Goal: Transaction & Acquisition: Purchase product/service

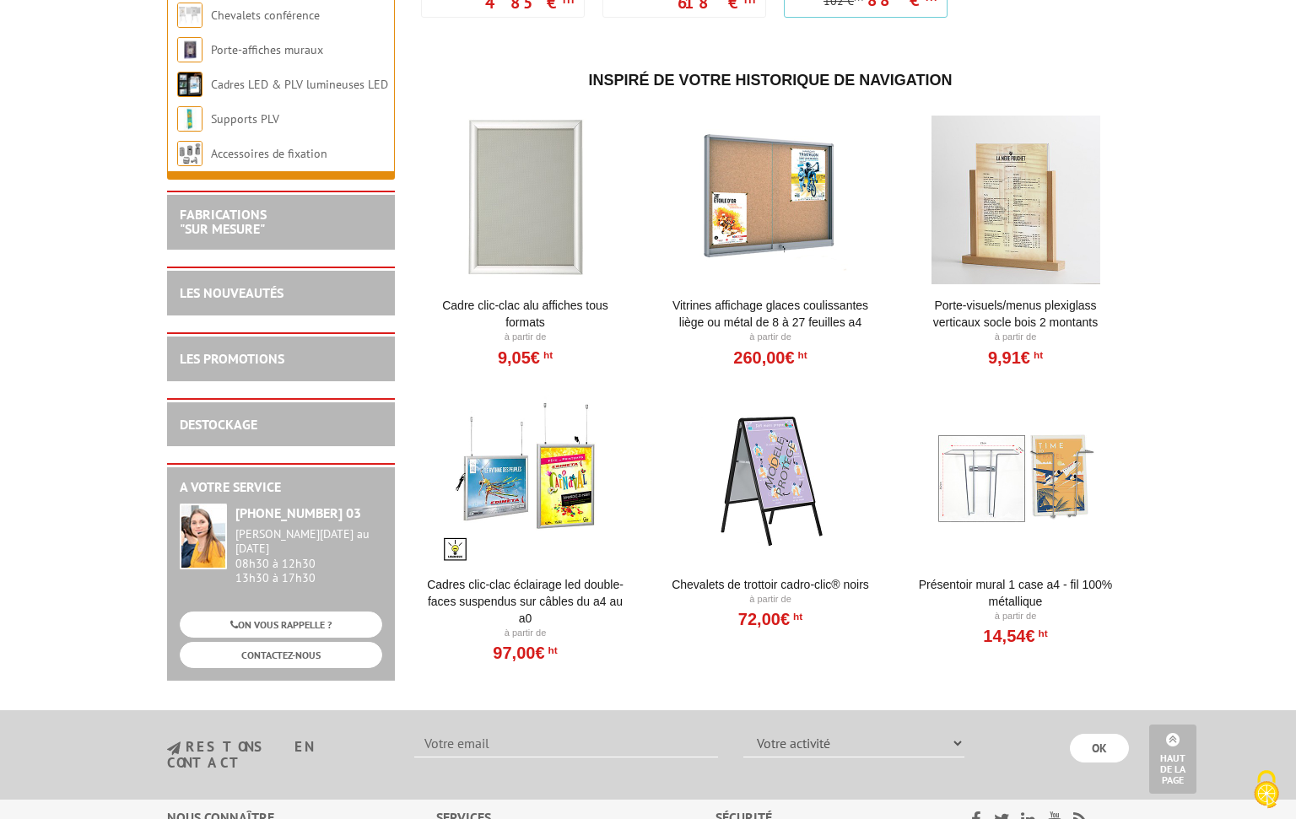
scroll to position [2017, 0]
click at [526, 178] on div at bounding box center [525, 199] width 208 height 169
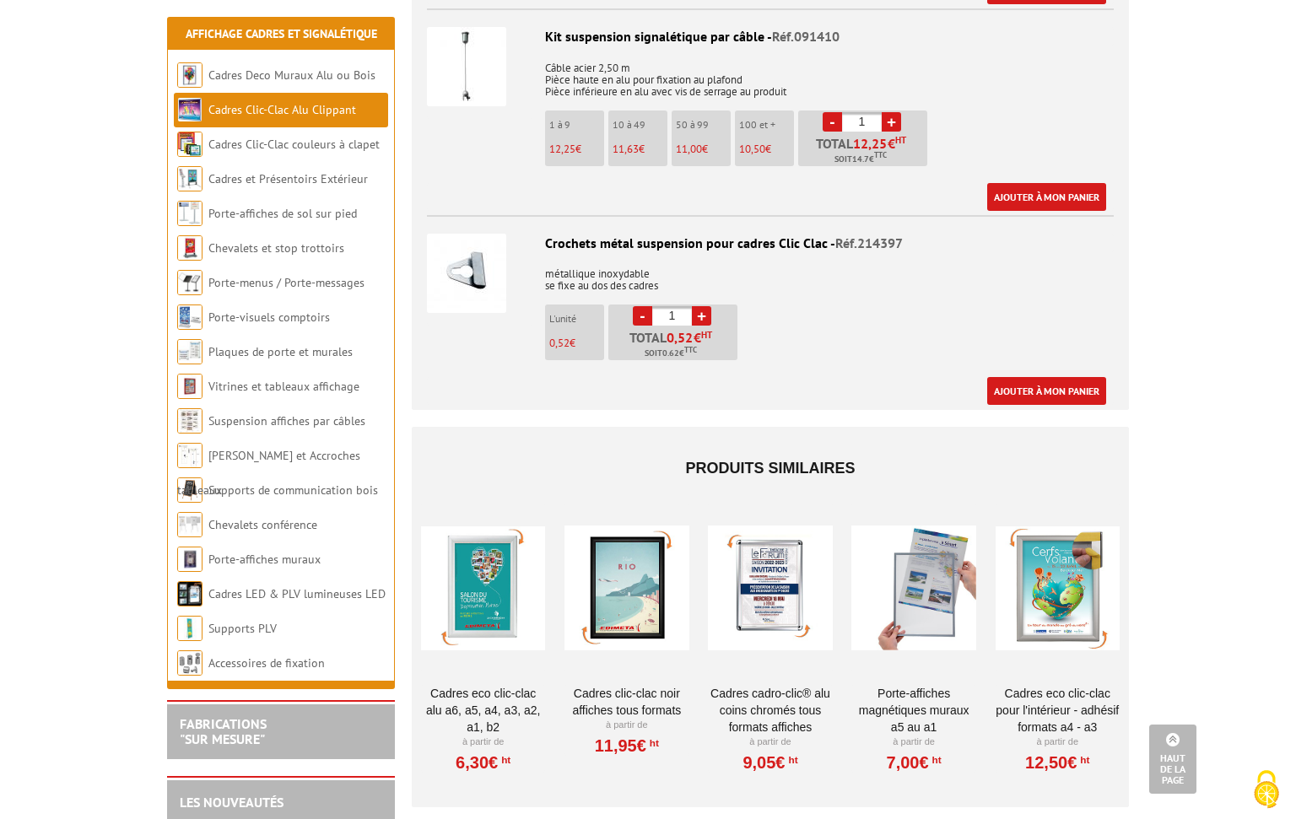
scroll to position [5681, 0]
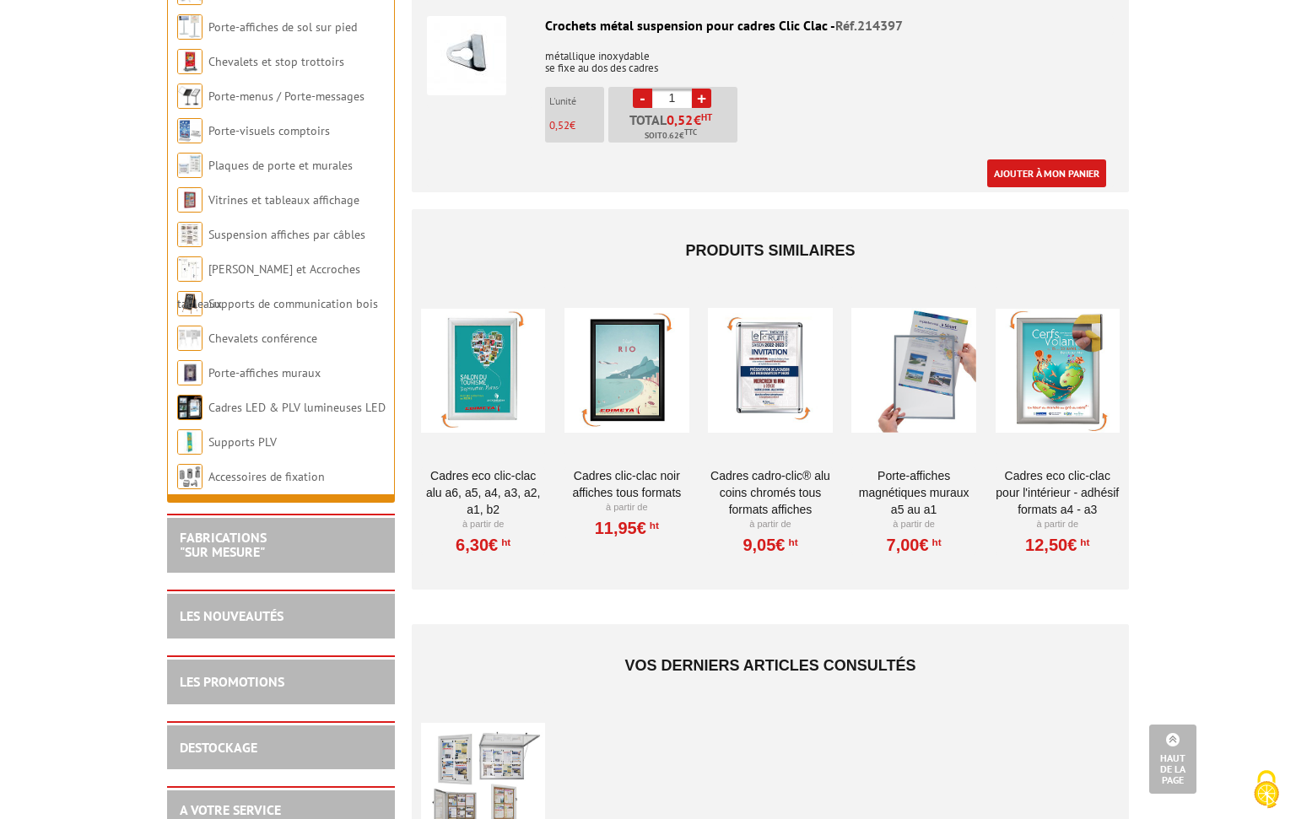
click at [483, 352] on div at bounding box center [483, 370] width 124 height 169
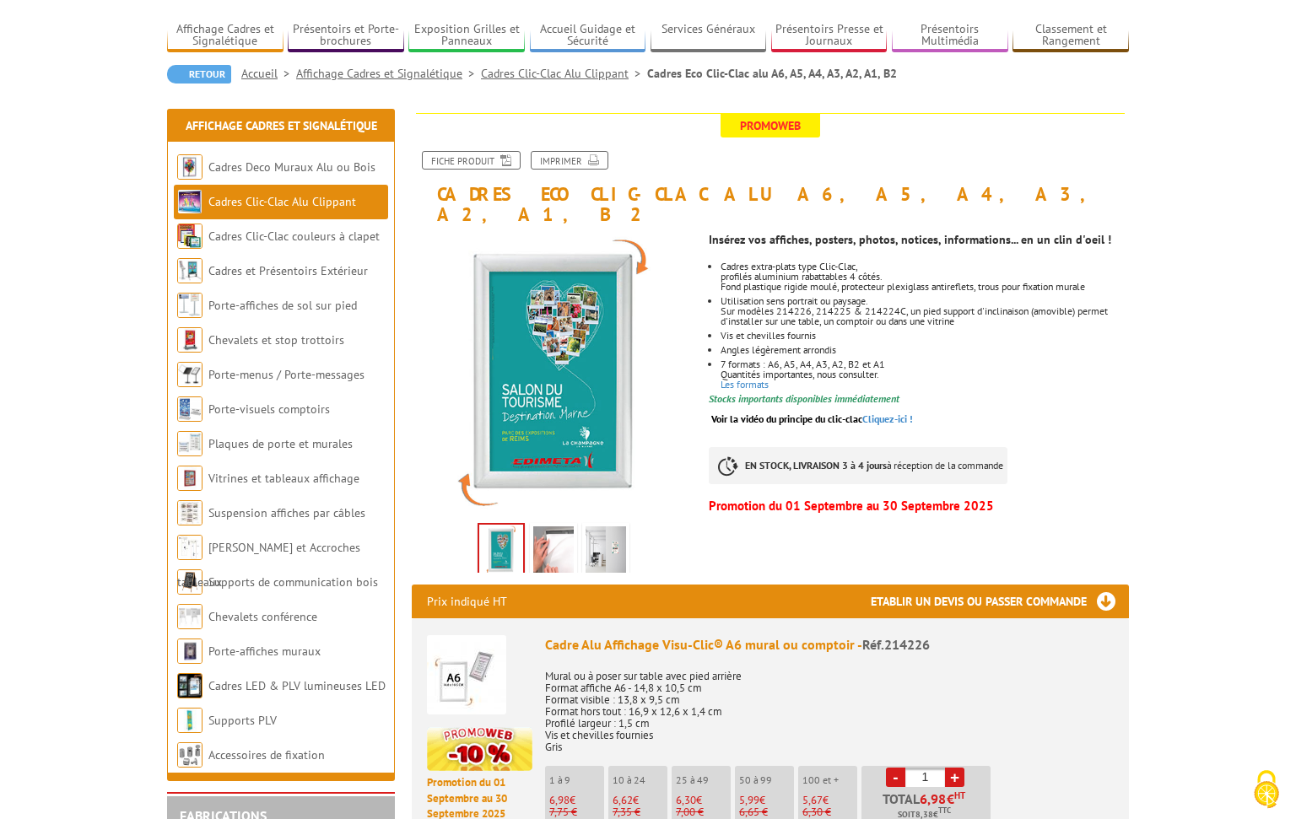
scroll to position [128, 0]
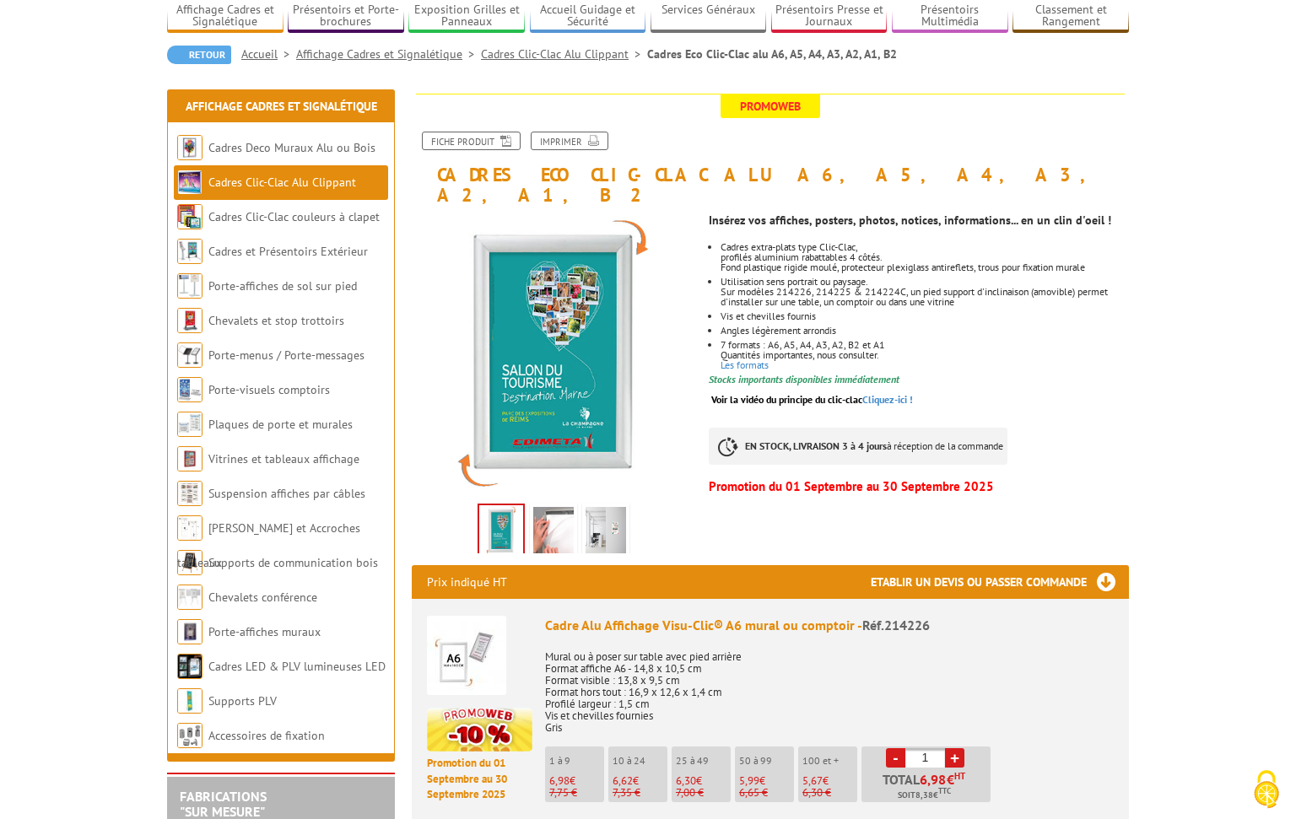
click at [557, 507] on img at bounding box center [553, 533] width 41 height 52
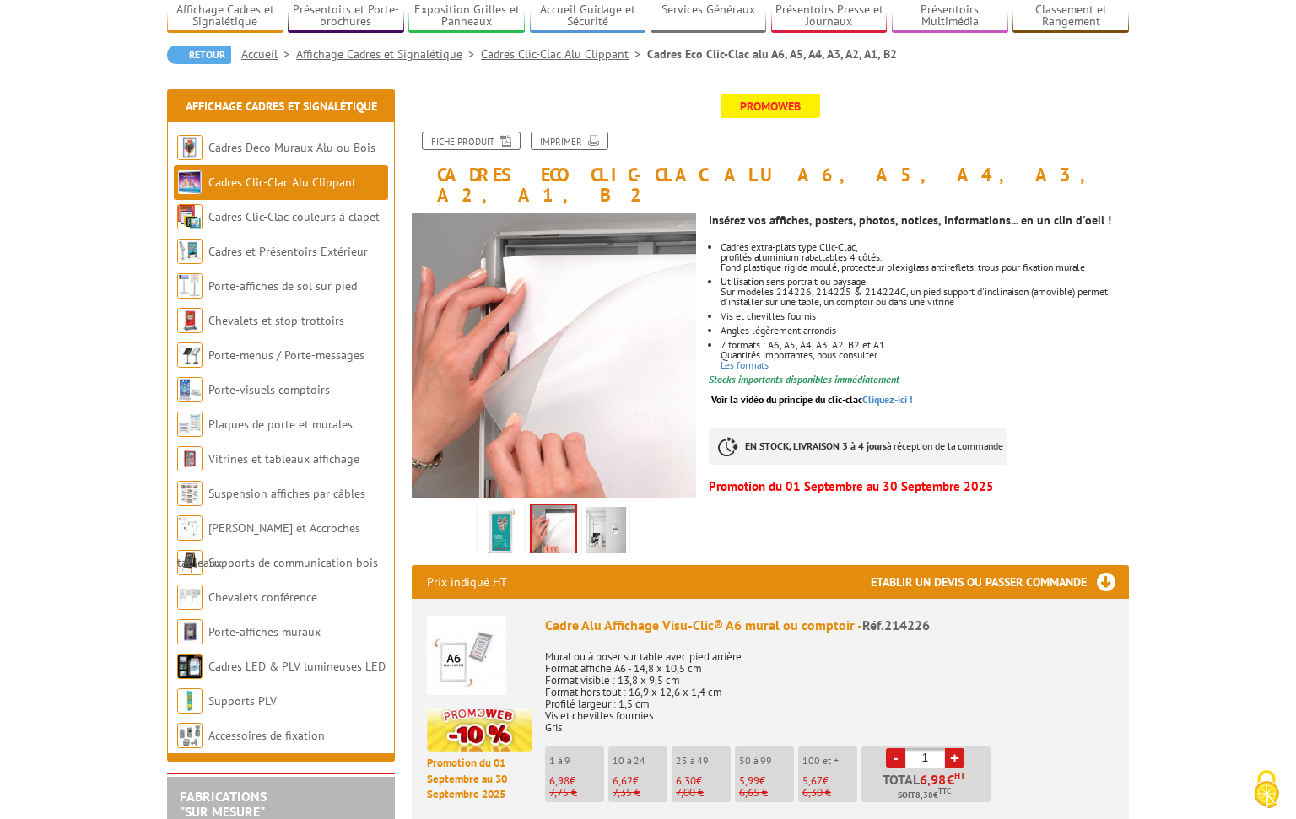
click at [598, 511] on img at bounding box center [606, 533] width 41 height 52
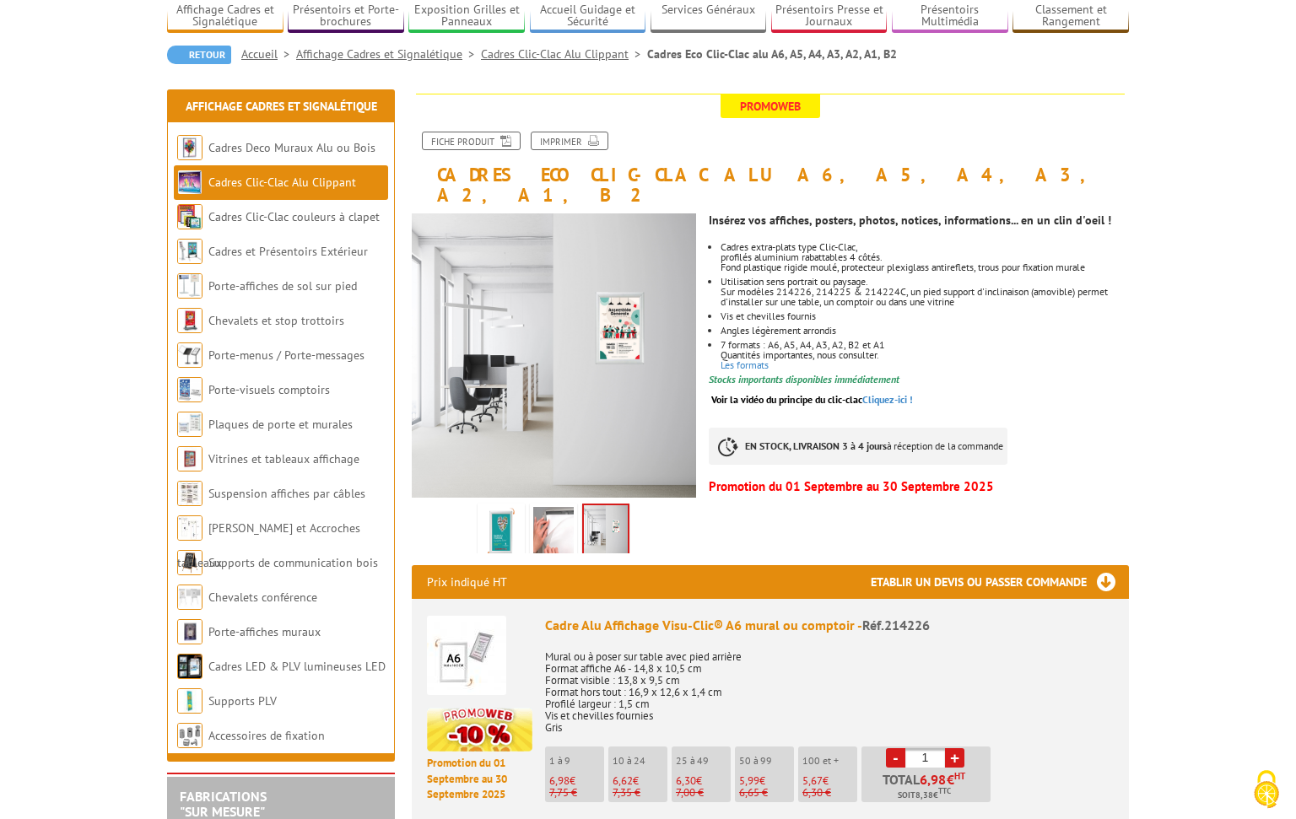
click at [559, 507] on img at bounding box center [553, 533] width 41 height 52
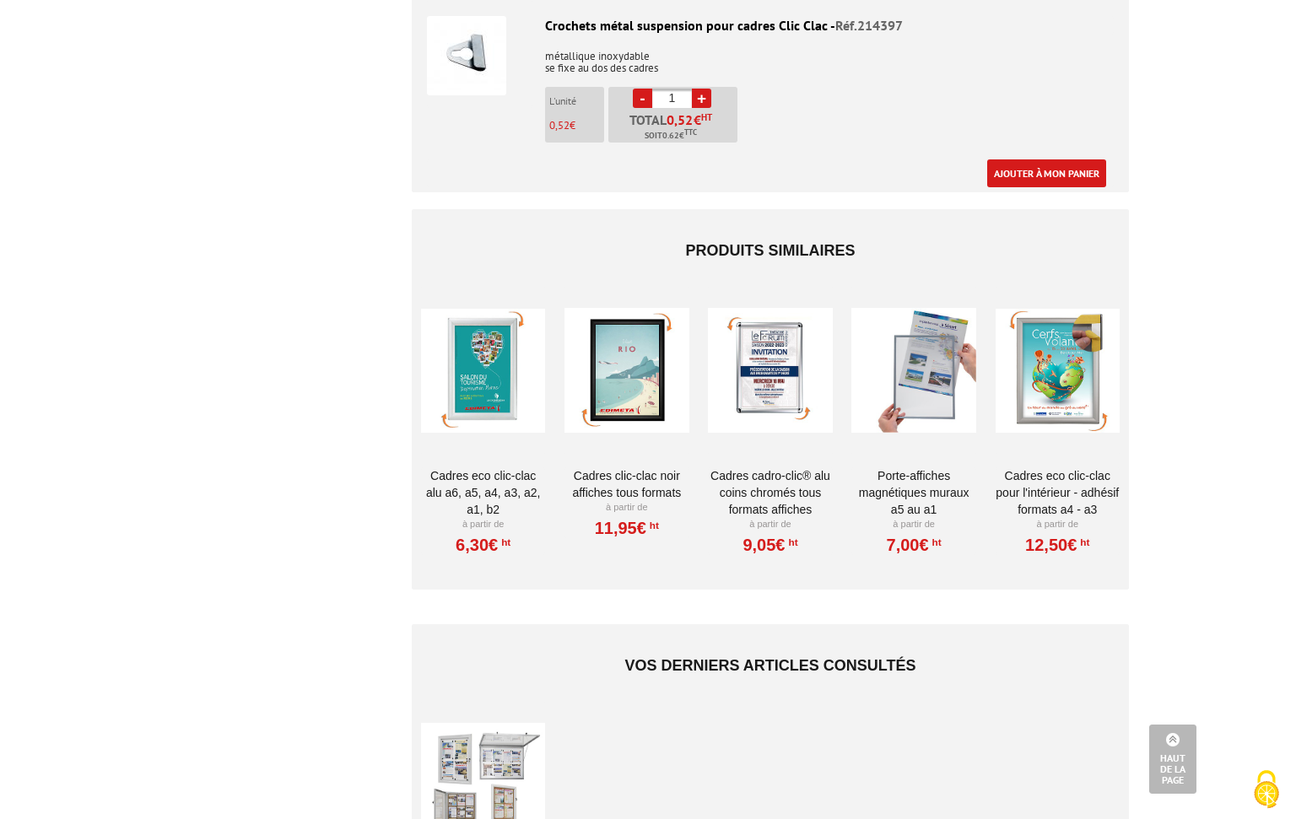
click at [511, 305] on div at bounding box center [483, 370] width 124 height 169
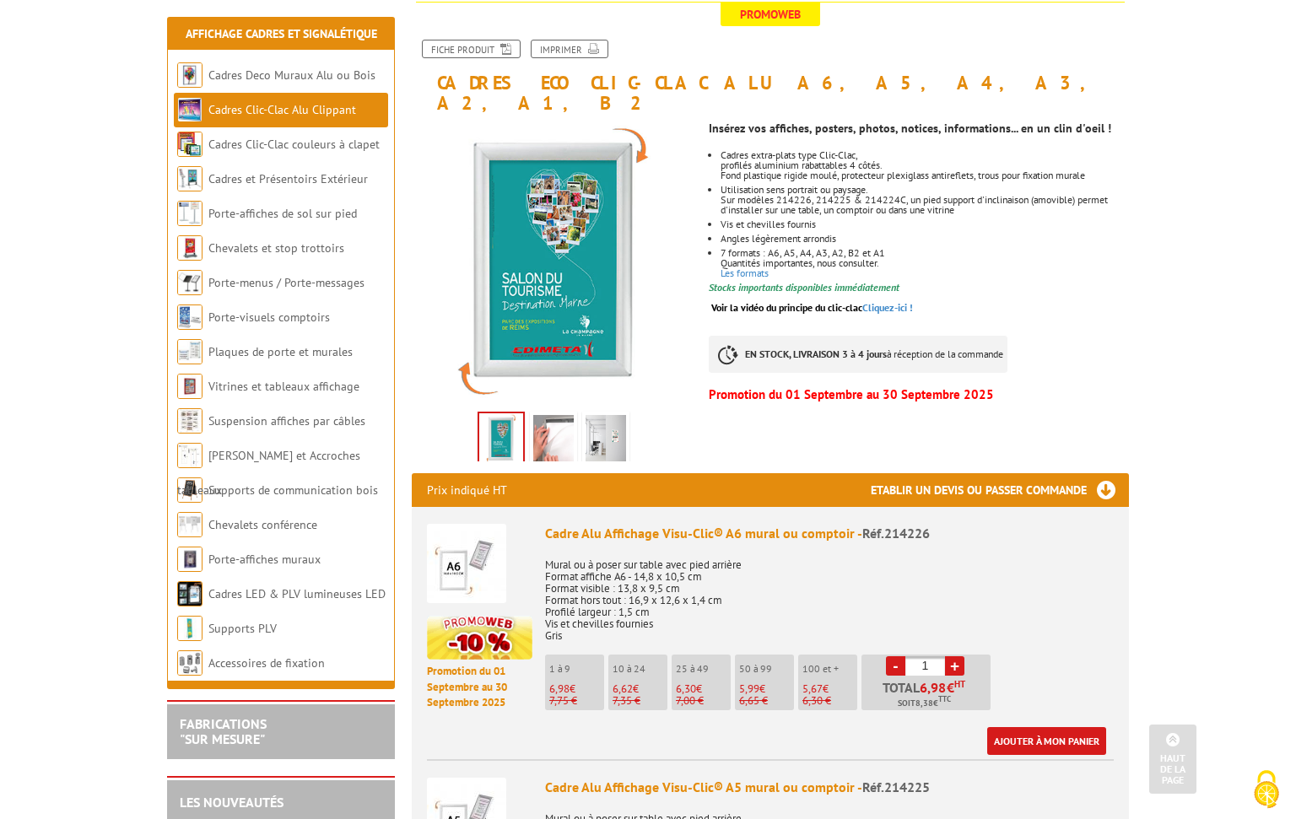
scroll to position [212, 0]
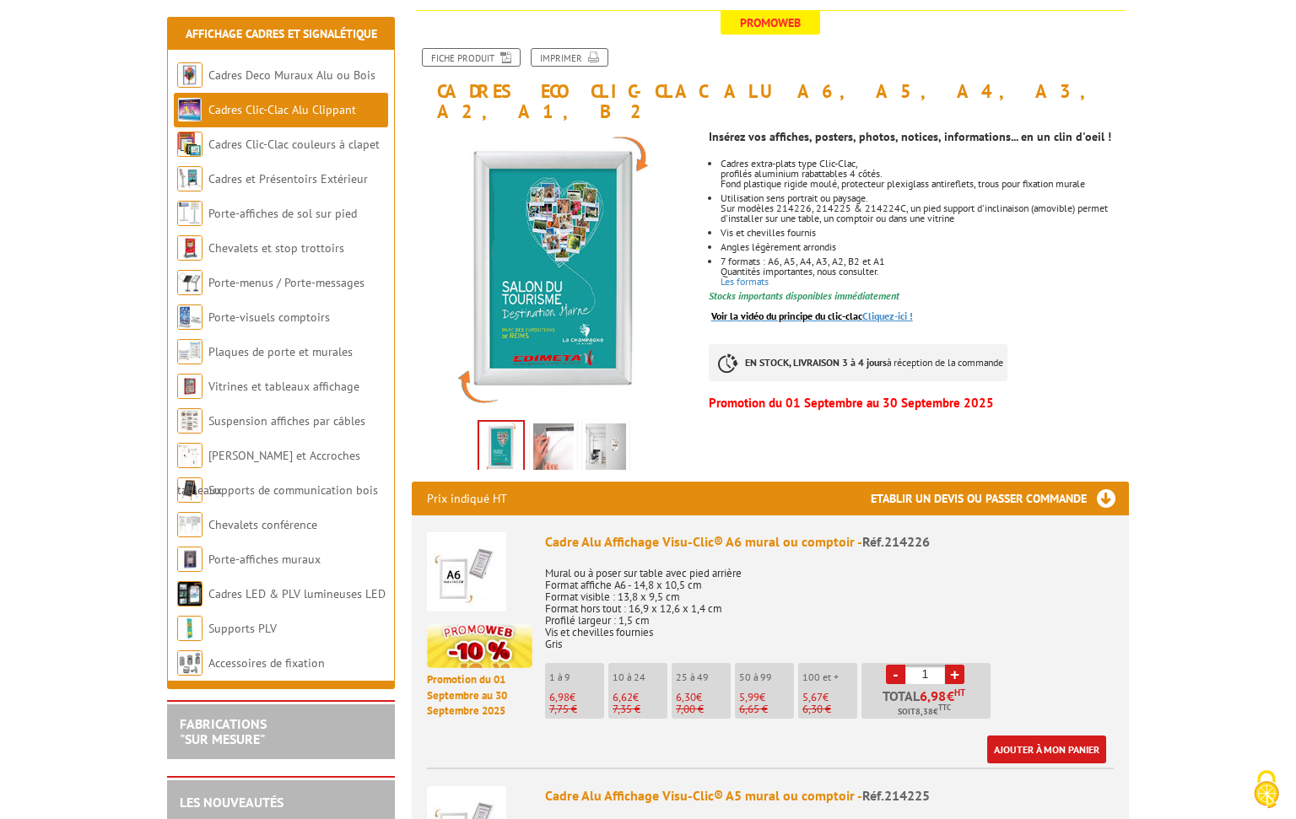
click at [889, 310] on link "Voir la vidéo du principe du clic-clac Cliquez-ici !" at bounding box center [812, 316] width 202 height 13
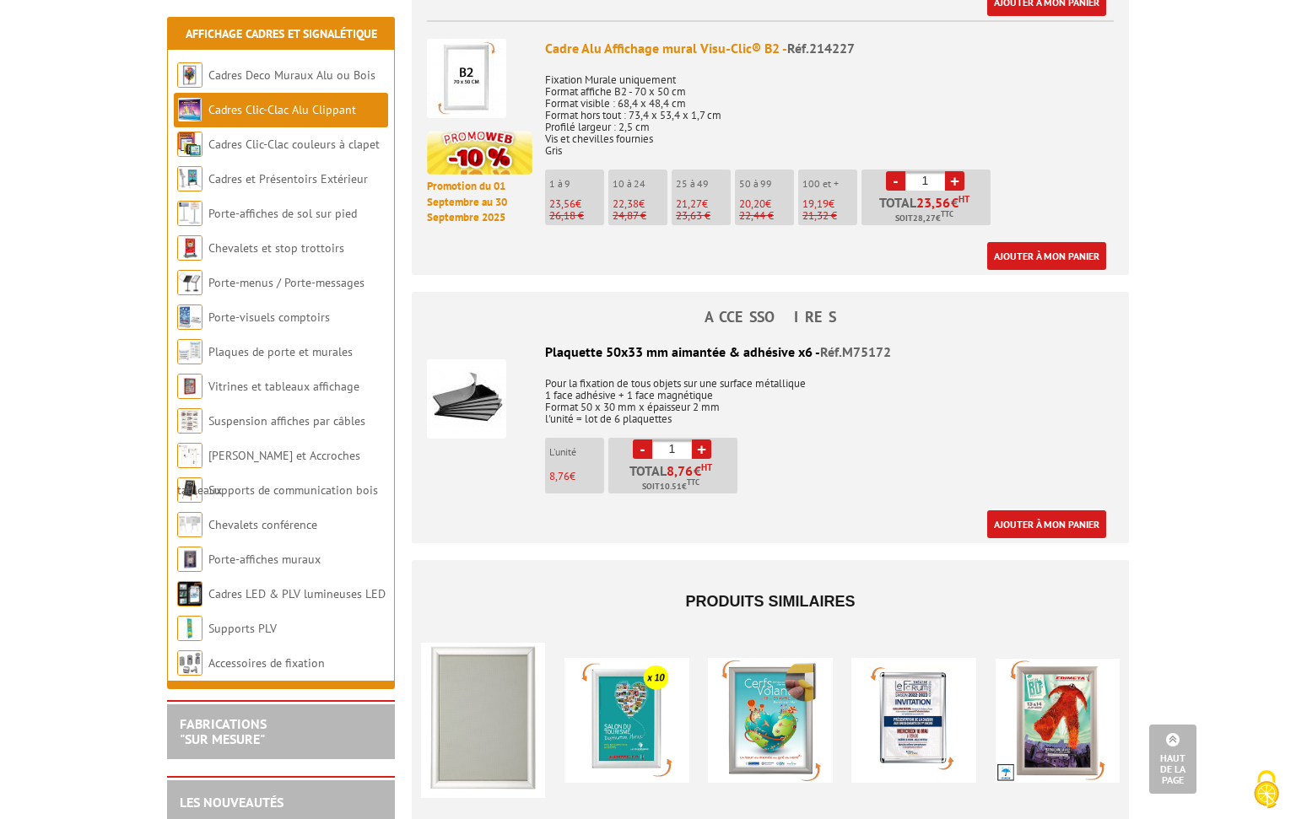
scroll to position [2347, 0]
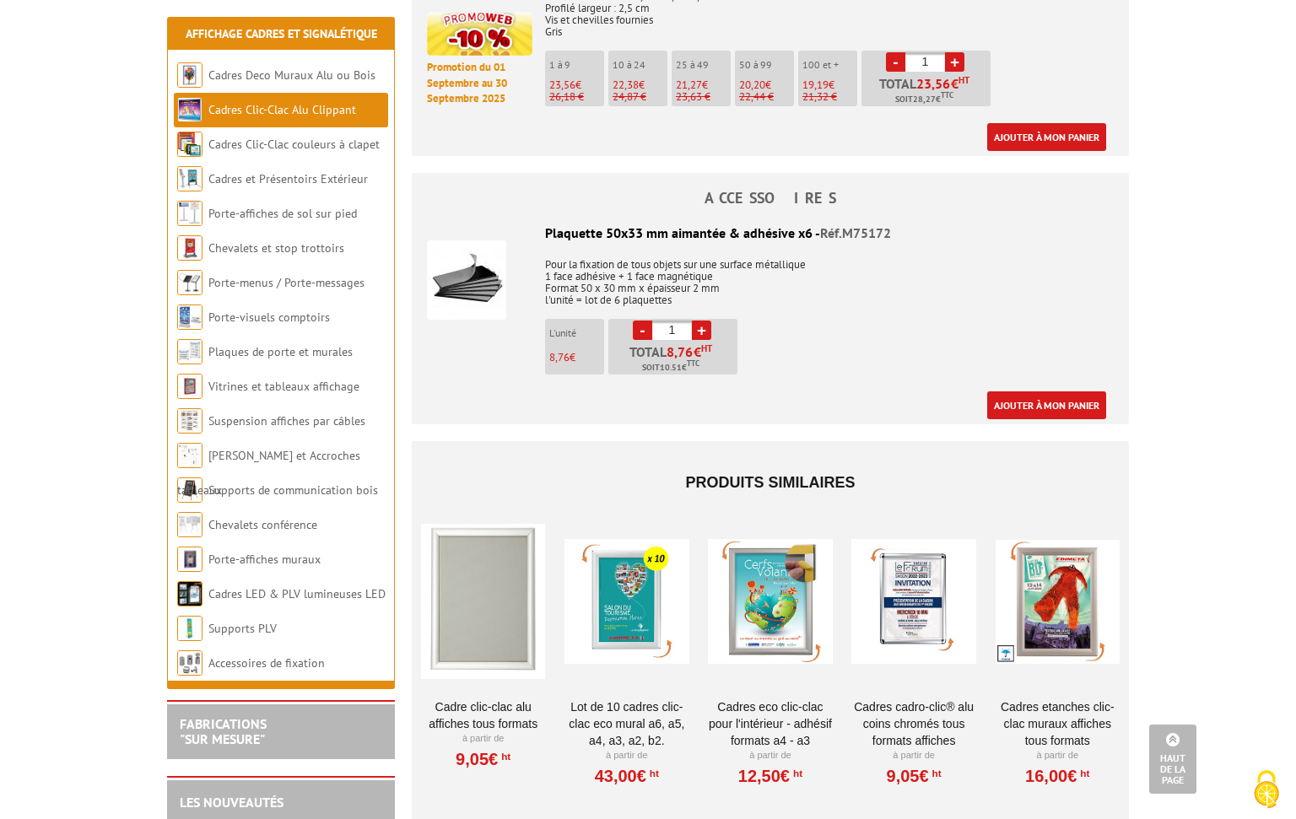
click at [1093, 624] on div at bounding box center [1058, 601] width 124 height 169
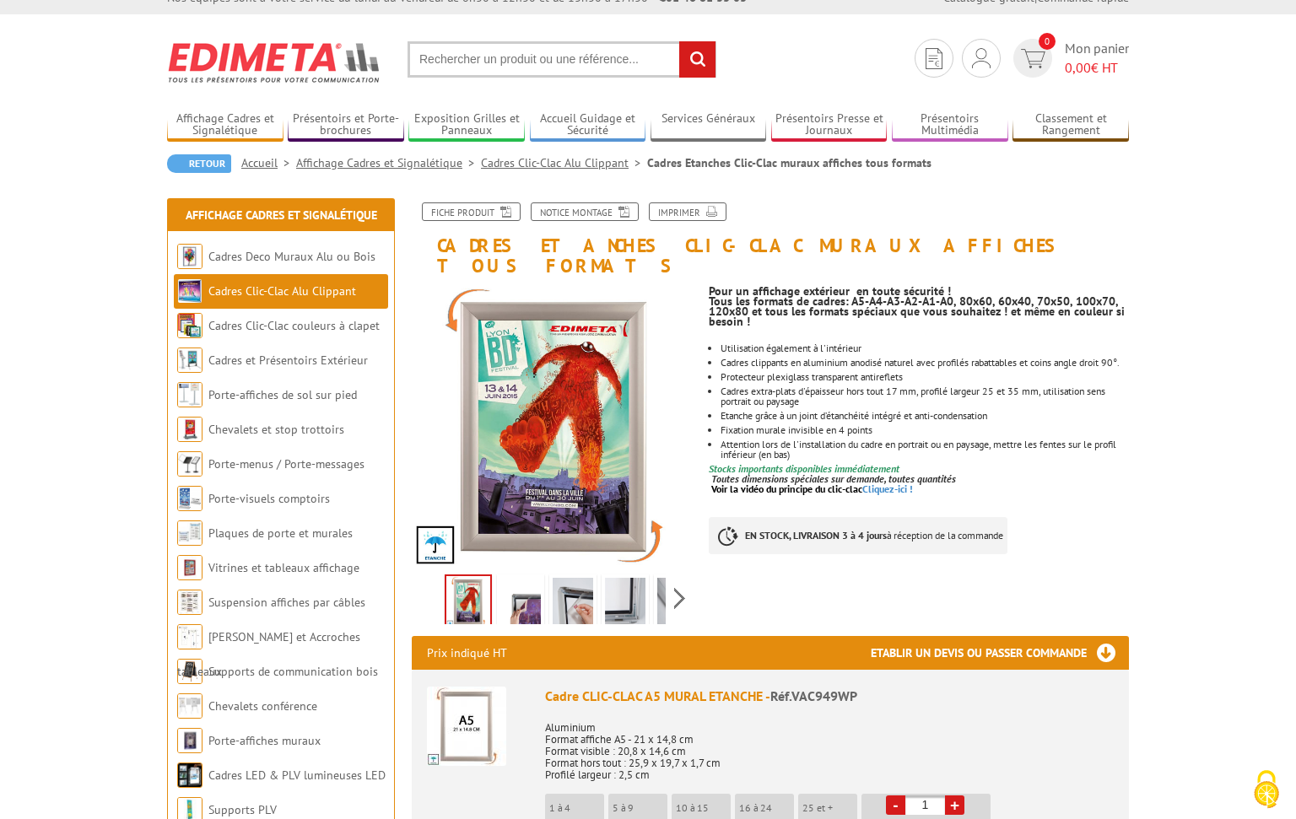
scroll to position [286, 0]
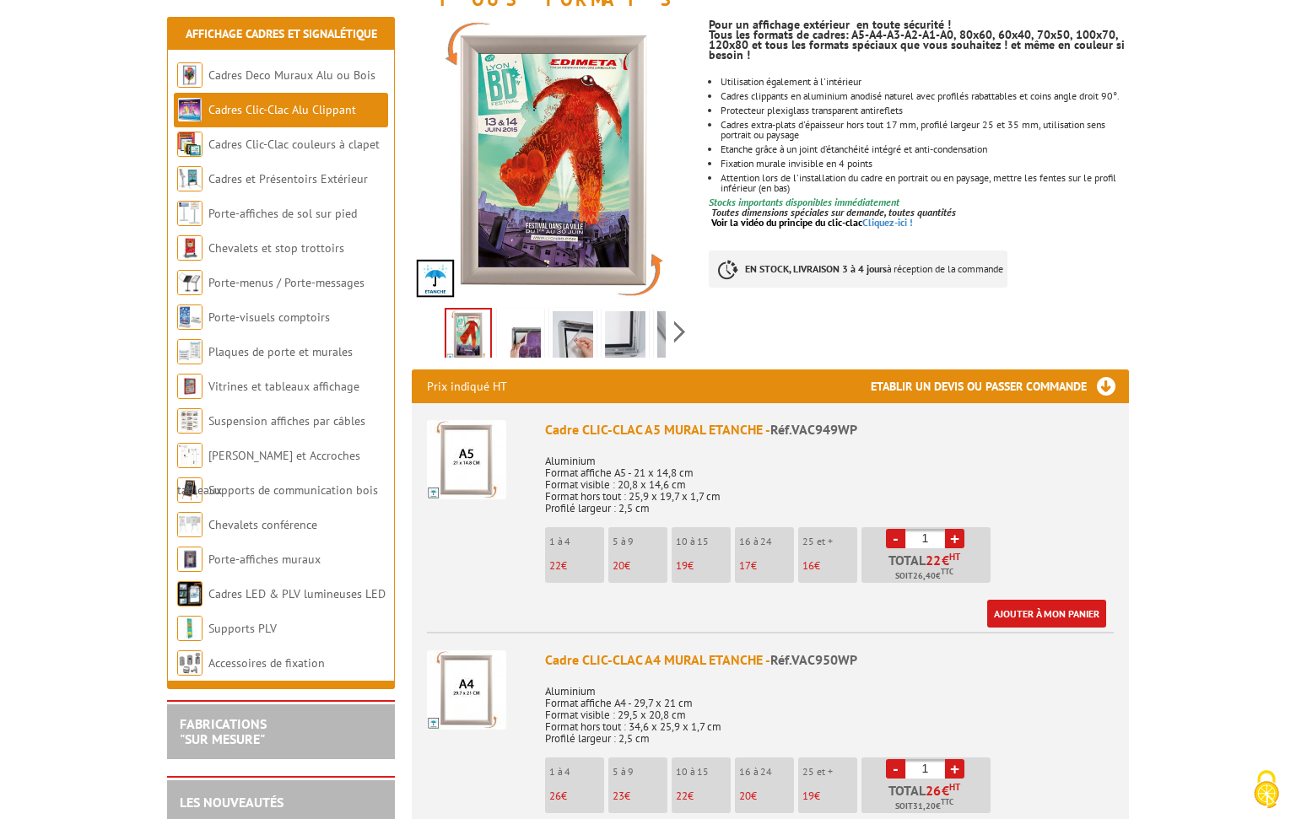
click at [471, 437] on img at bounding box center [466, 459] width 79 height 79
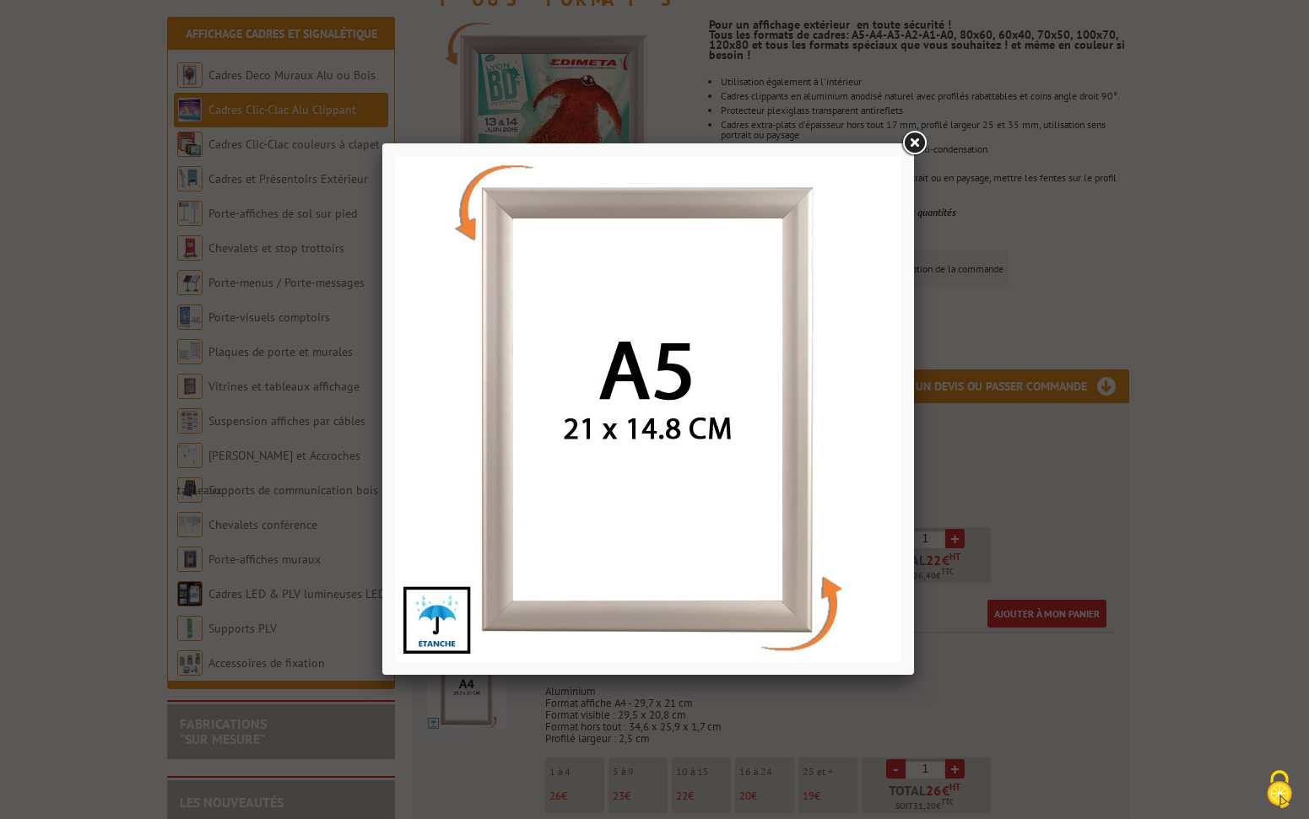
click at [911, 135] on link at bounding box center [914, 143] width 30 height 30
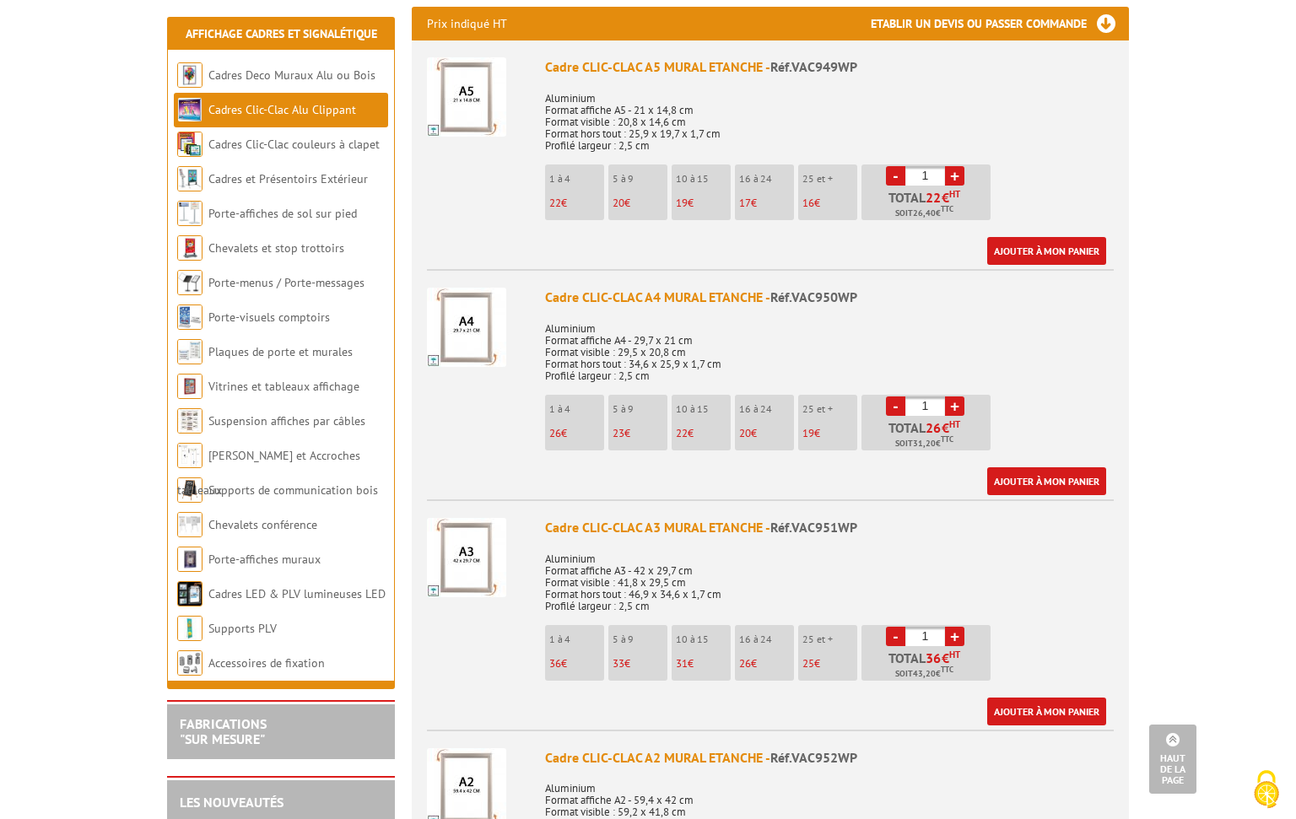
scroll to position [0, 0]
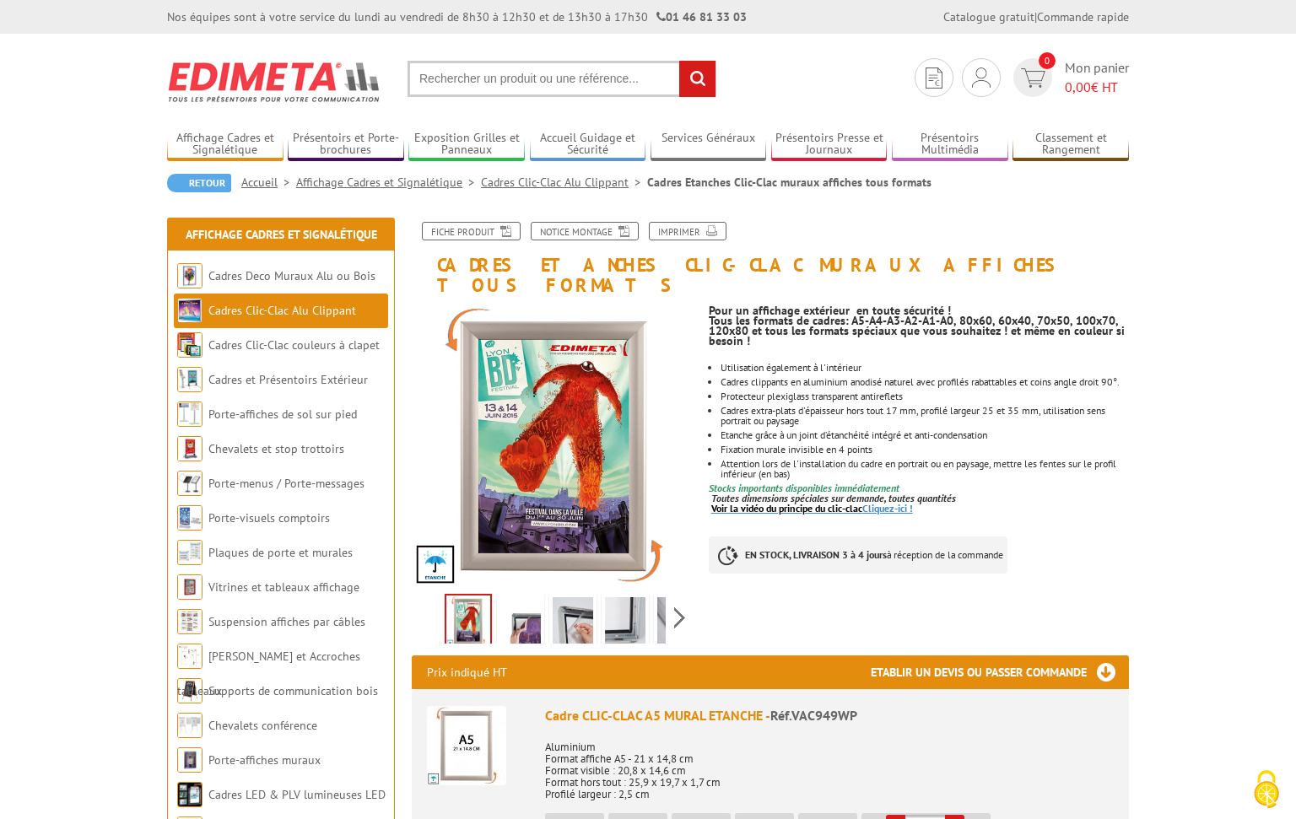
click at [891, 502] on link "Voir la vidéo du principe du clic-clac Cliquez-ici !" at bounding box center [812, 508] width 202 height 13
click at [288, 587] on link "Vitrines et tableaux affichage" at bounding box center [284, 587] width 152 height 15
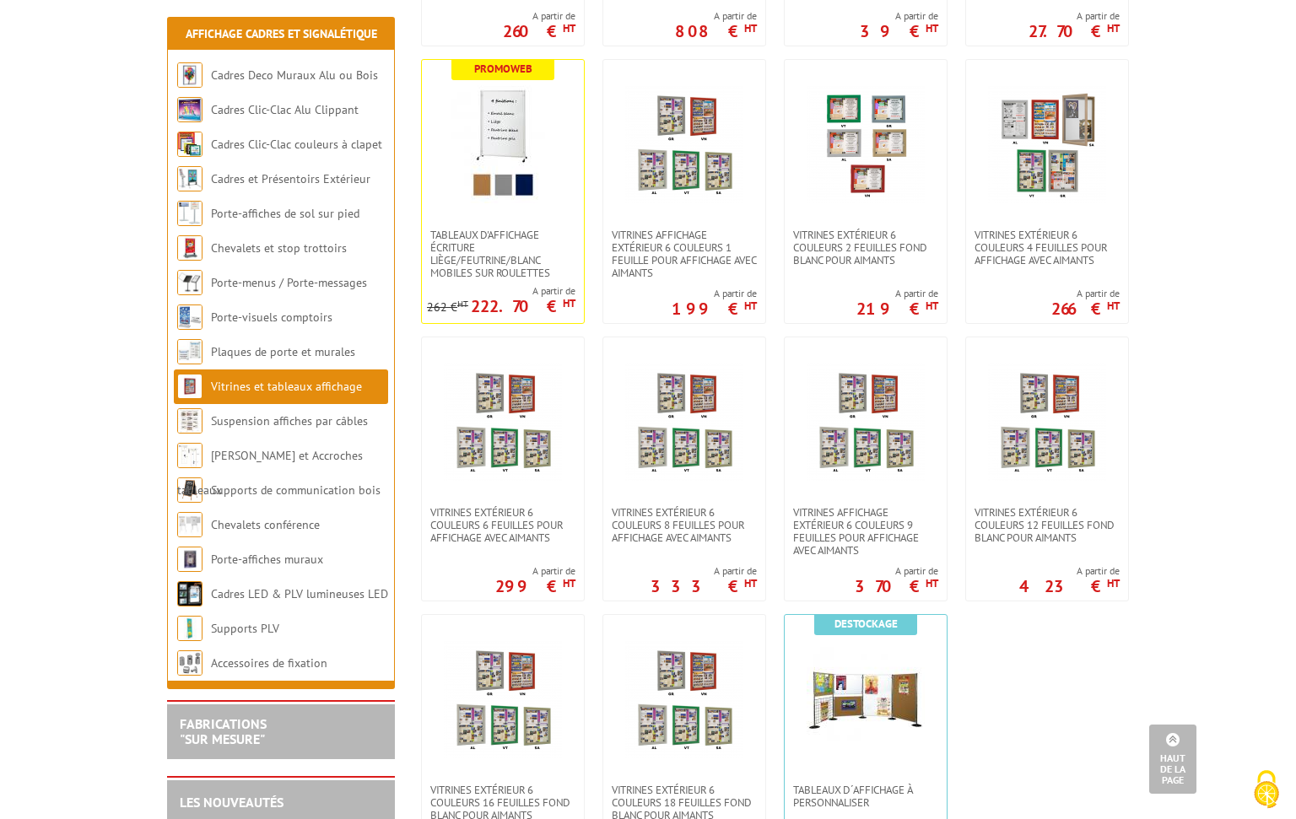
scroll to position [1226, 0]
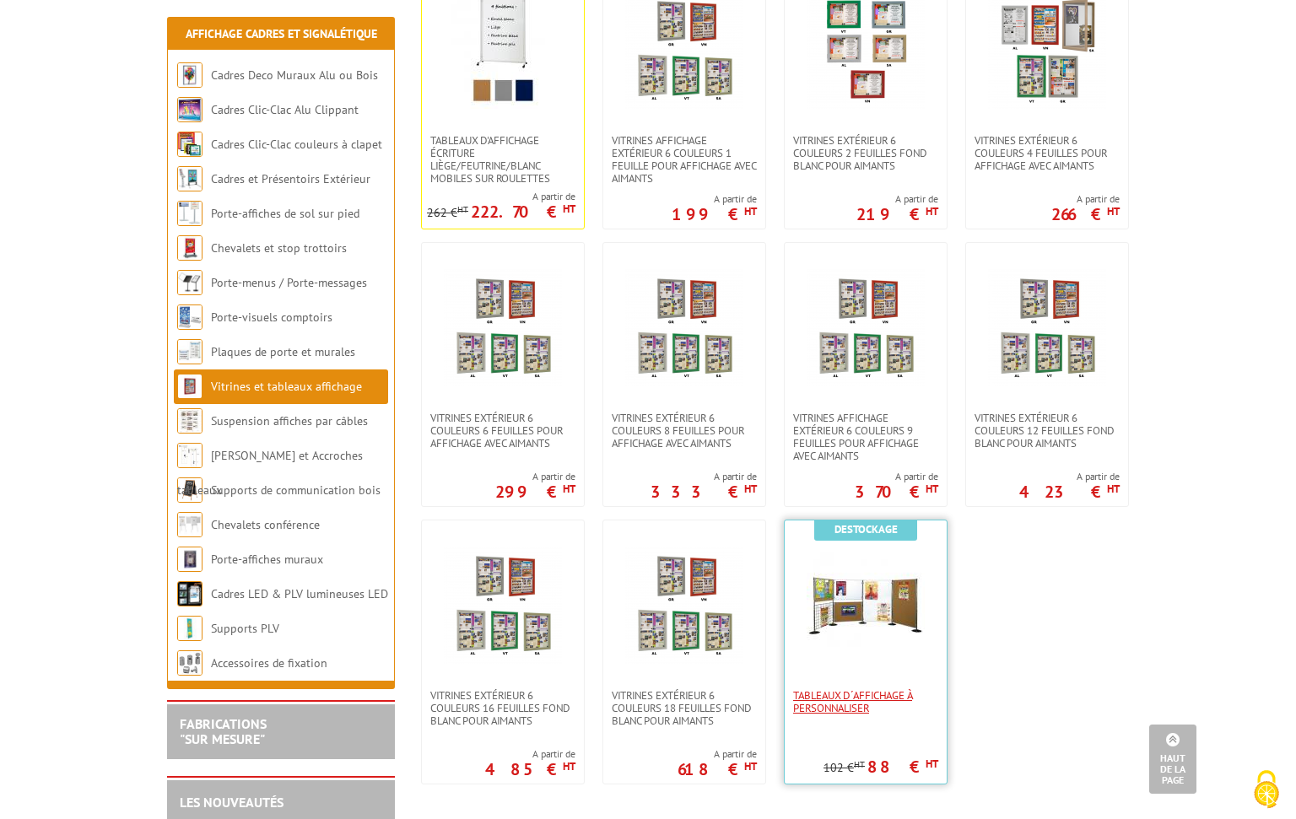
click at [853, 690] on span "Tableaux d´affichage à personnaliser" at bounding box center [865, 701] width 145 height 25
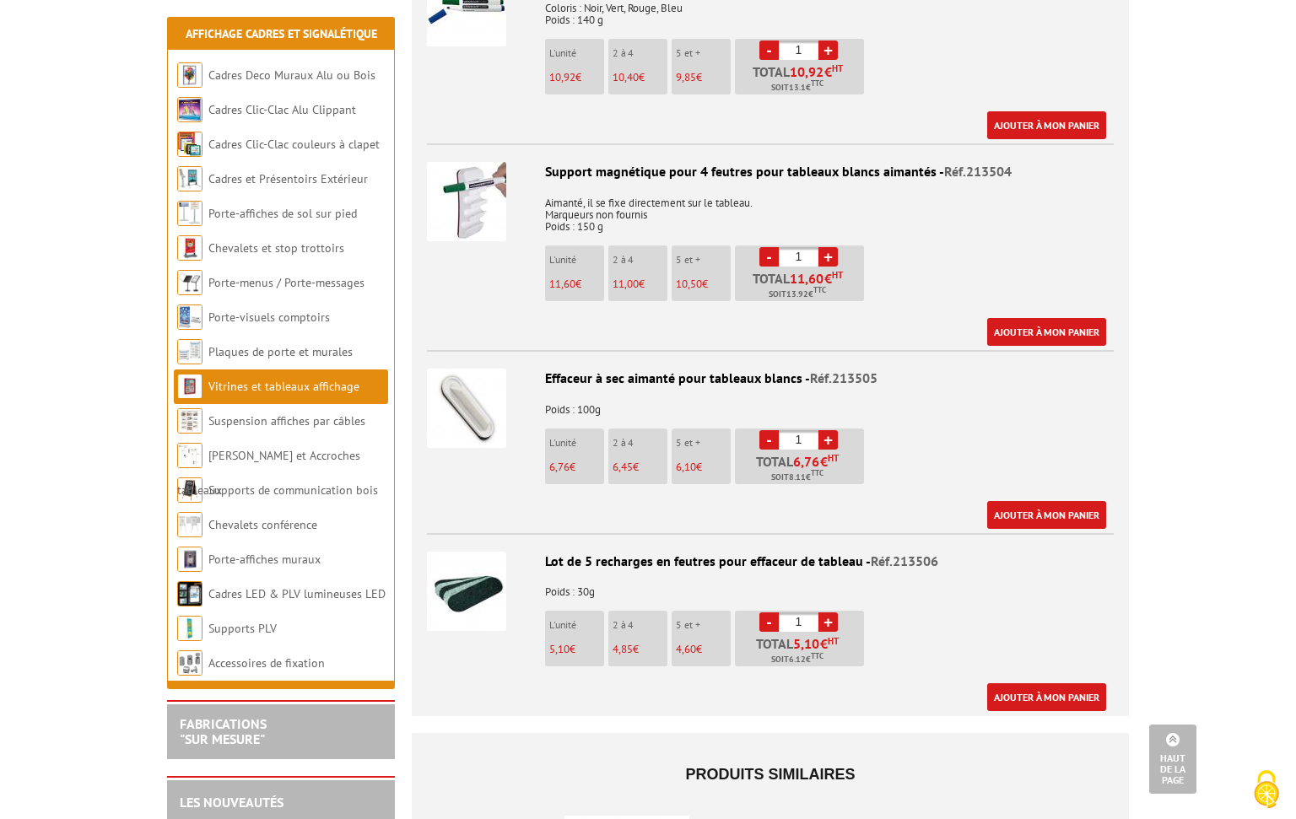
scroll to position [5993, 0]
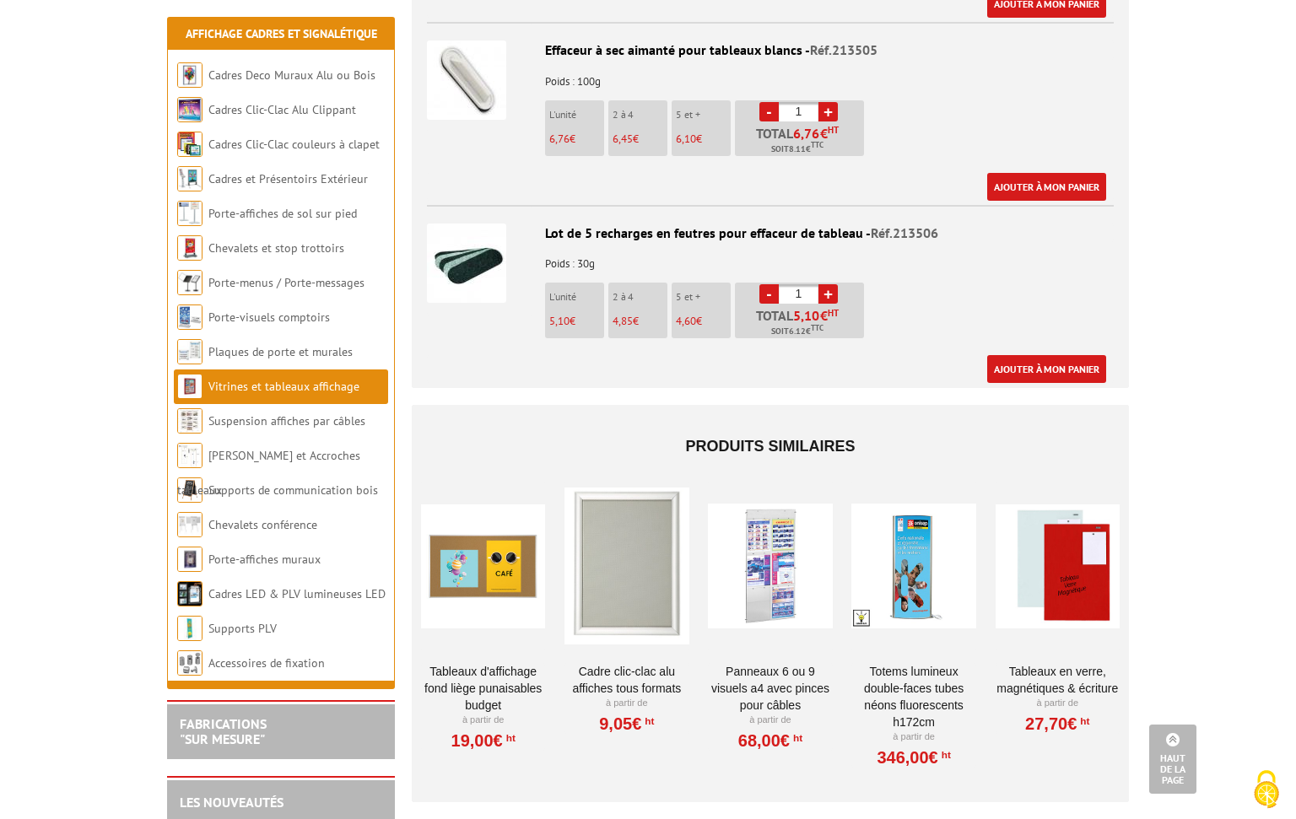
click at [620, 612] on div at bounding box center [626, 566] width 124 height 169
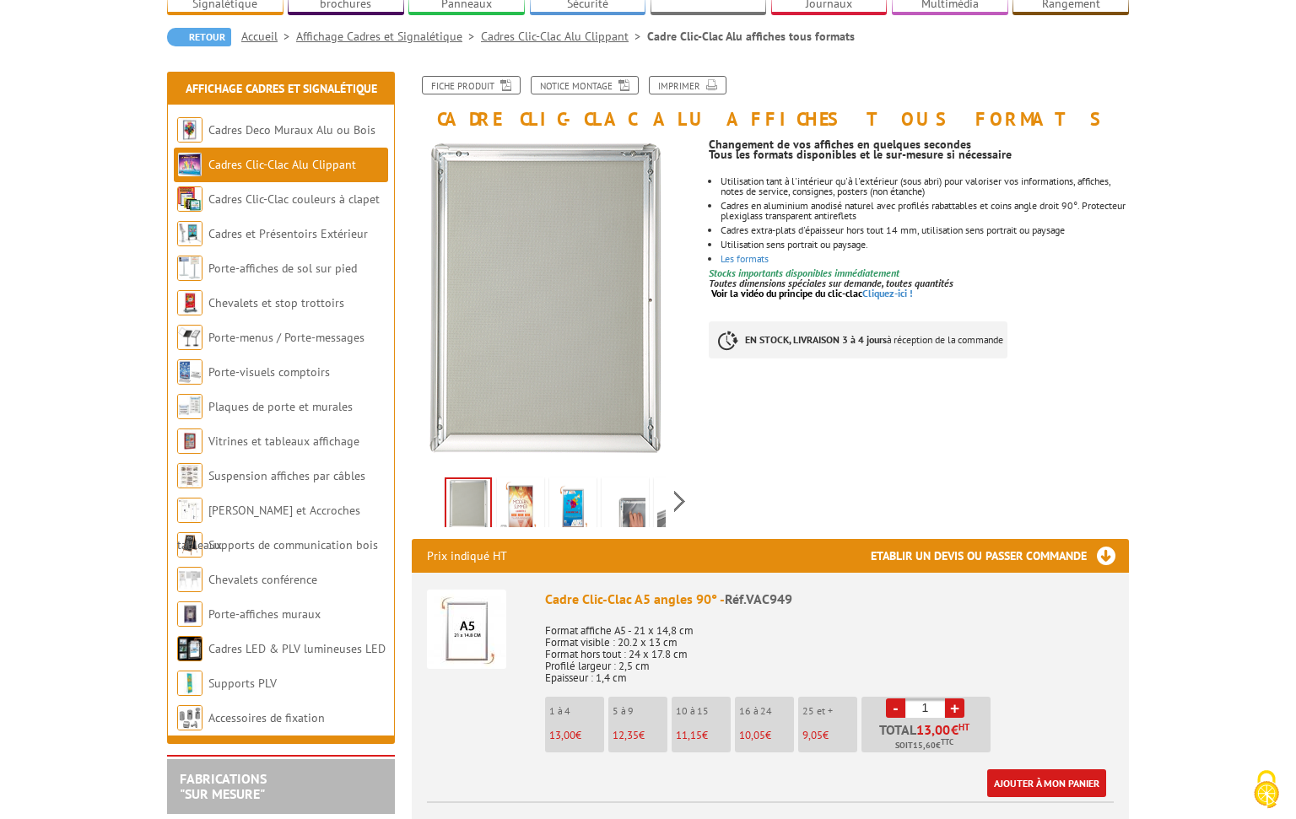
scroll to position [212, 0]
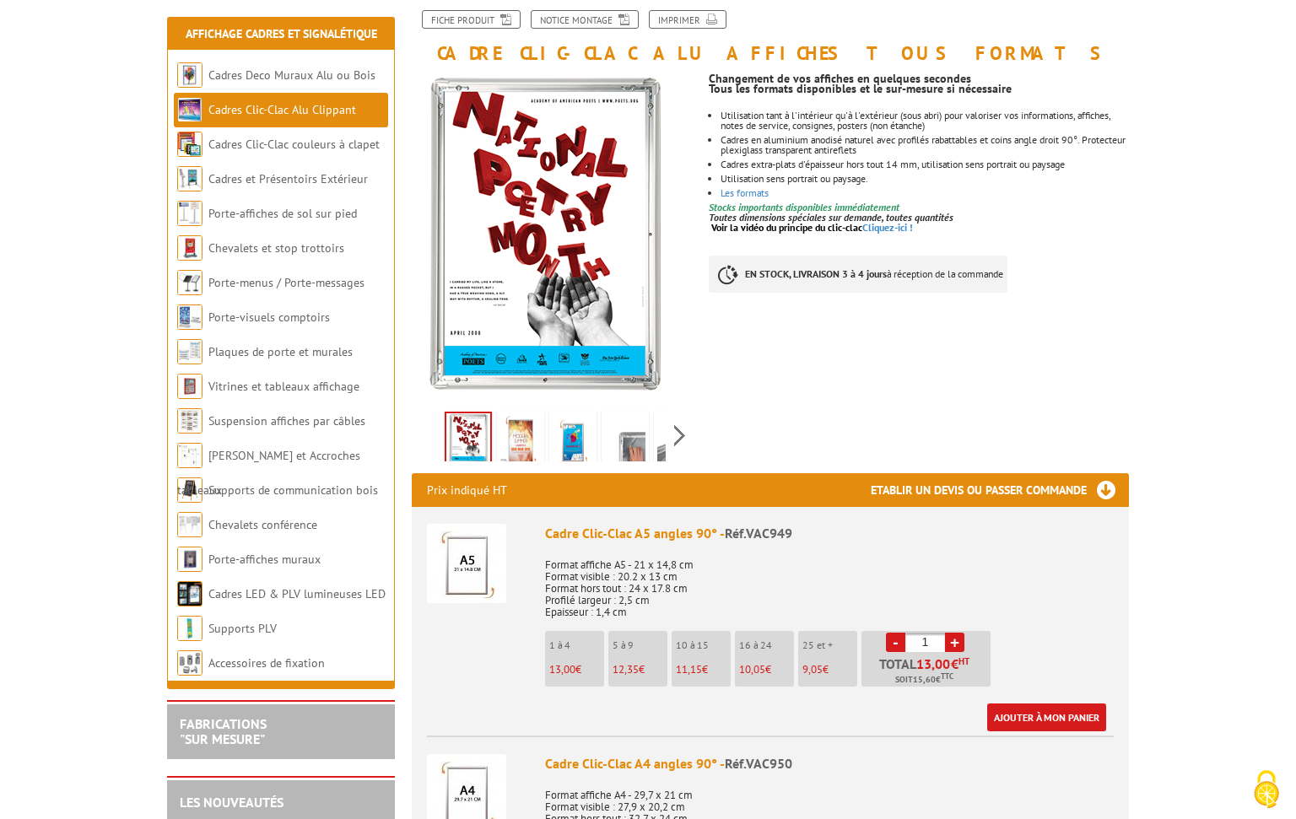
click at [630, 447] on img at bounding box center [625, 441] width 41 height 52
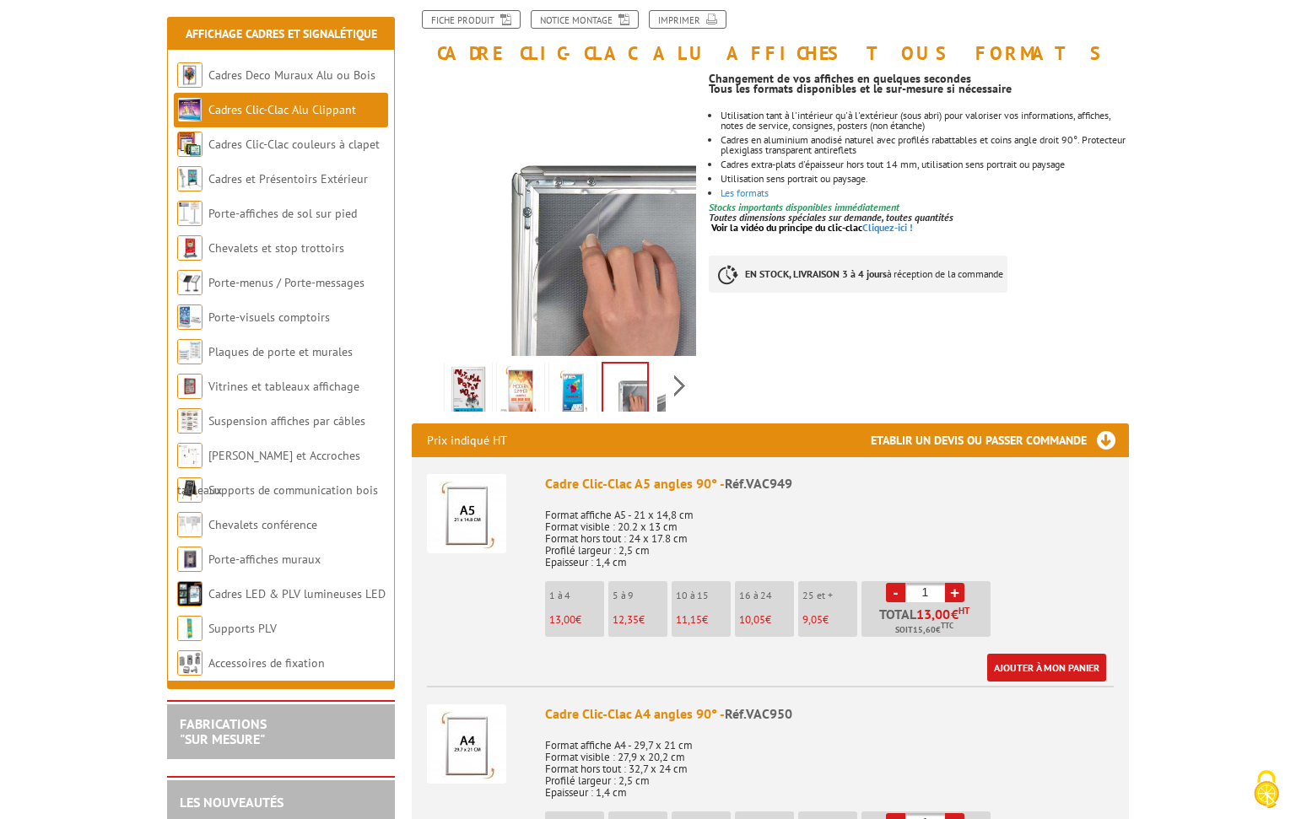
click at [663, 397] on img at bounding box center [677, 391] width 41 height 52
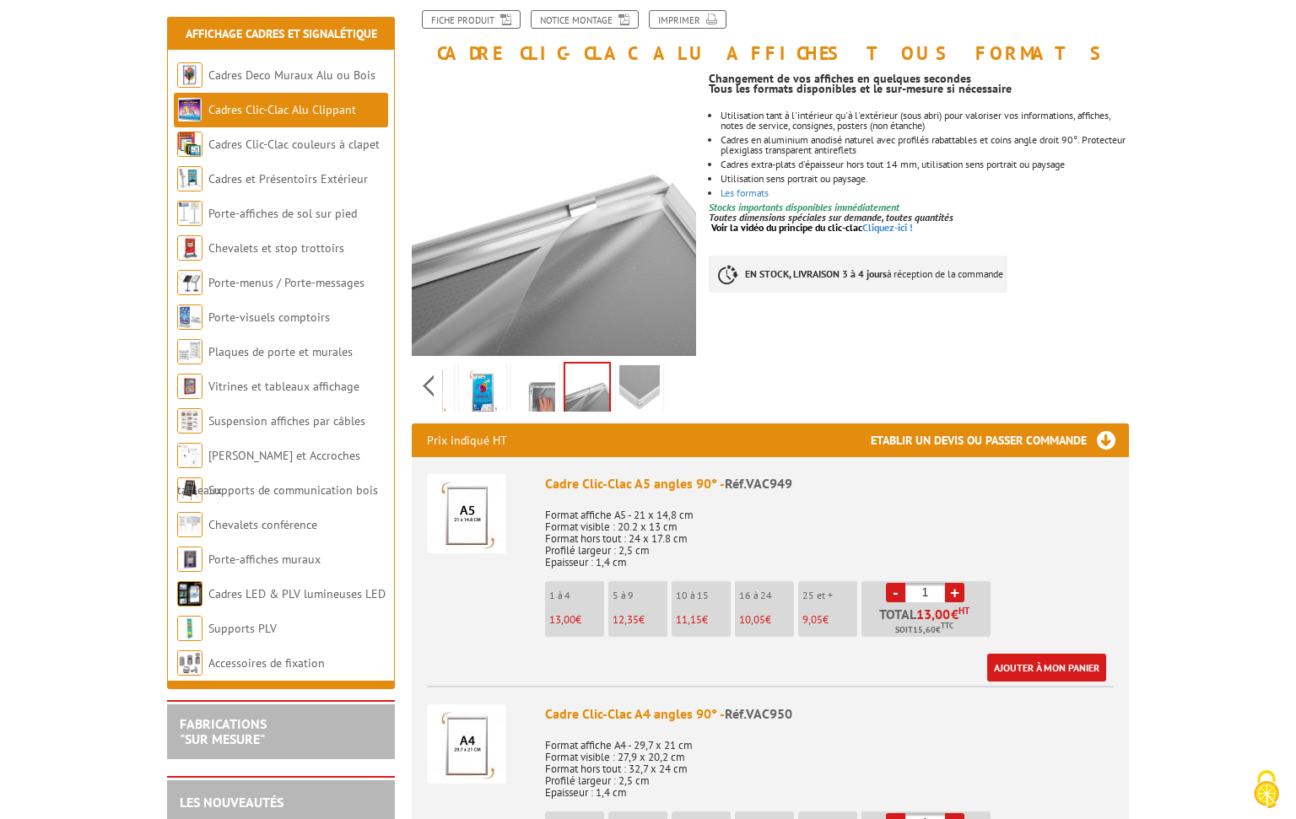
click at [581, 386] on img at bounding box center [587, 390] width 44 height 52
click at [537, 387] on img at bounding box center [535, 391] width 41 height 52
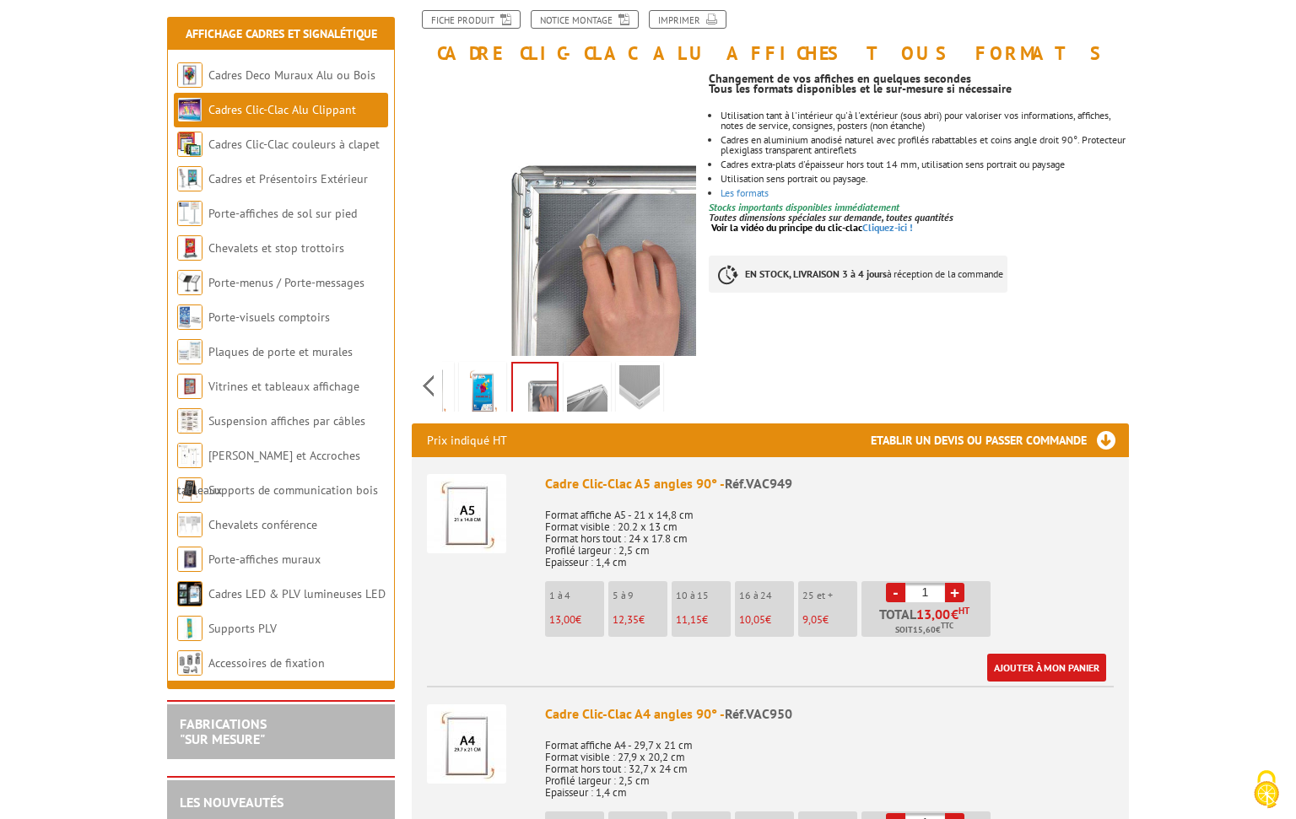
click at [493, 391] on img at bounding box center [482, 391] width 41 height 52
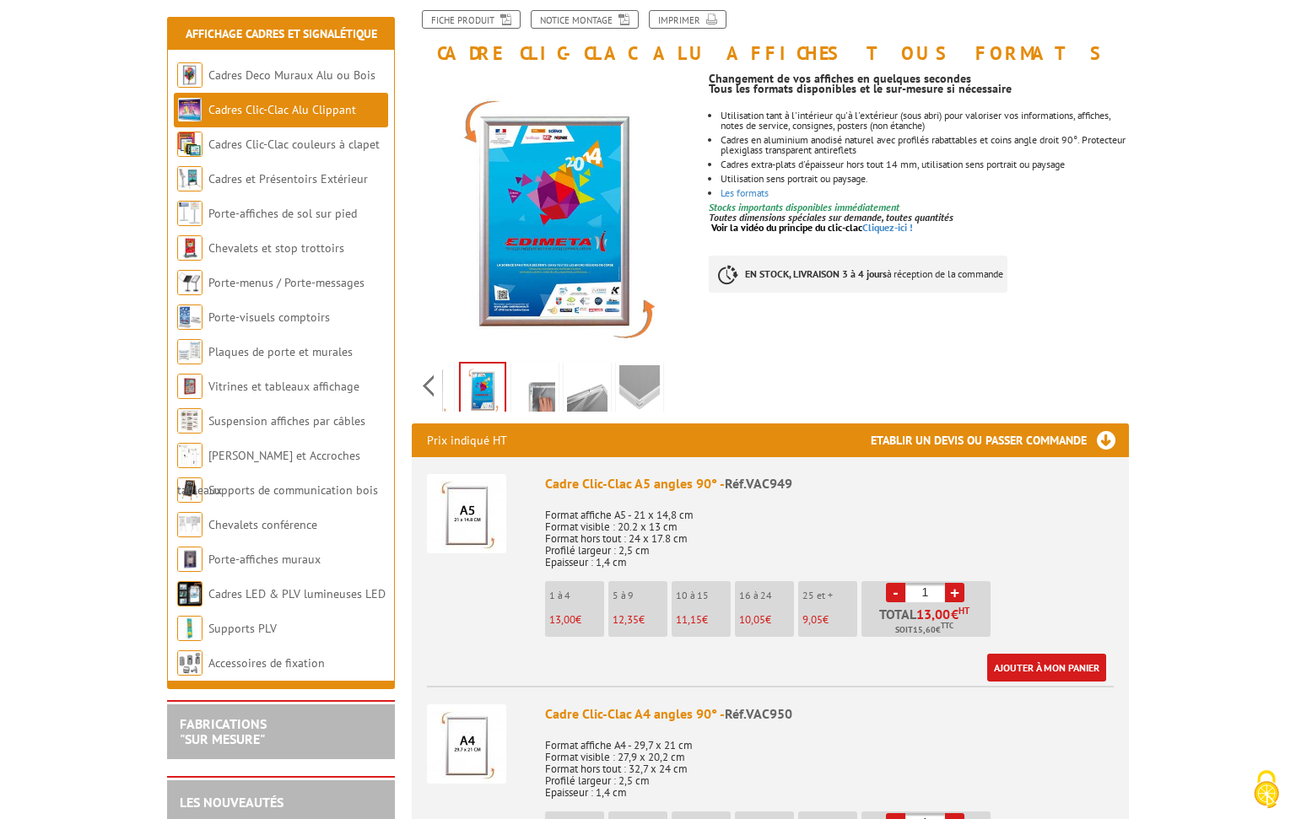
click at [539, 390] on img at bounding box center [535, 391] width 41 height 52
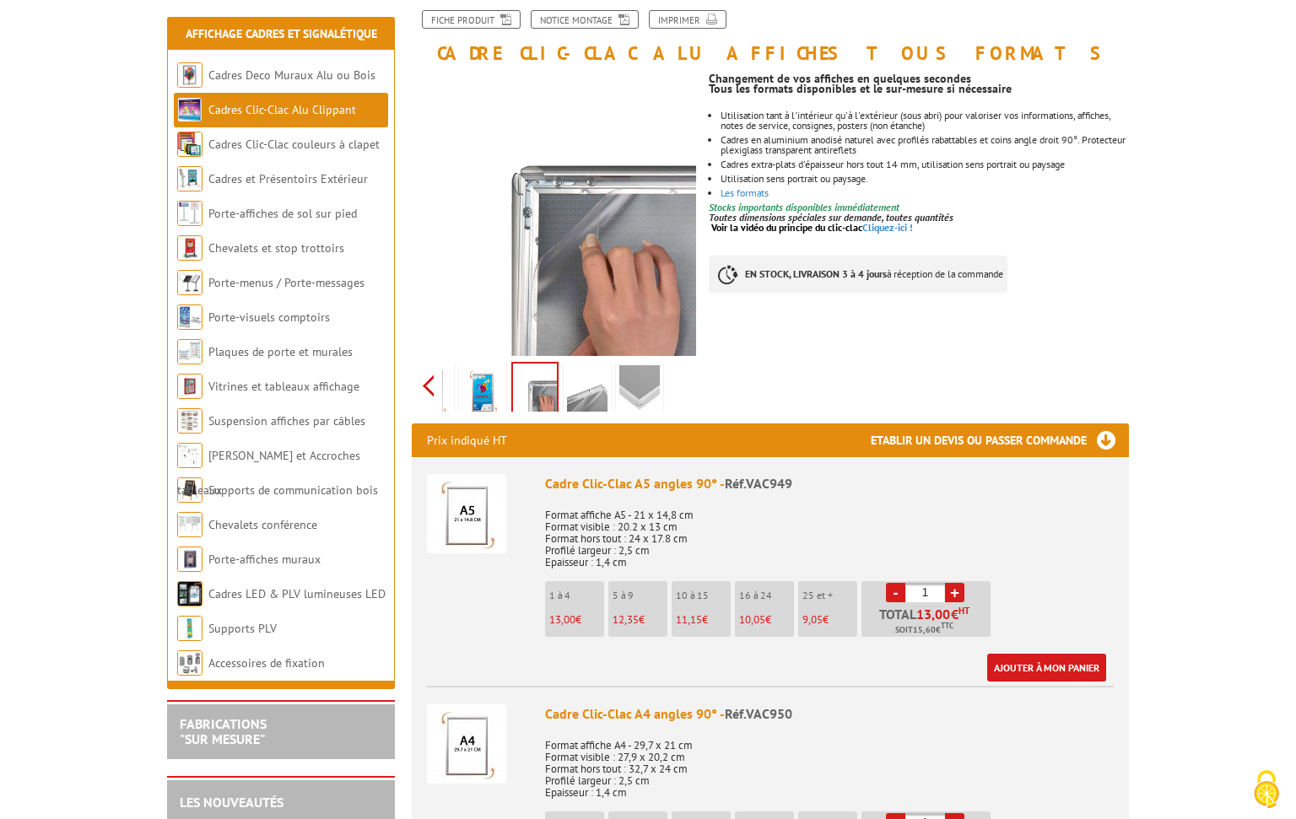
click at [429, 386] on div "Previous Next" at bounding box center [554, 385] width 284 height 59
click at [462, 382] on img at bounding box center [468, 391] width 41 height 52
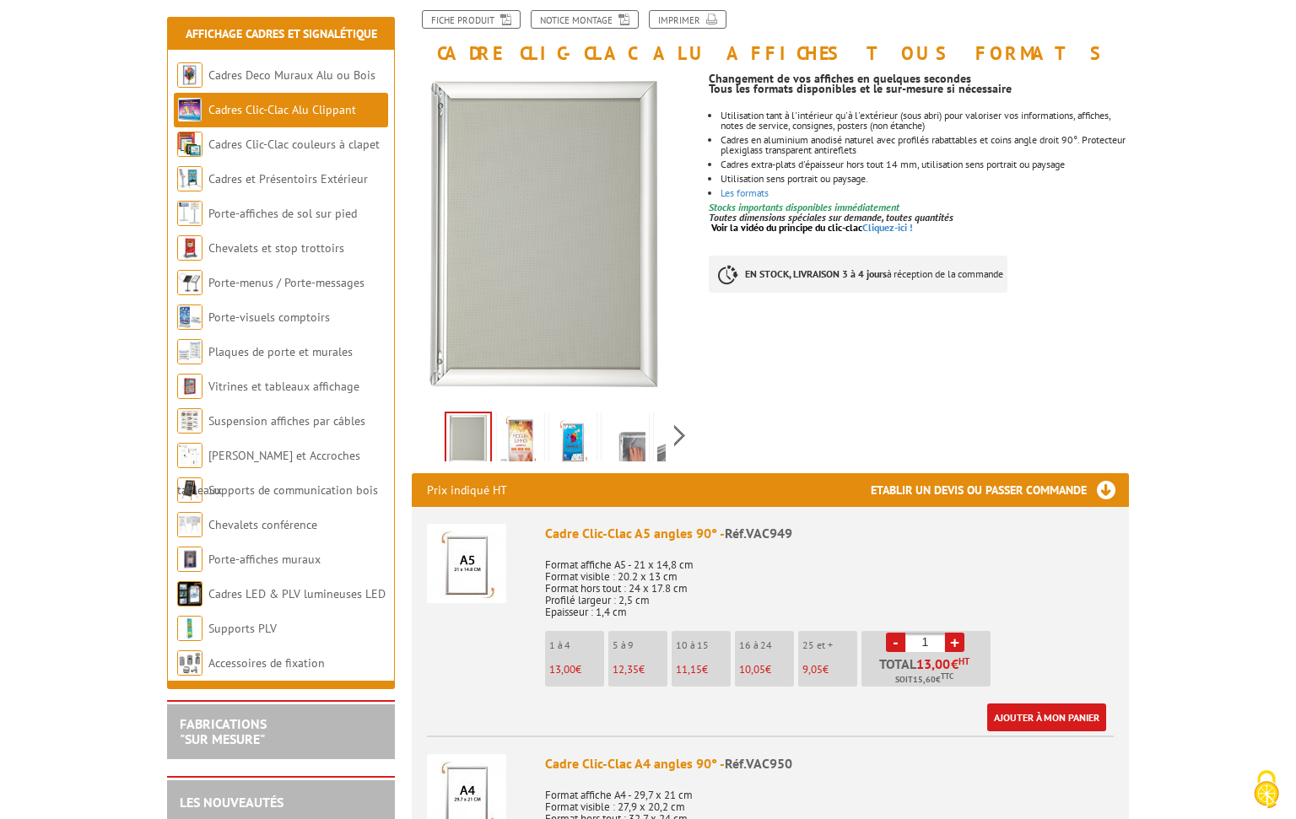
click at [426, 435] on div "Previous Next" at bounding box center [554, 435] width 284 height 59
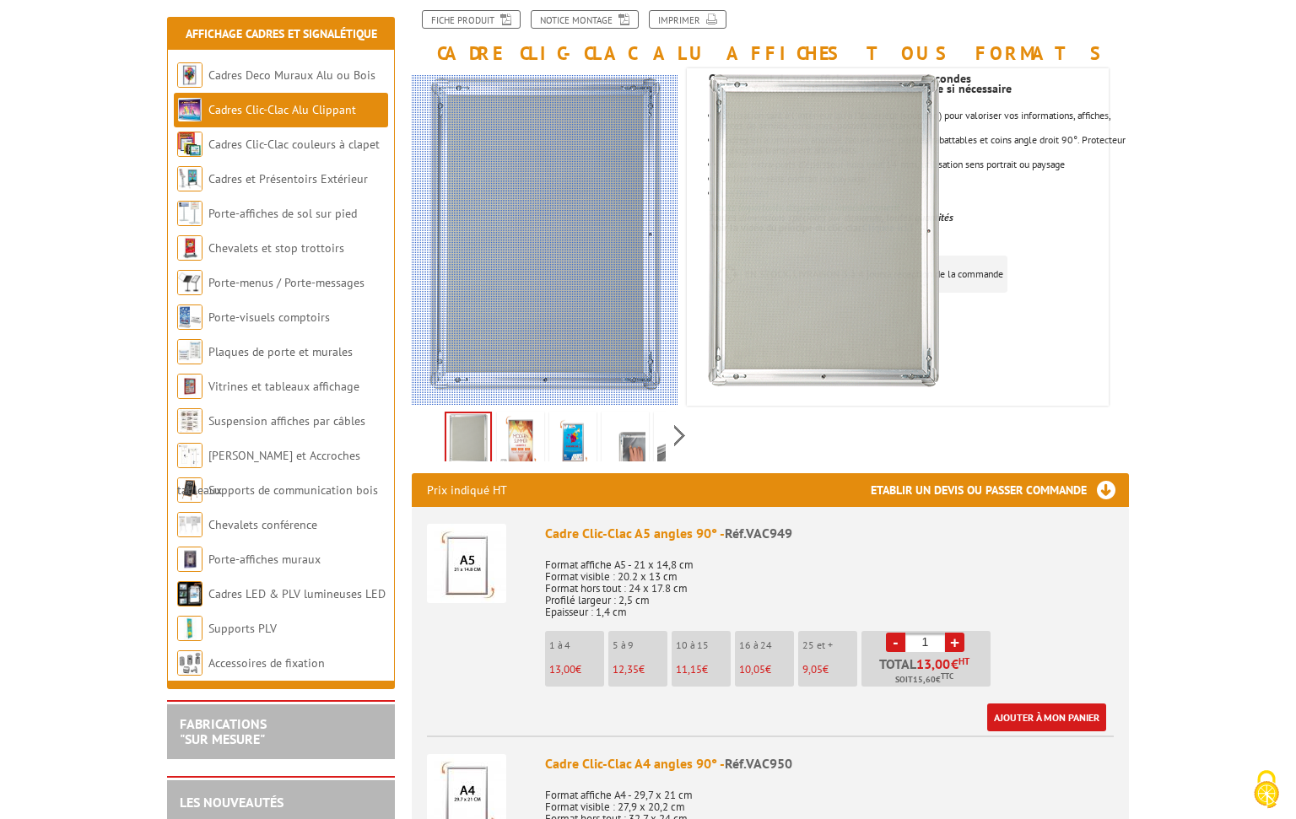
click at [450, 339] on div at bounding box center [619, 240] width 415 height 331
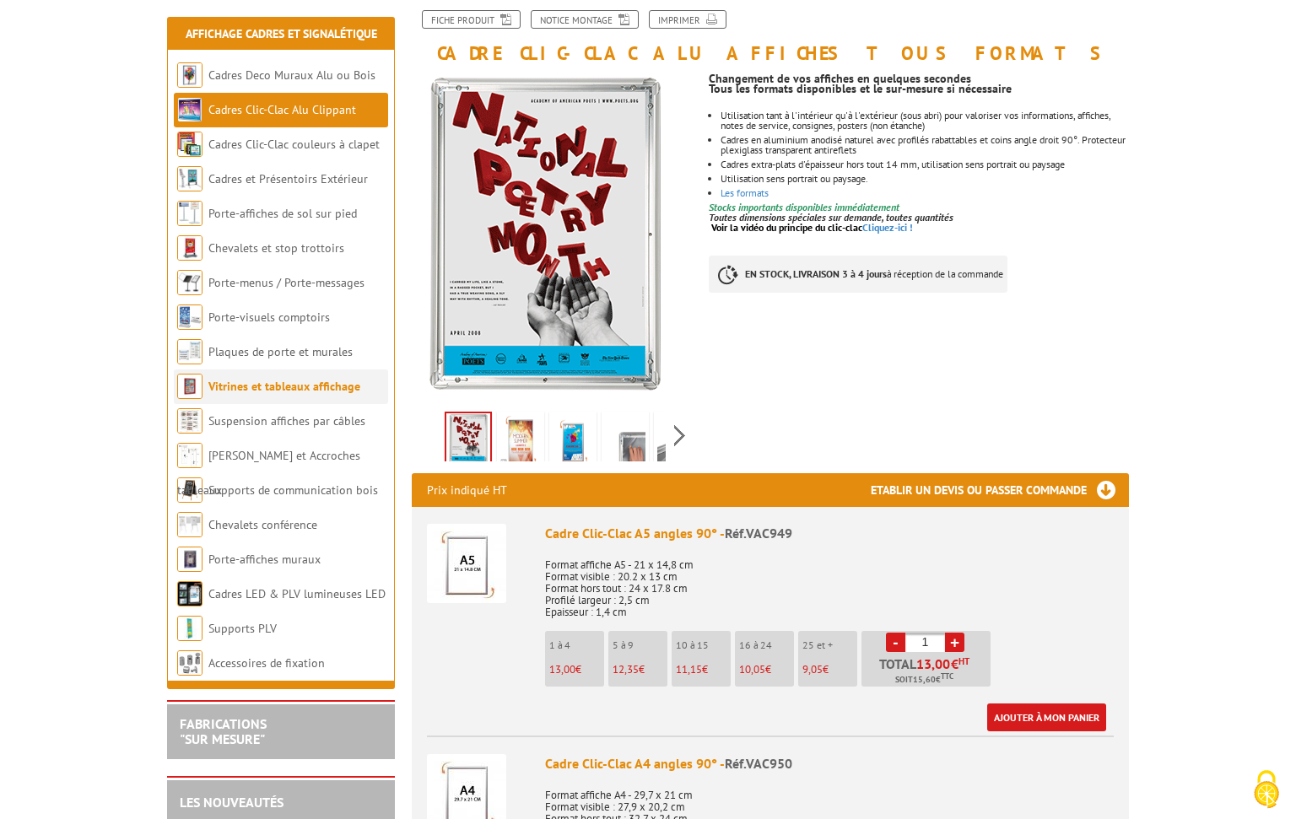
click at [252, 385] on link "Vitrines et tableaux affichage" at bounding box center [284, 386] width 152 height 15
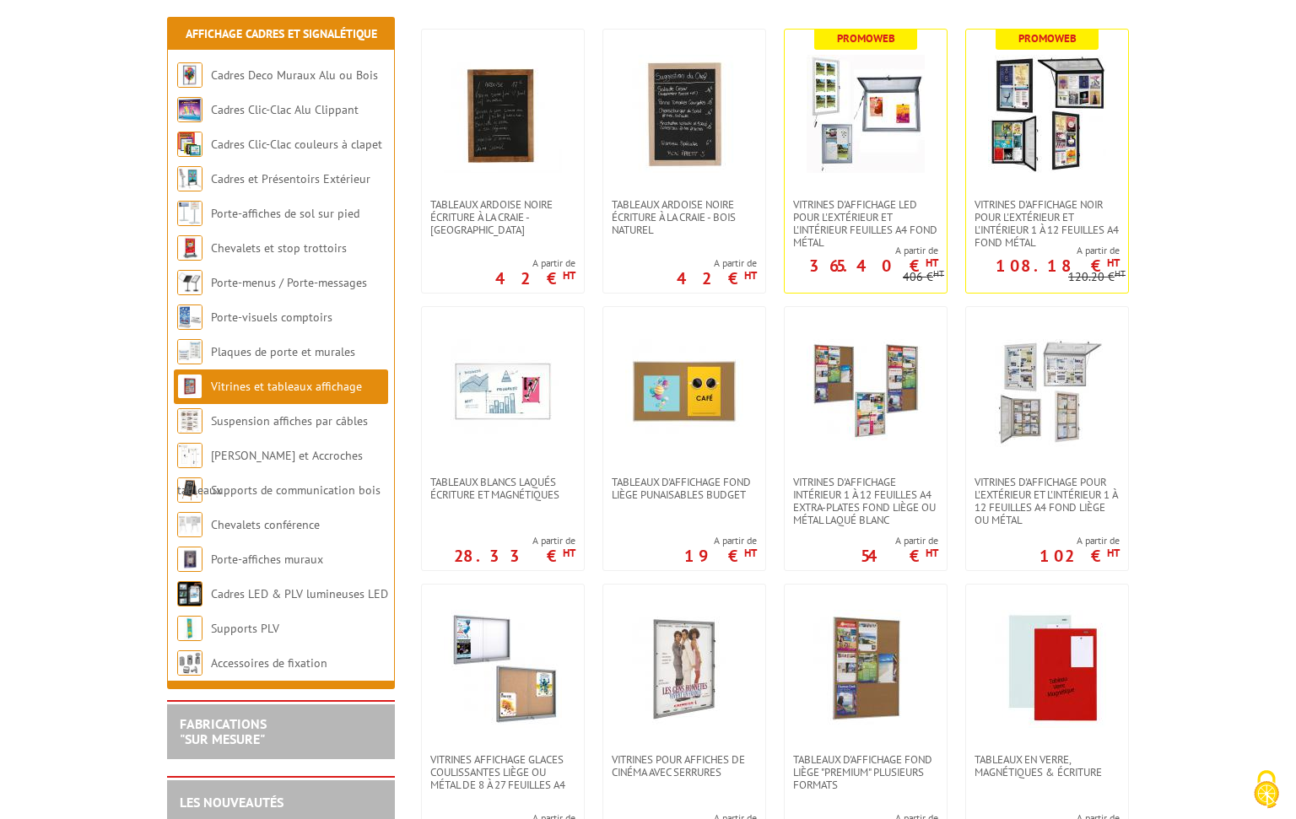
scroll to position [477, 0]
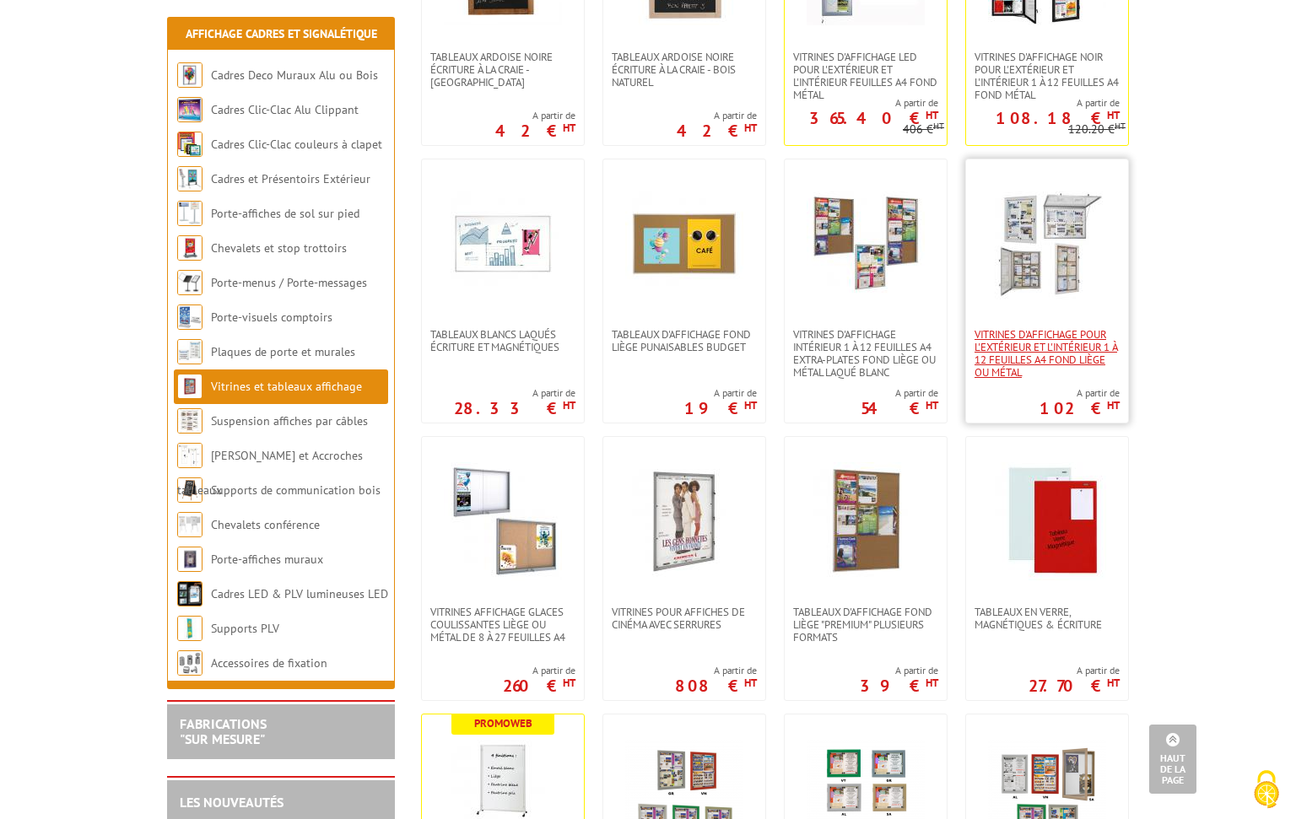
click at [1073, 341] on span "Vitrines d'affichage pour l'extérieur et l'intérieur 1 à 12 feuilles A4 fond li…" at bounding box center [1047, 353] width 145 height 51
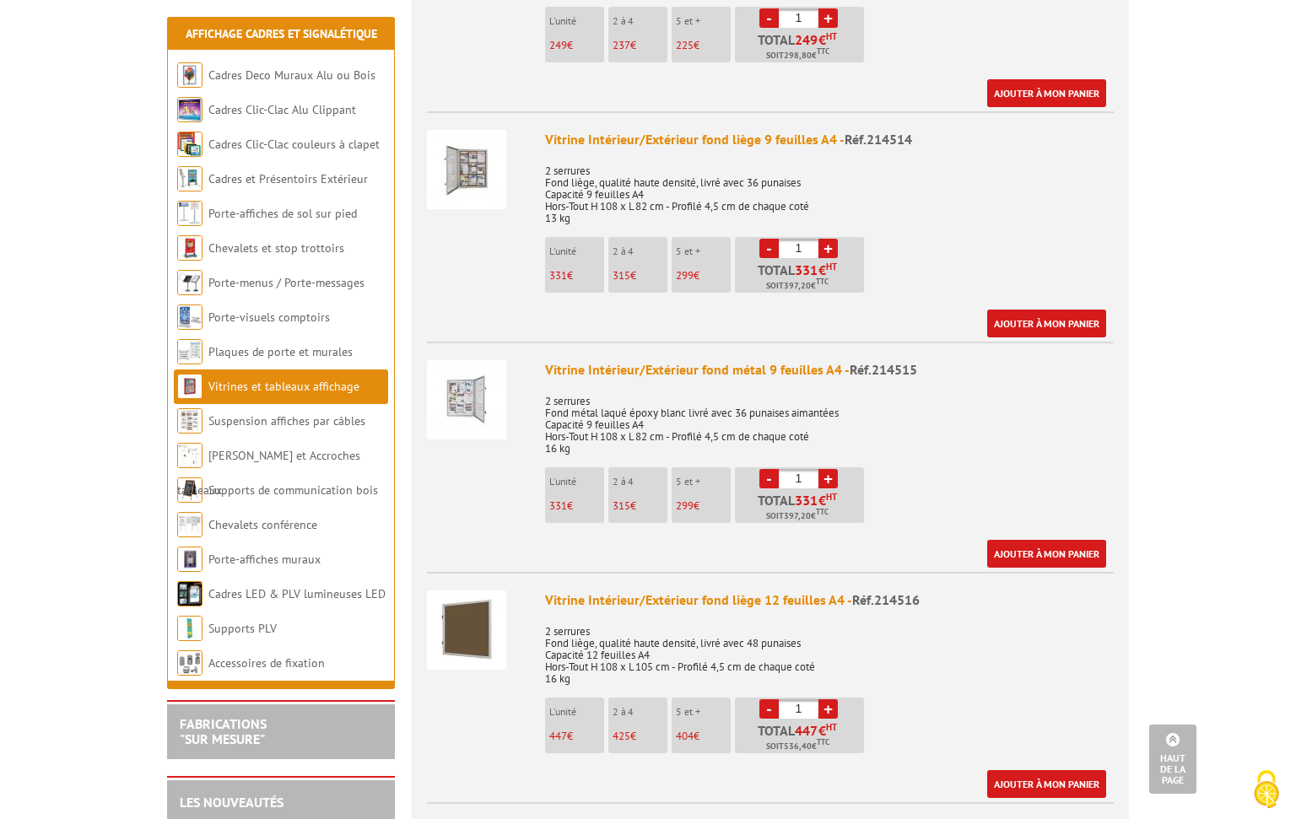
scroll to position [2381, 0]
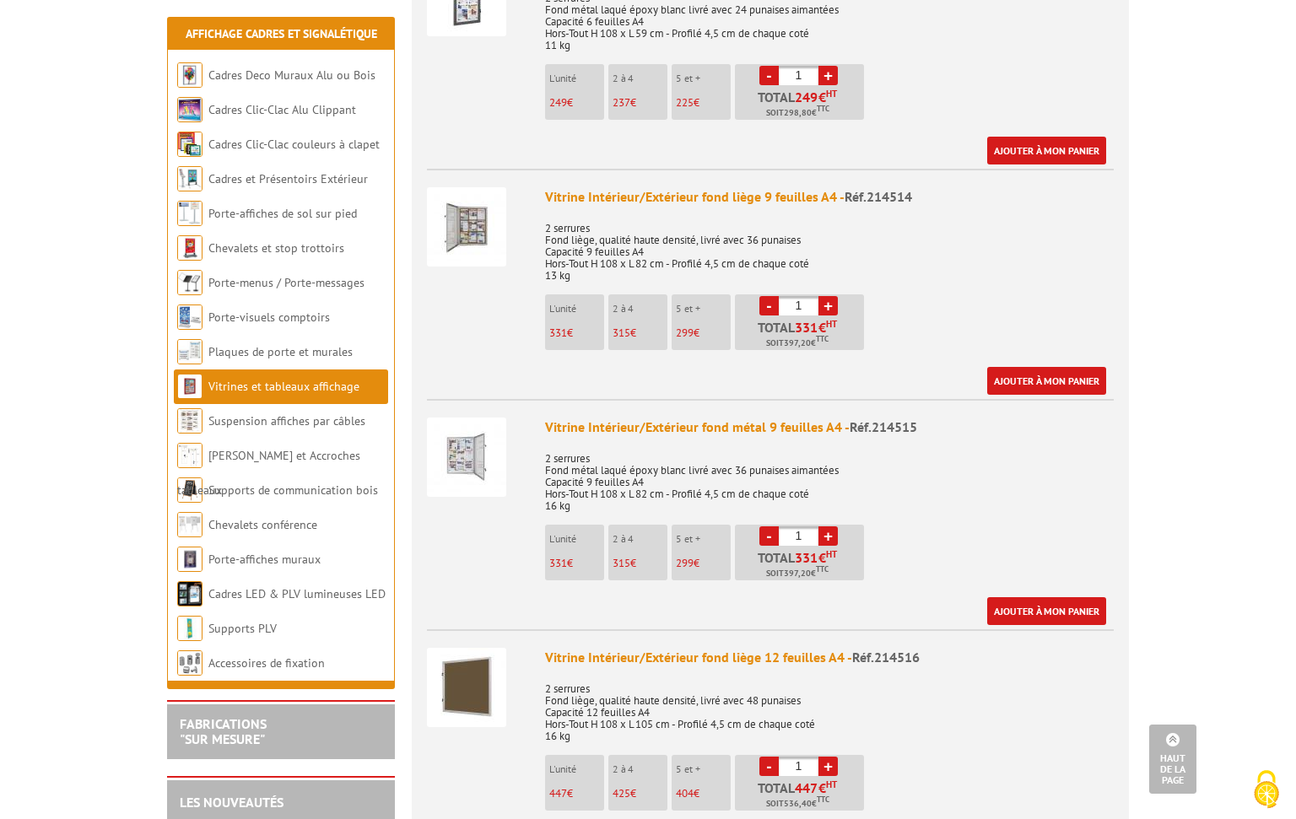
click at [718, 418] on div "Vitrine Intérieur/Extérieur fond métal 9 feuilles A4 - Réf.214515" at bounding box center [829, 427] width 569 height 19
click at [474, 432] on img at bounding box center [466, 457] width 79 height 79
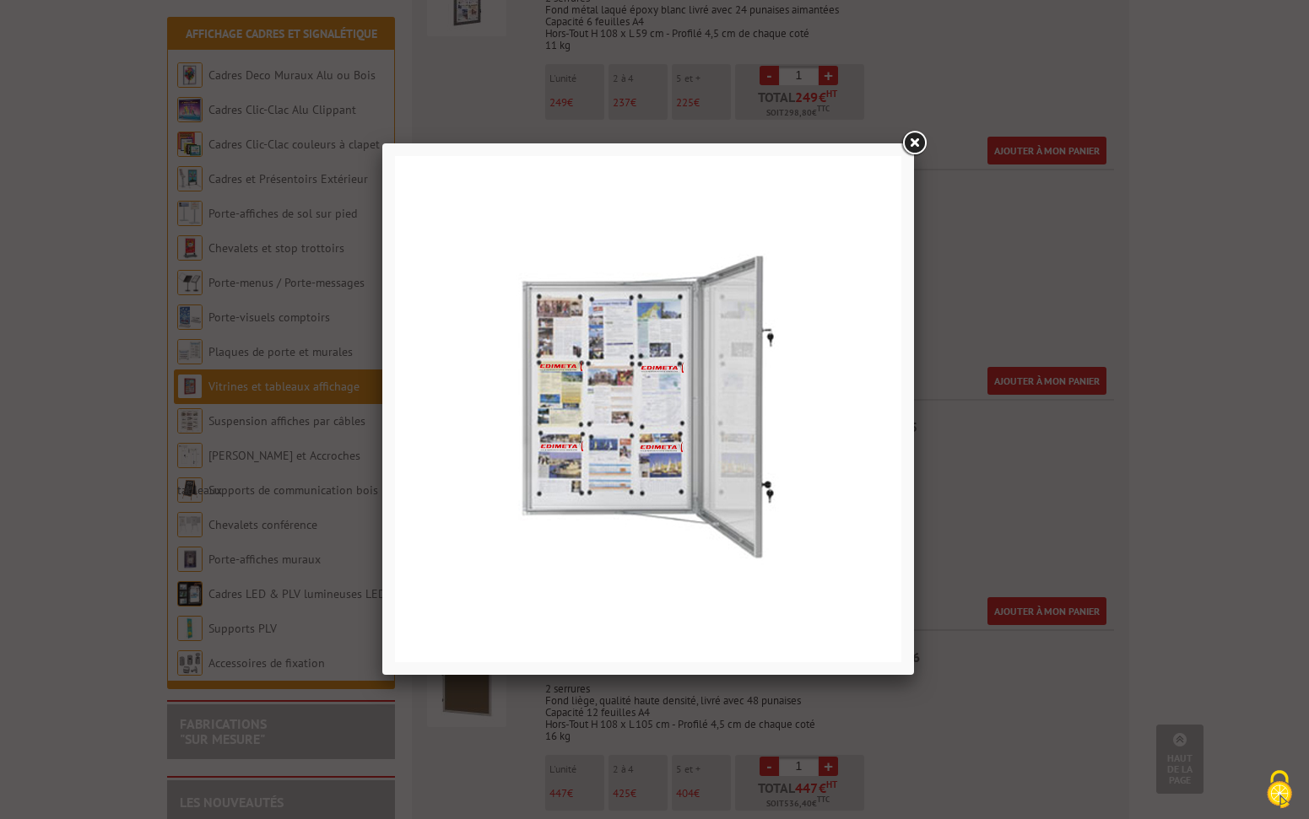
click at [911, 141] on link at bounding box center [914, 143] width 30 height 30
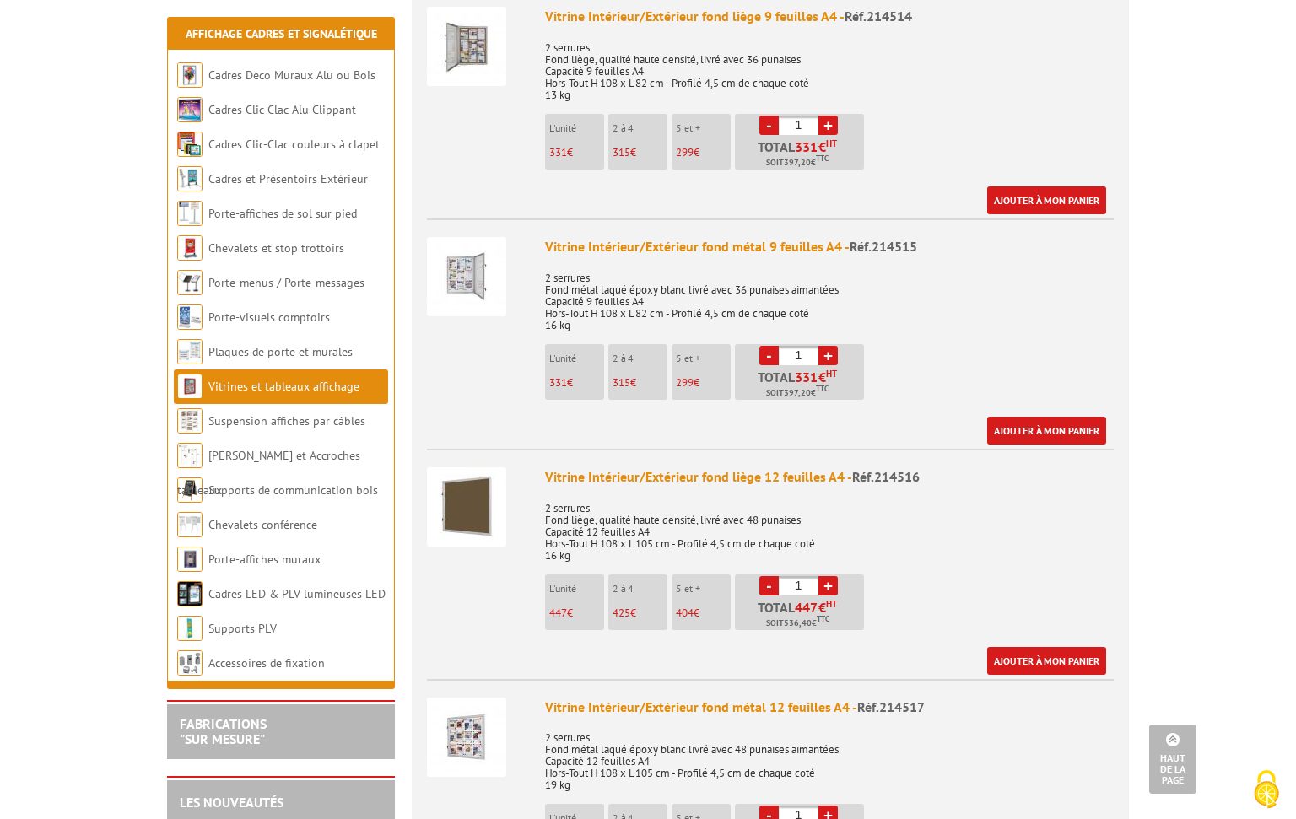
scroll to position [2811, 0]
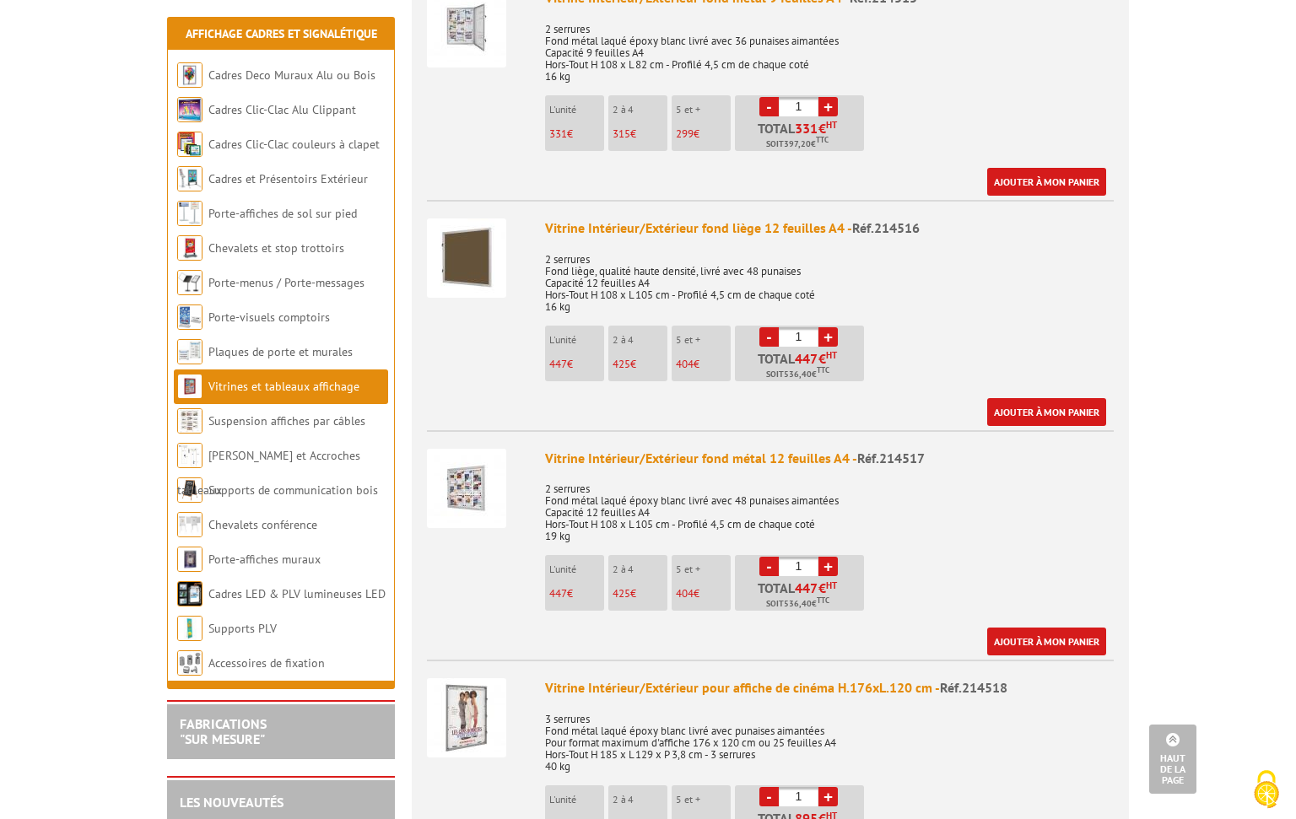
click at [472, 453] on img at bounding box center [466, 488] width 79 height 79
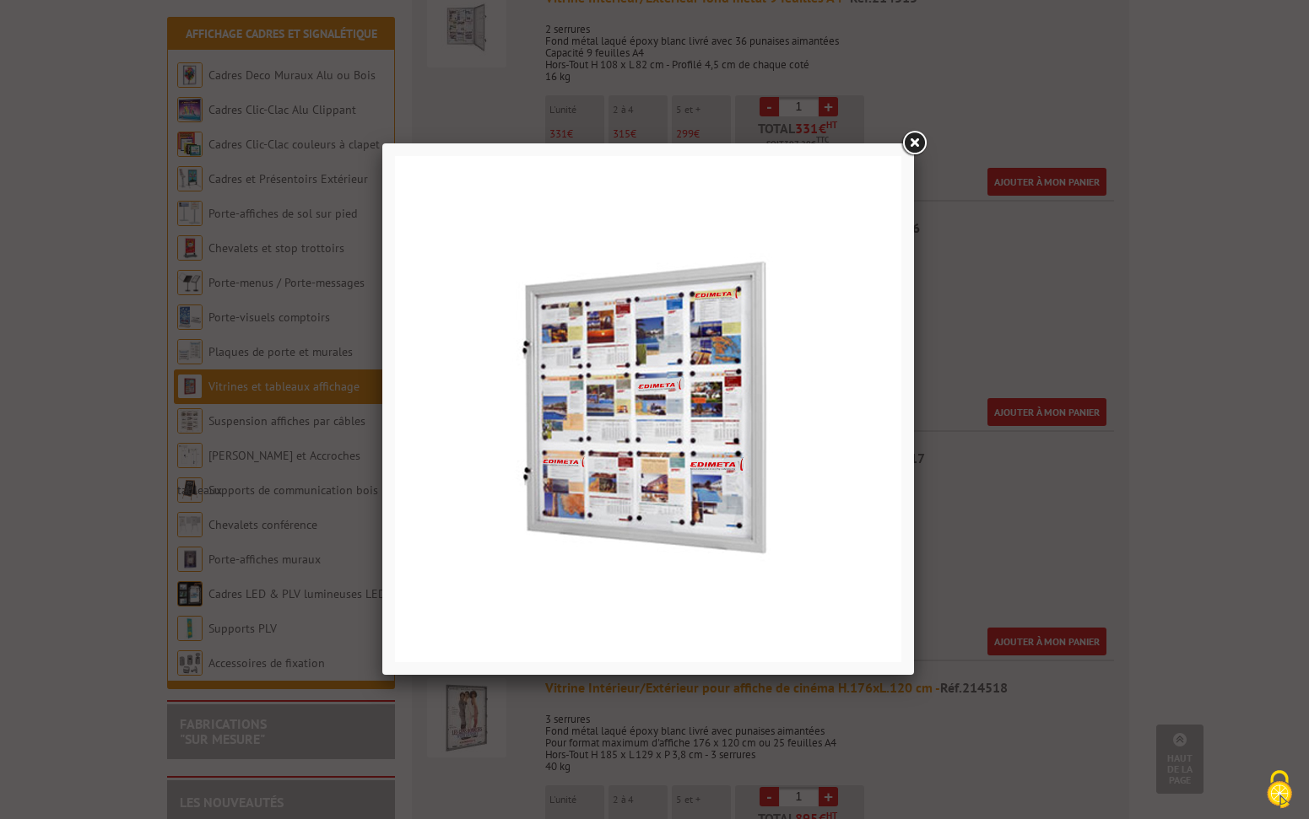
click at [913, 143] on link at bounding box center [914, 143] width 30 height 30
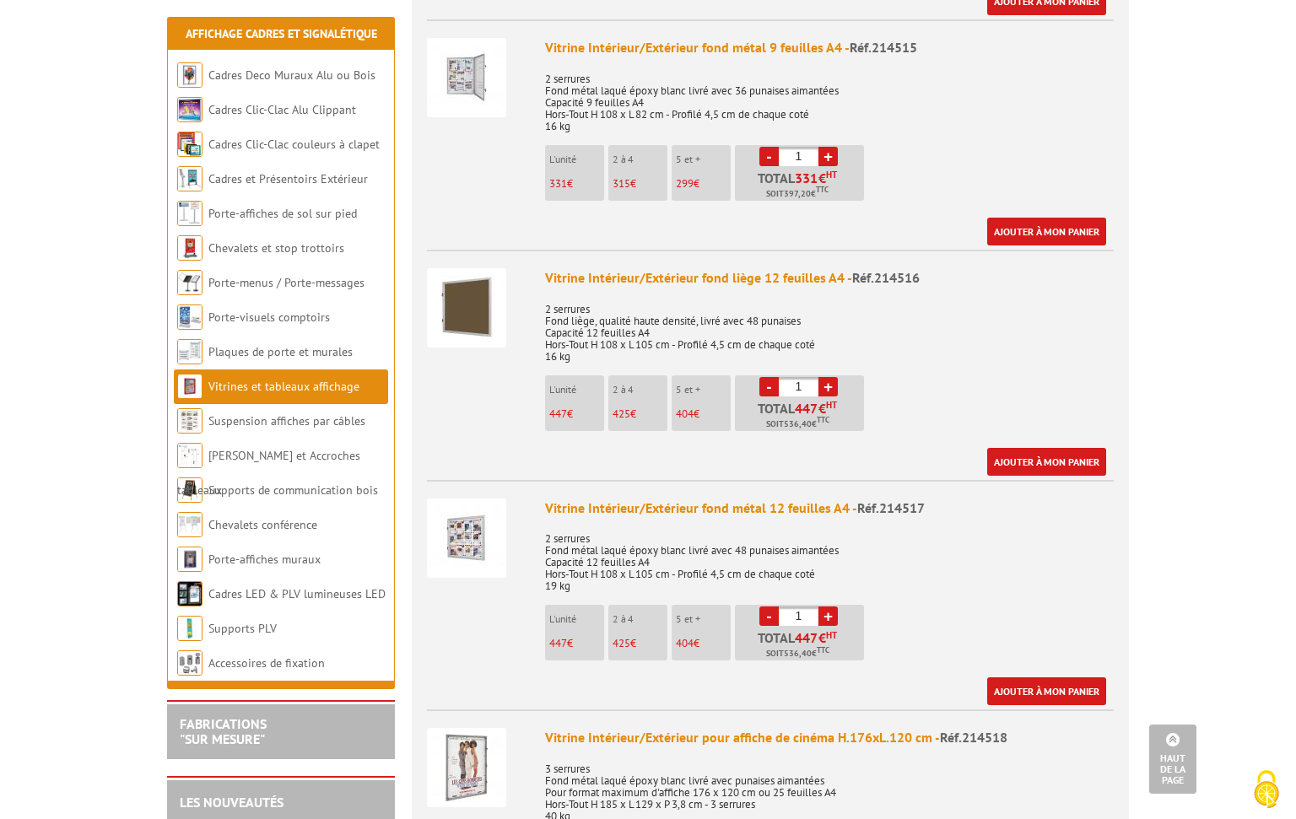
scroll to position [2760, 0]
click at [468, 46] on img at bounding box center [466, 78] width 79 height 79
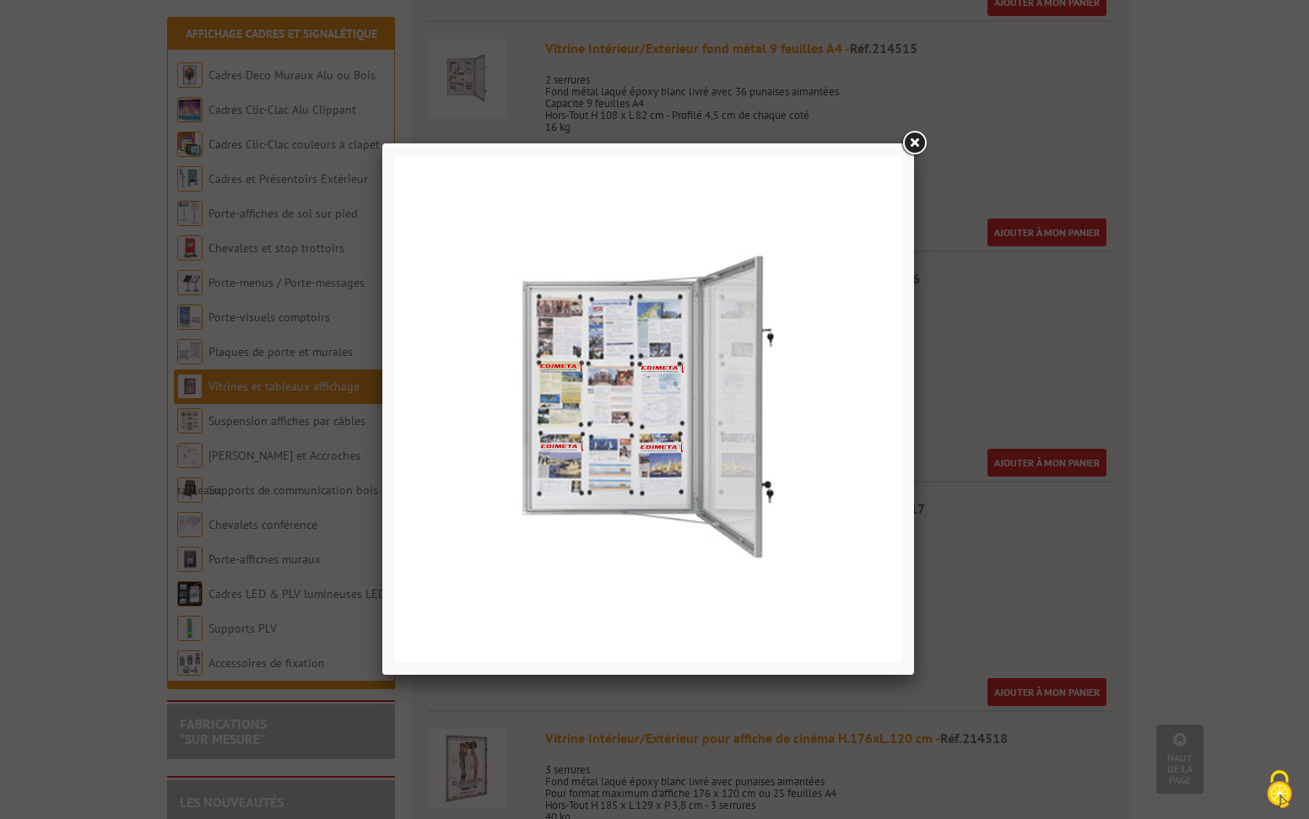
click at [677, 394] on img at bounding box center [648, 409] width 506 height 506
click at [914, 136] on link at bounding box center [914, 143] width 30 height 30
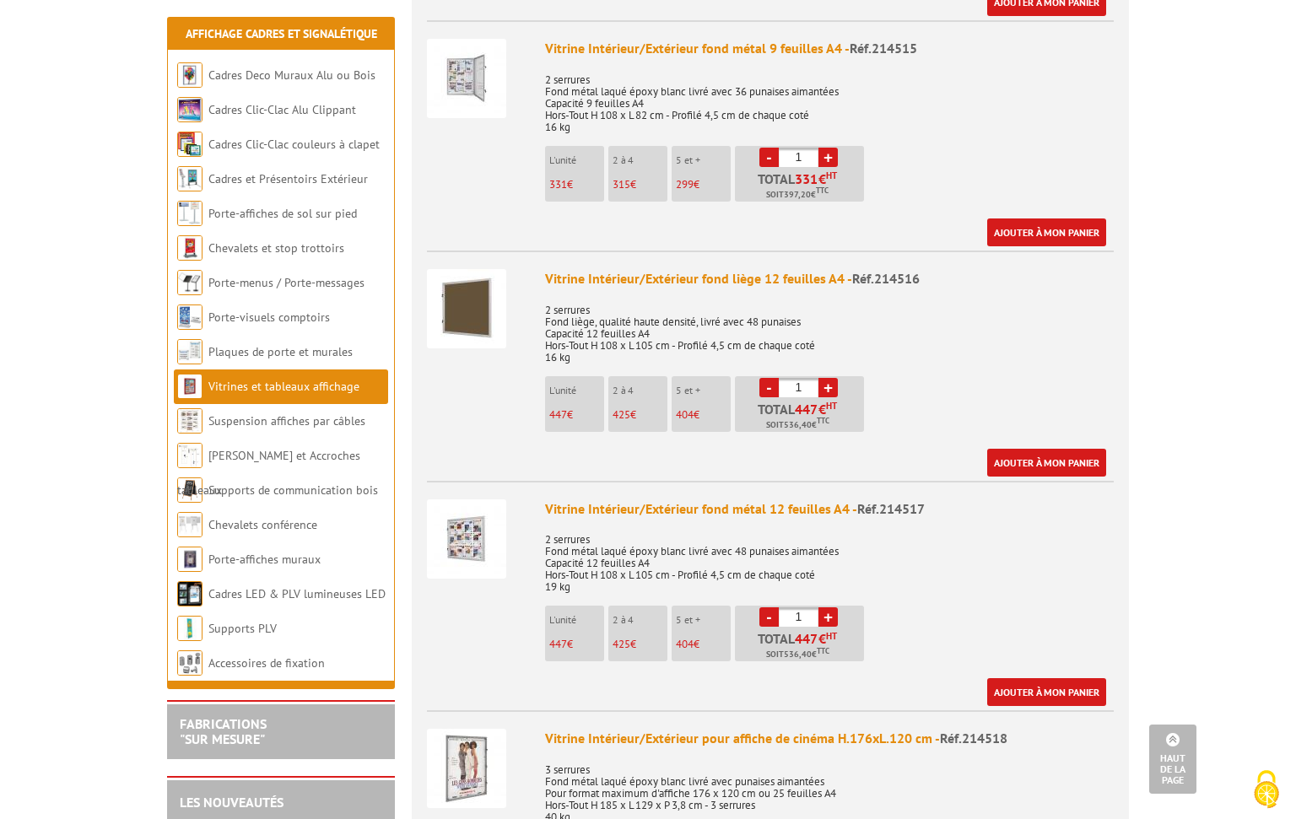
click at [472, 507] on img at bounding box center [466, 539] width 79 height 79
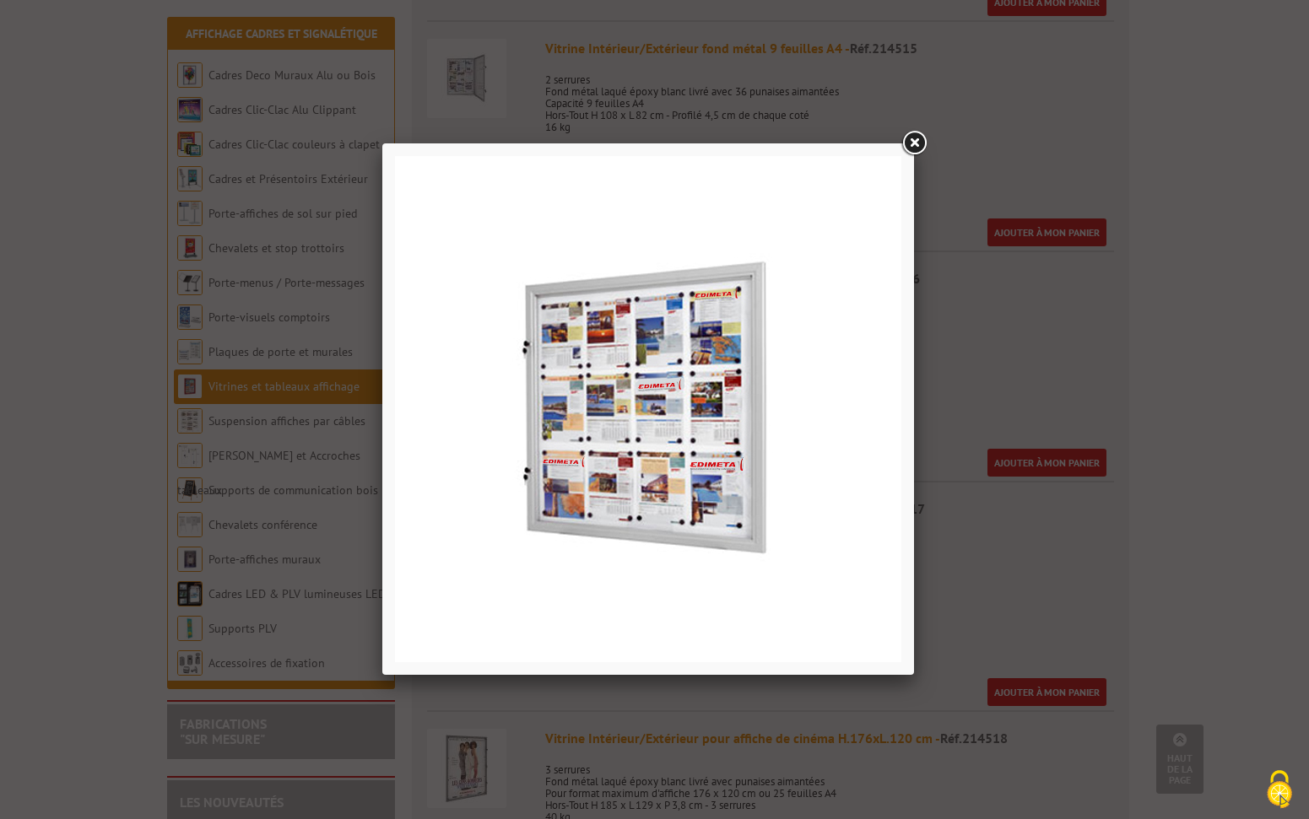
click at [919, 133] on link at bounding box center [914, 143] width 30 height 30
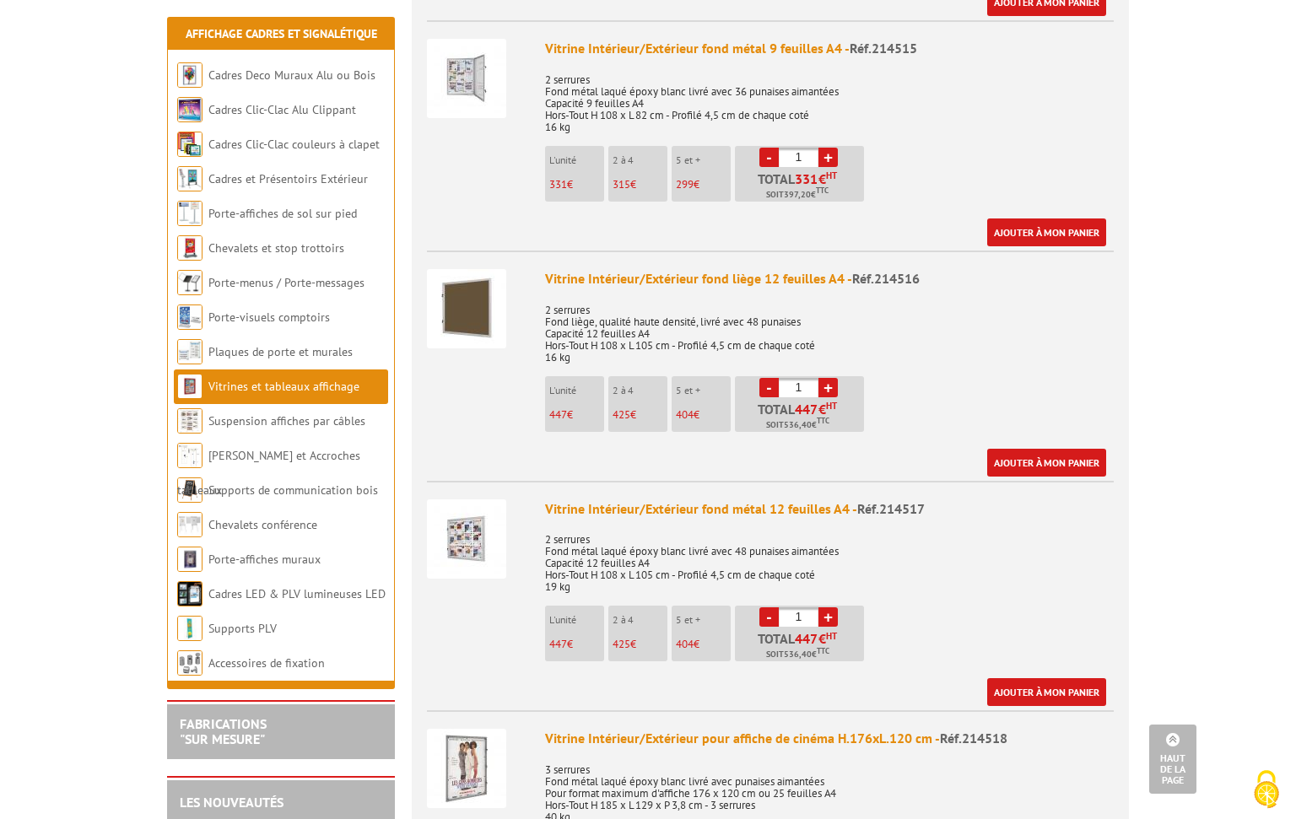
click at [478, 512] on img at bounding box center [466, 539] width 79 height 79
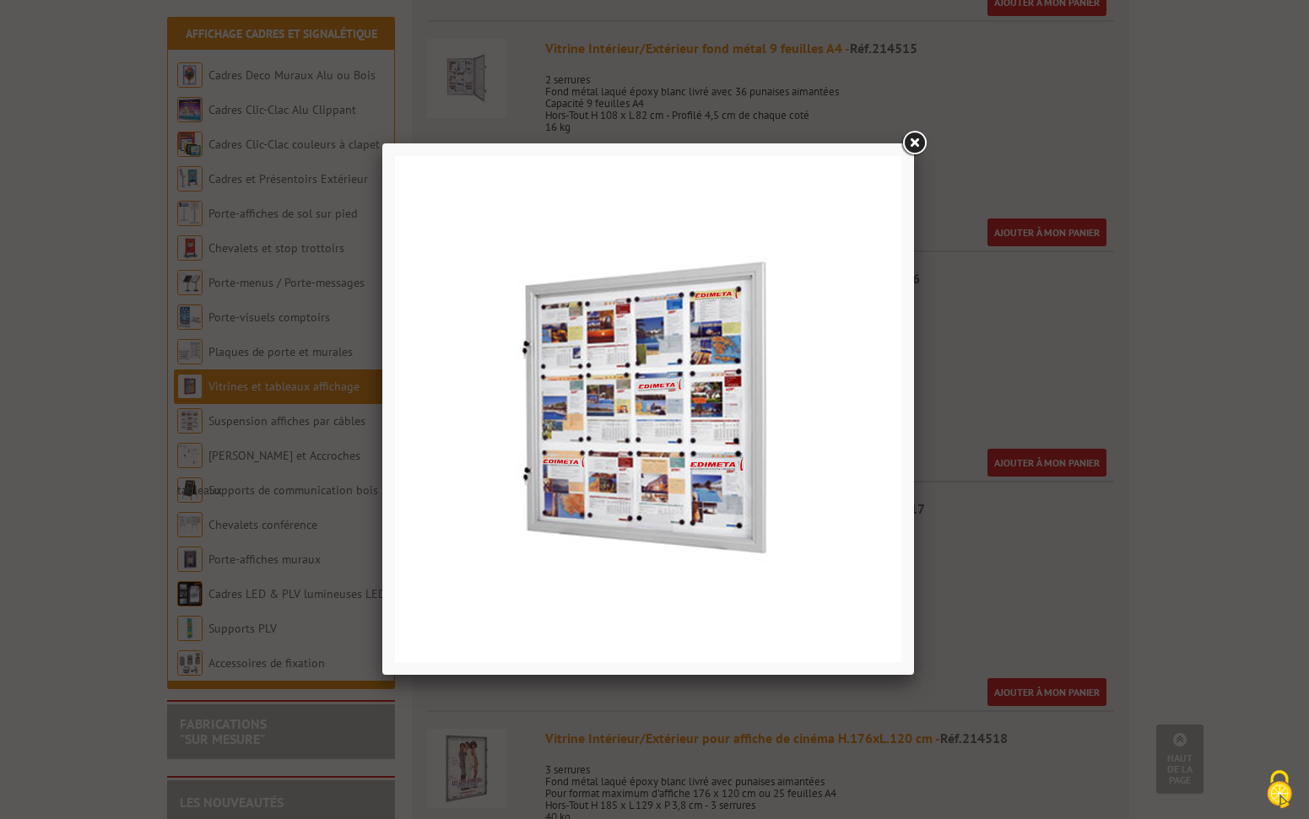
click at [912, 133] on link at bounding box center [914, 143] width 30 height 30
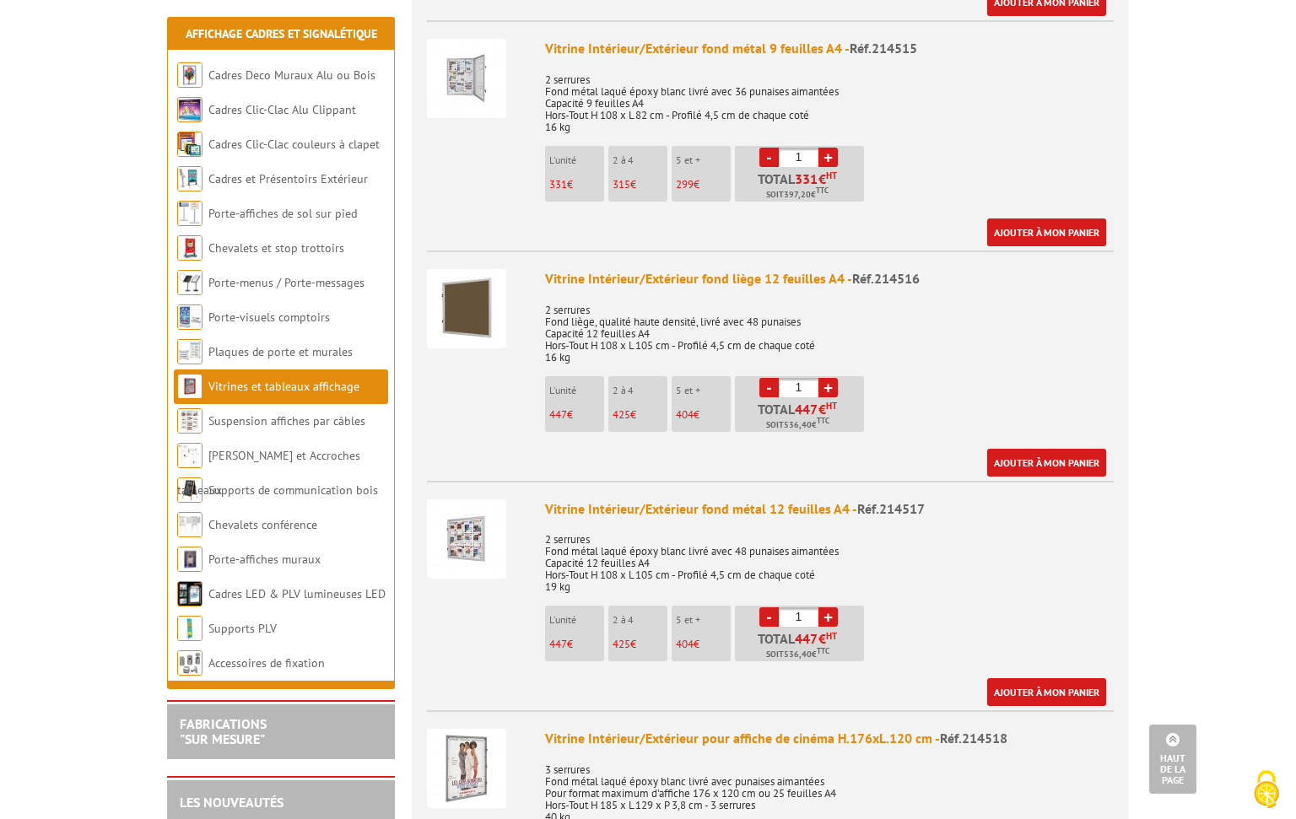
click at [473, 51] on img at bounding box center [466, 78] width 79 height 79
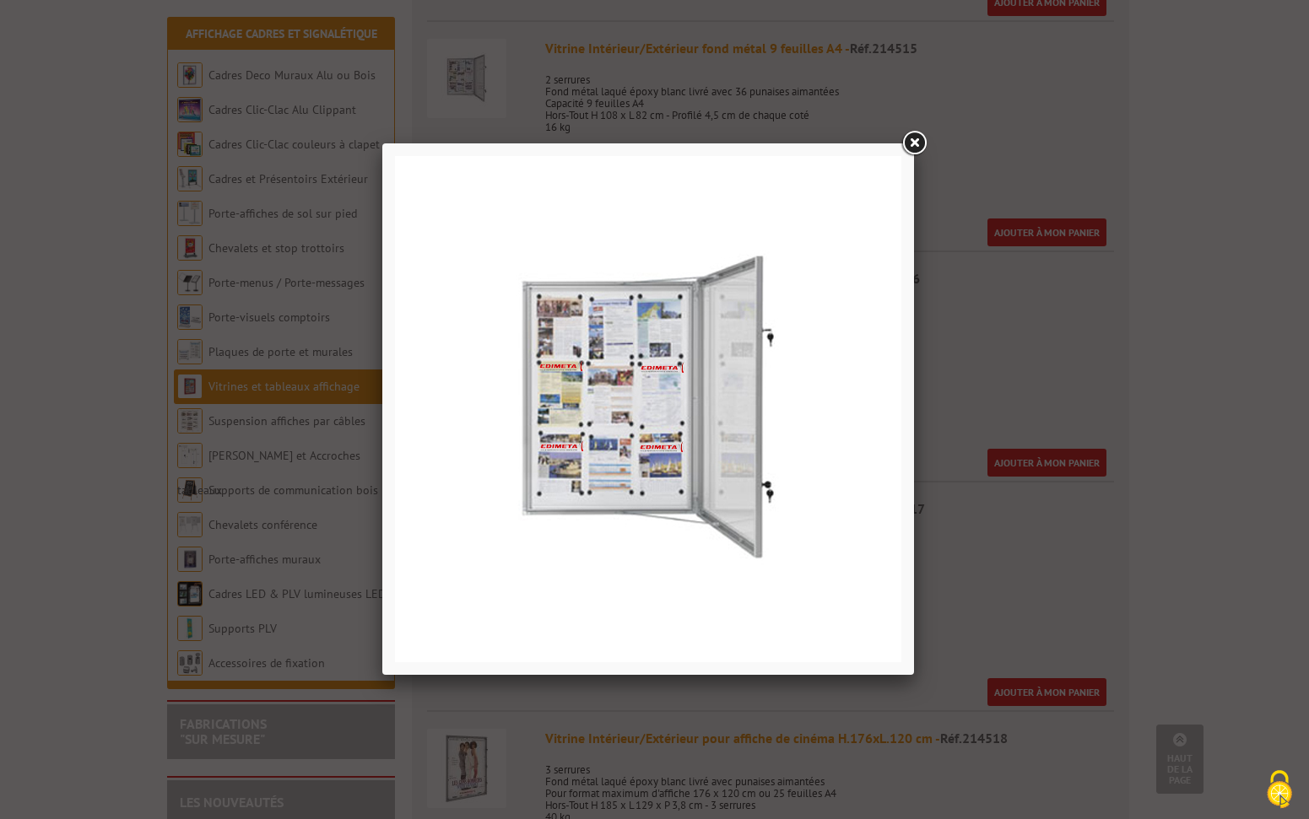
click at [913, 142] on link at bounding box center [914, 143] width 30 height 30
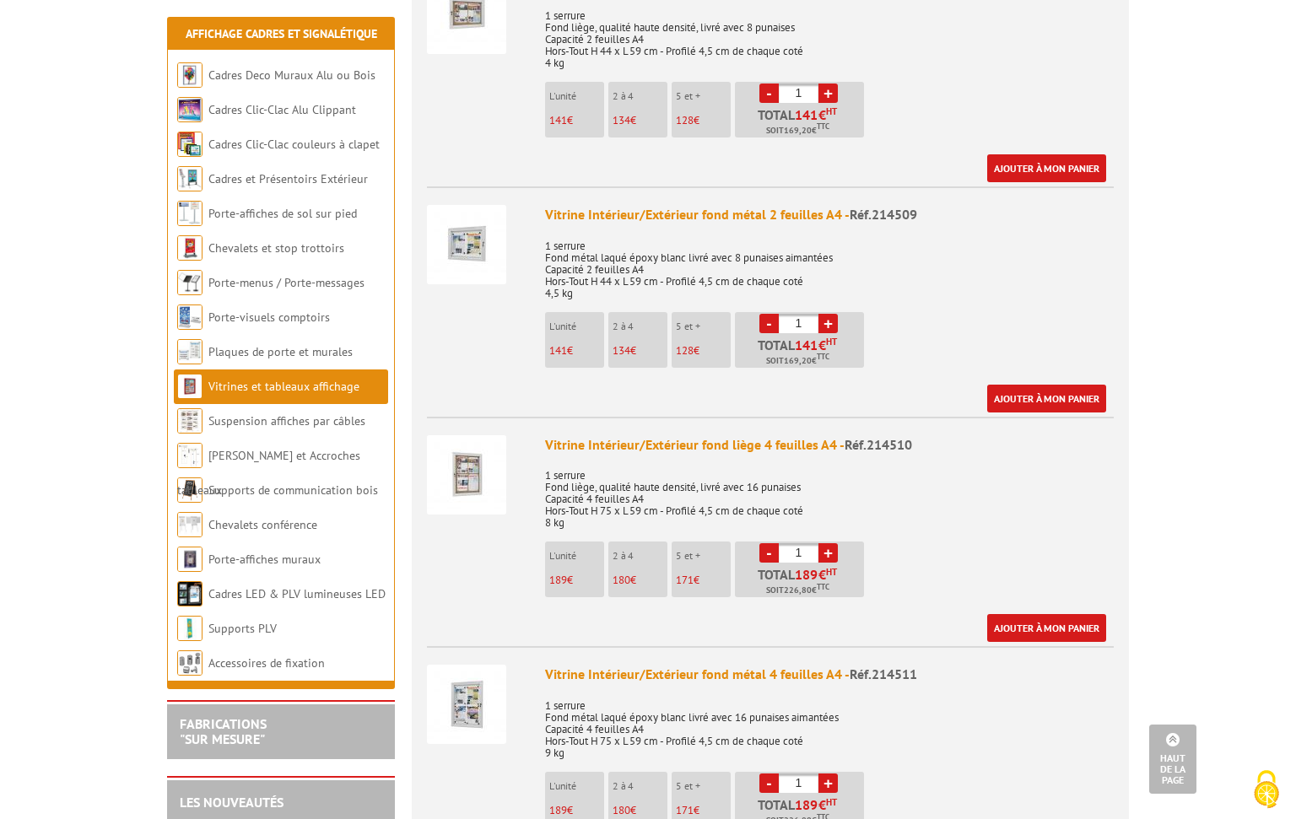
scroll to position [1186, 0]
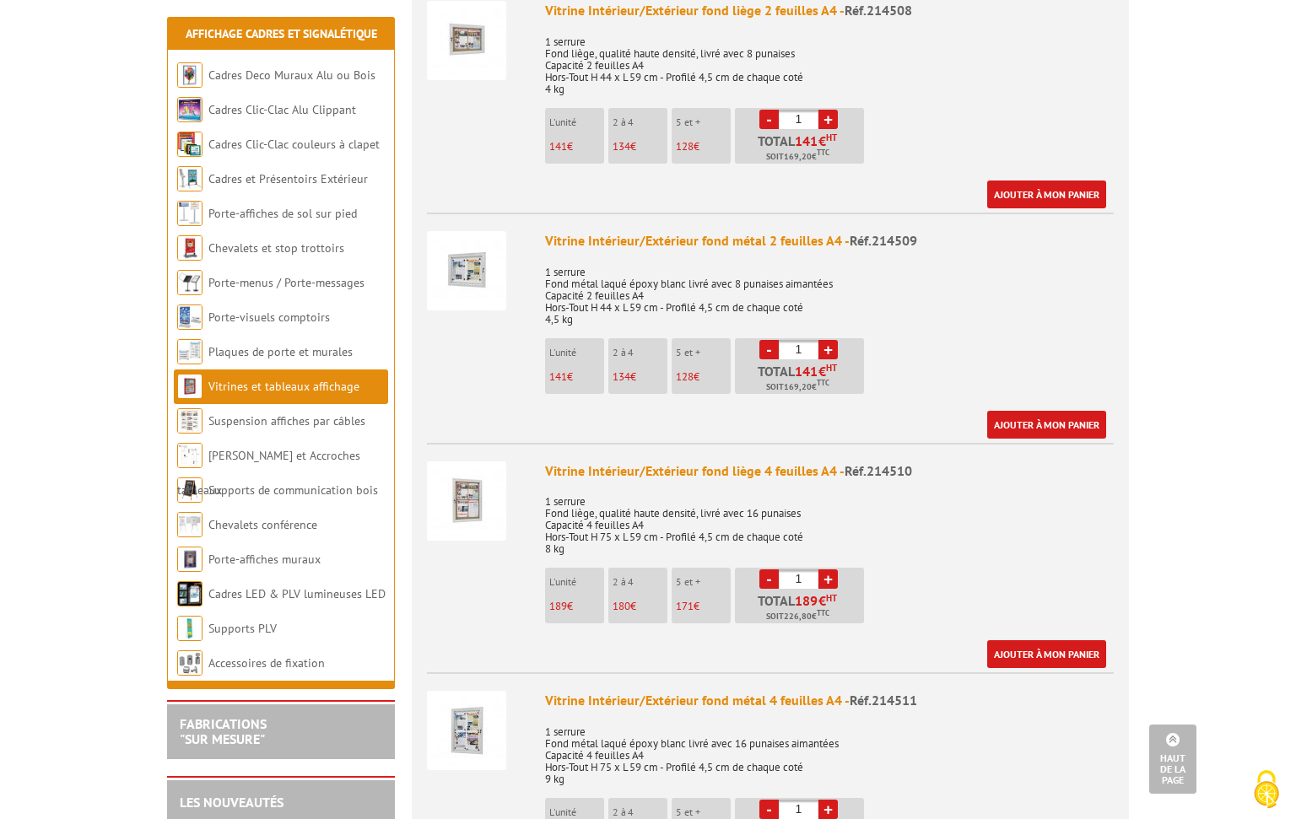
click at [475, 247] on img at bounding box center [466, 270] width 79 height 79
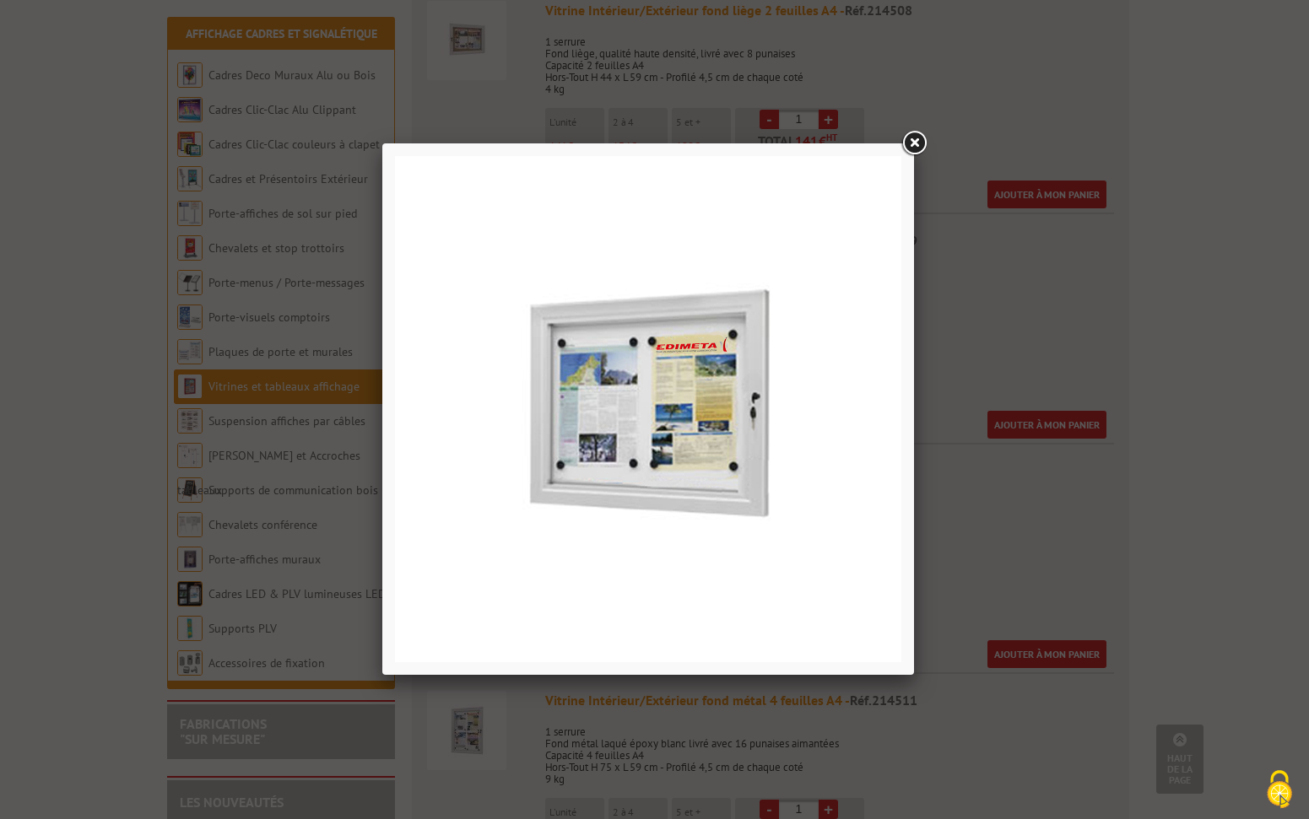
click at [916, 143] on link at bounding box center [914, 143] width 30 height 30
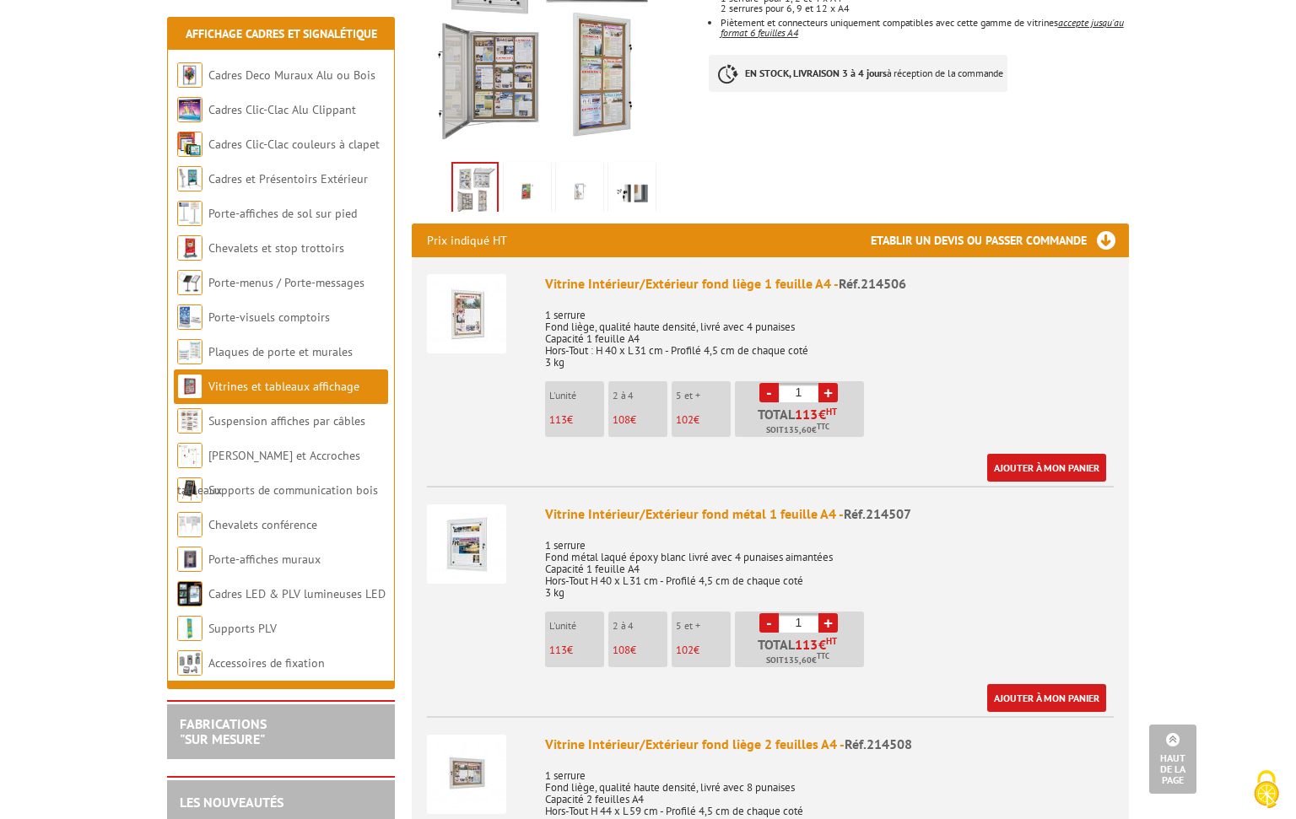
scroll to position [433, 0]
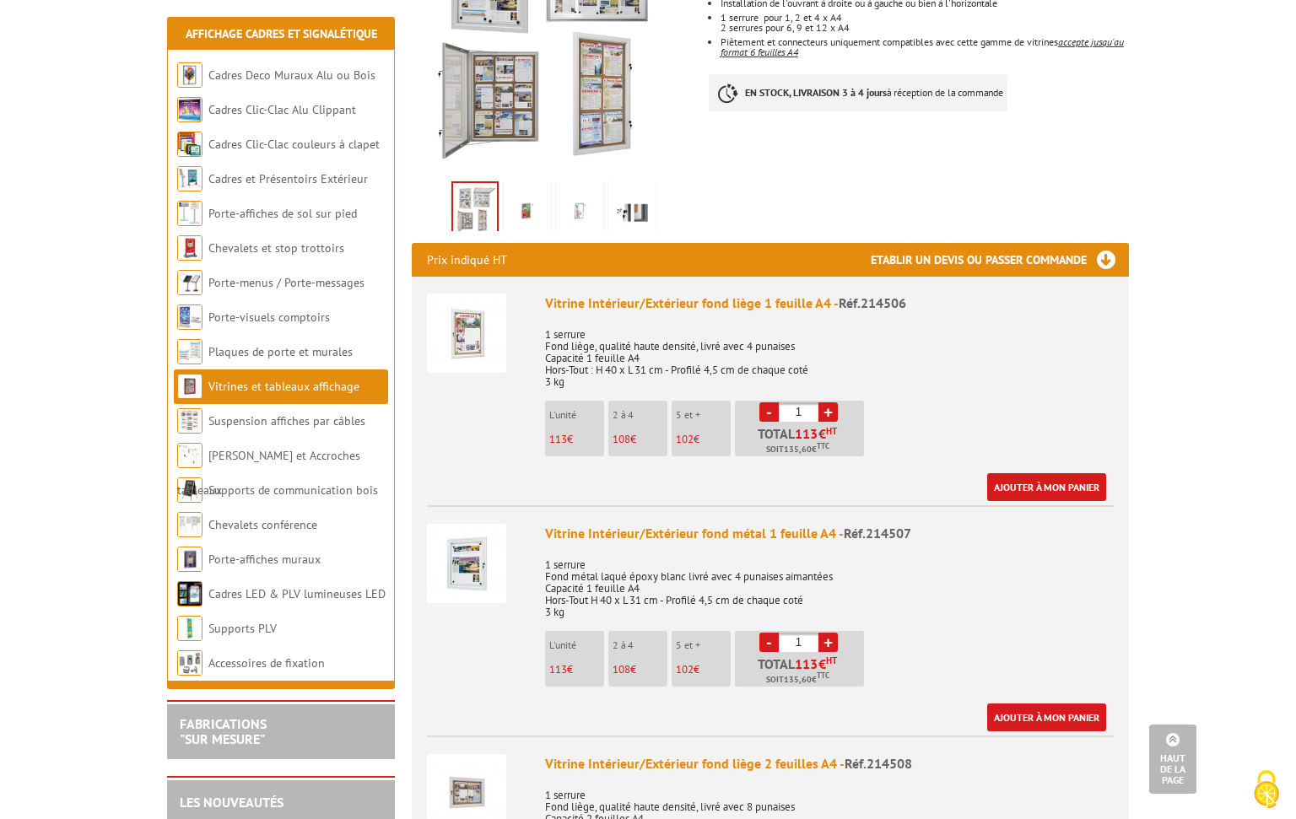
click at [468, 536] on img at bounding box center [466, 563] width 79 height 79
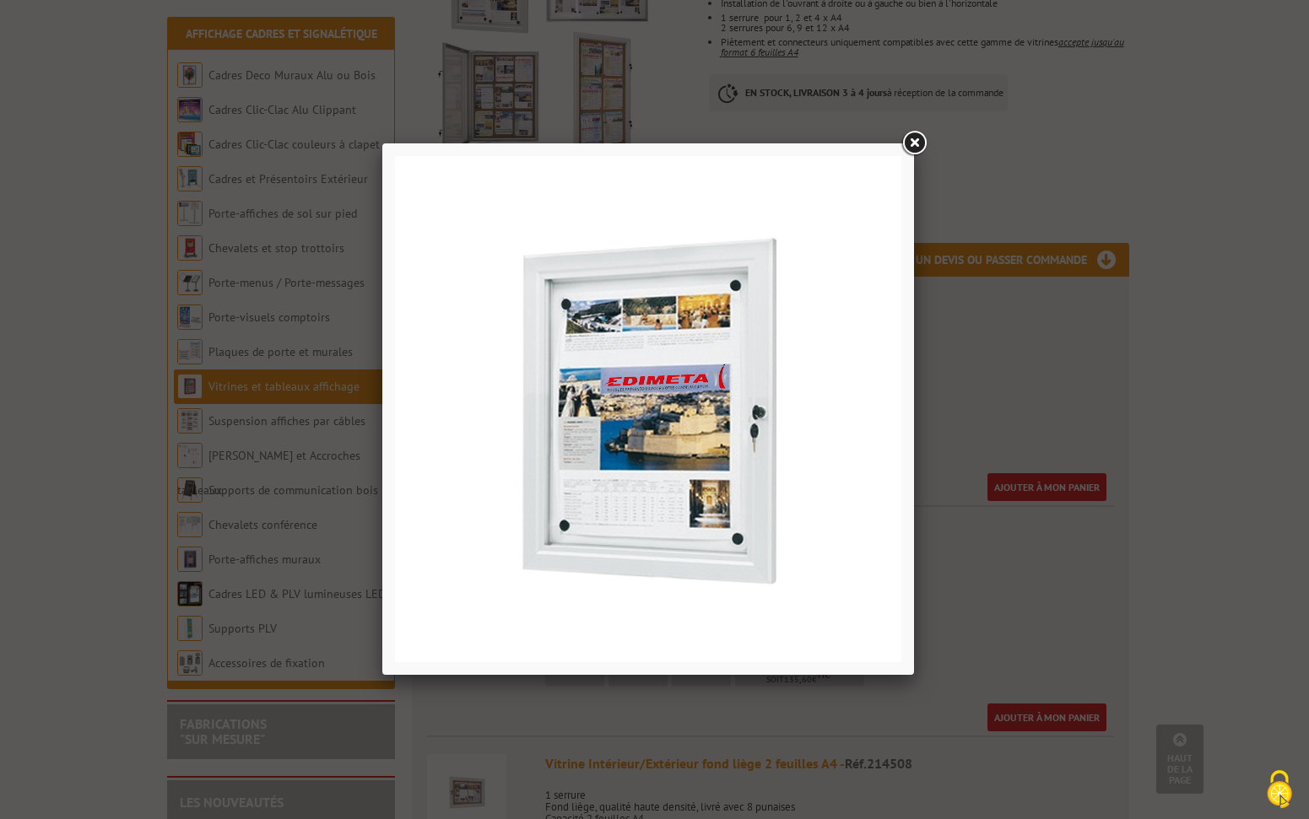
click at [917, 143] on link at bounding box center [914, 143] width 30 height 30
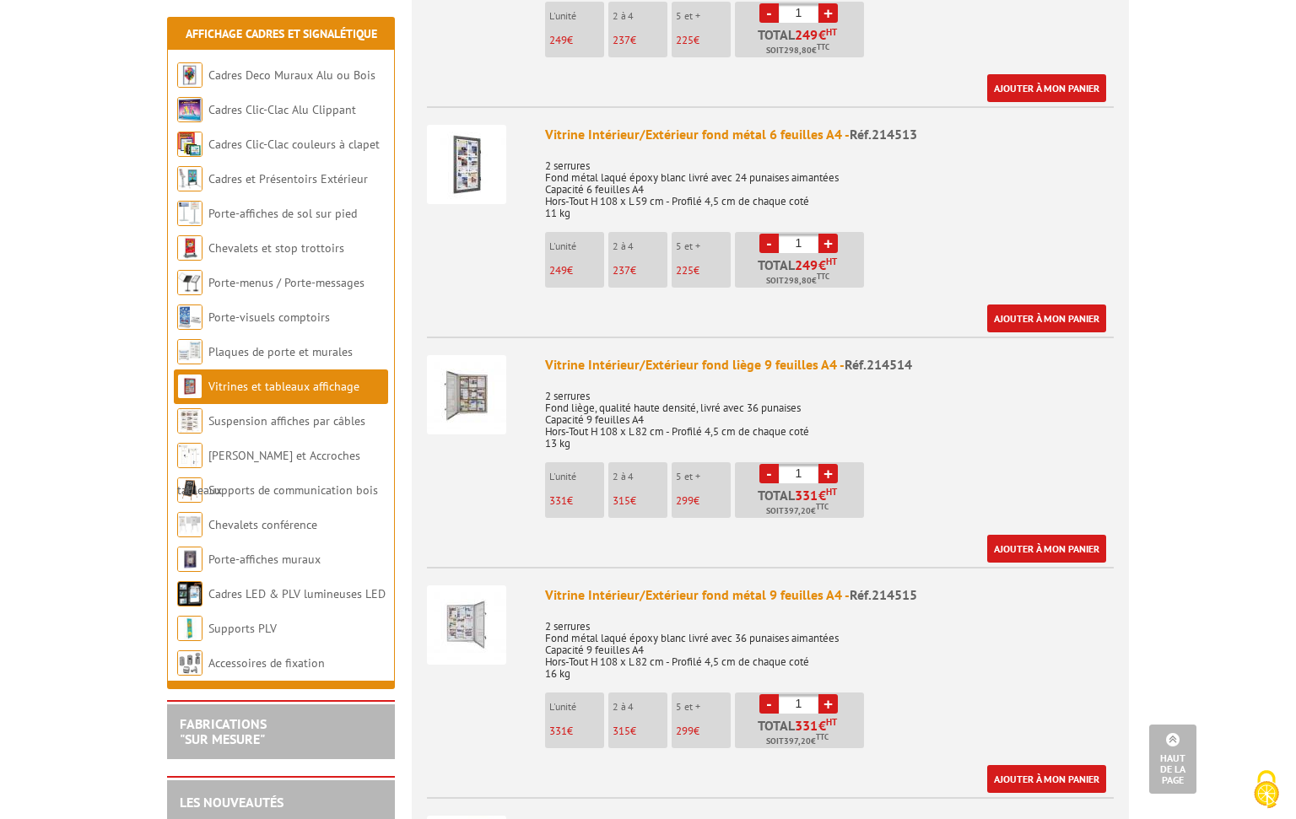
scroll to position [2255, 0]
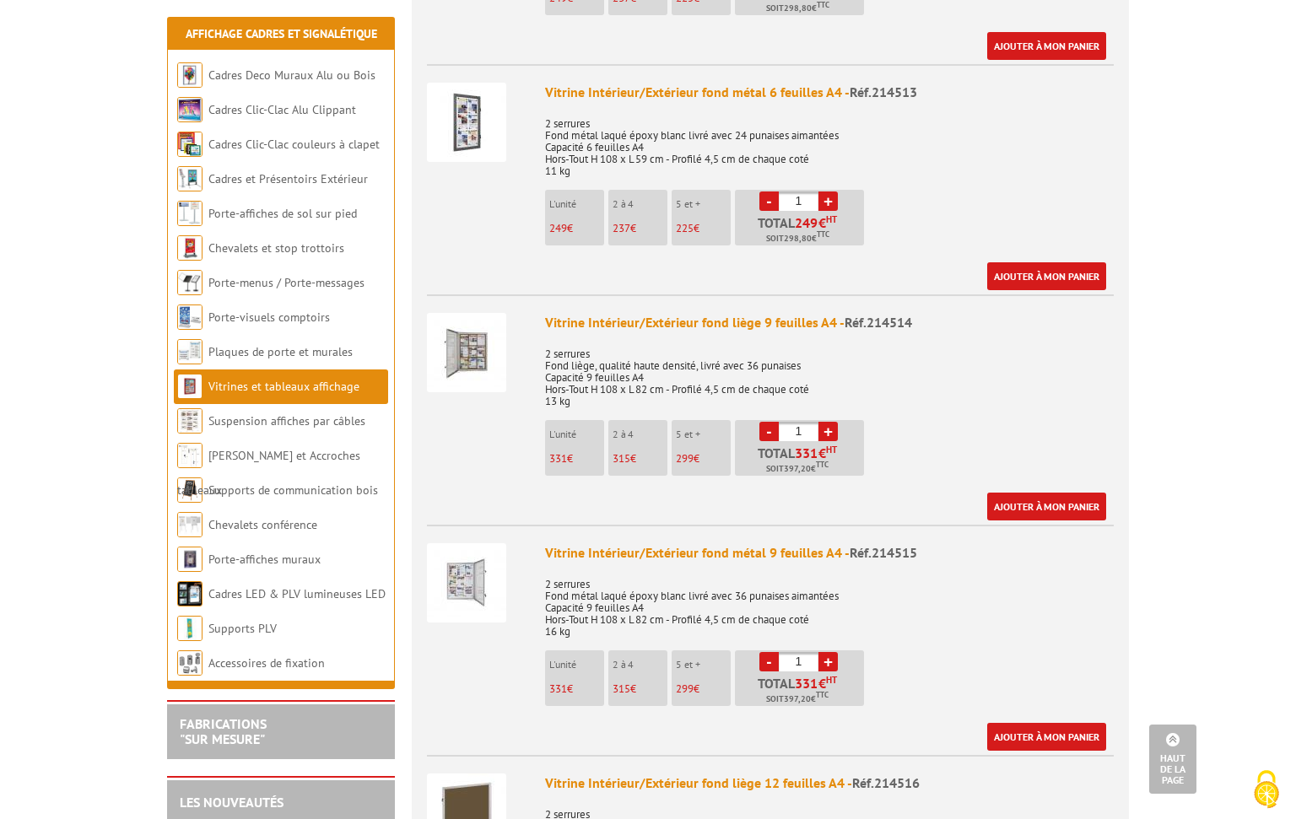
click at [459, 558] on img at bounding box center [466, 582] width 79 height 79
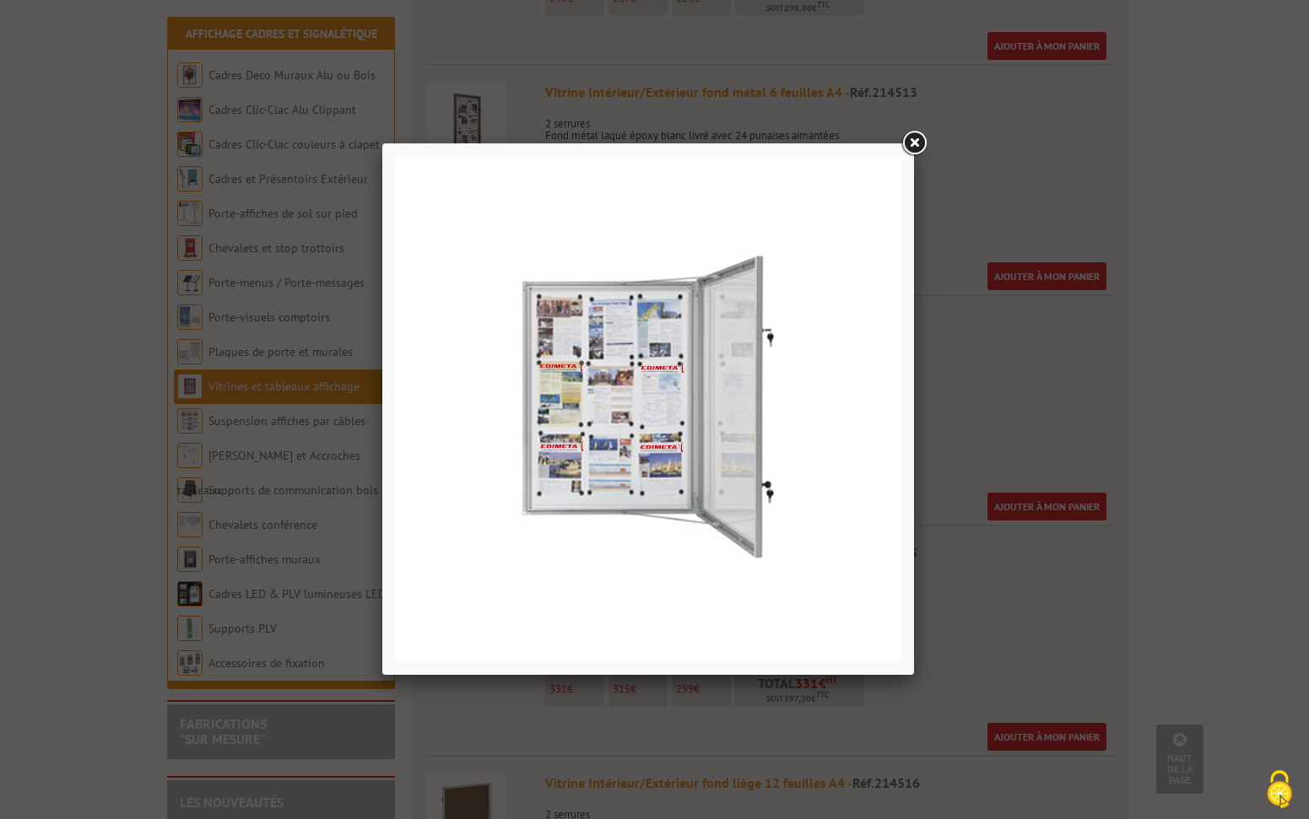
click at [916, 139] on link at bounding box center [914, 143] width 30 height 30
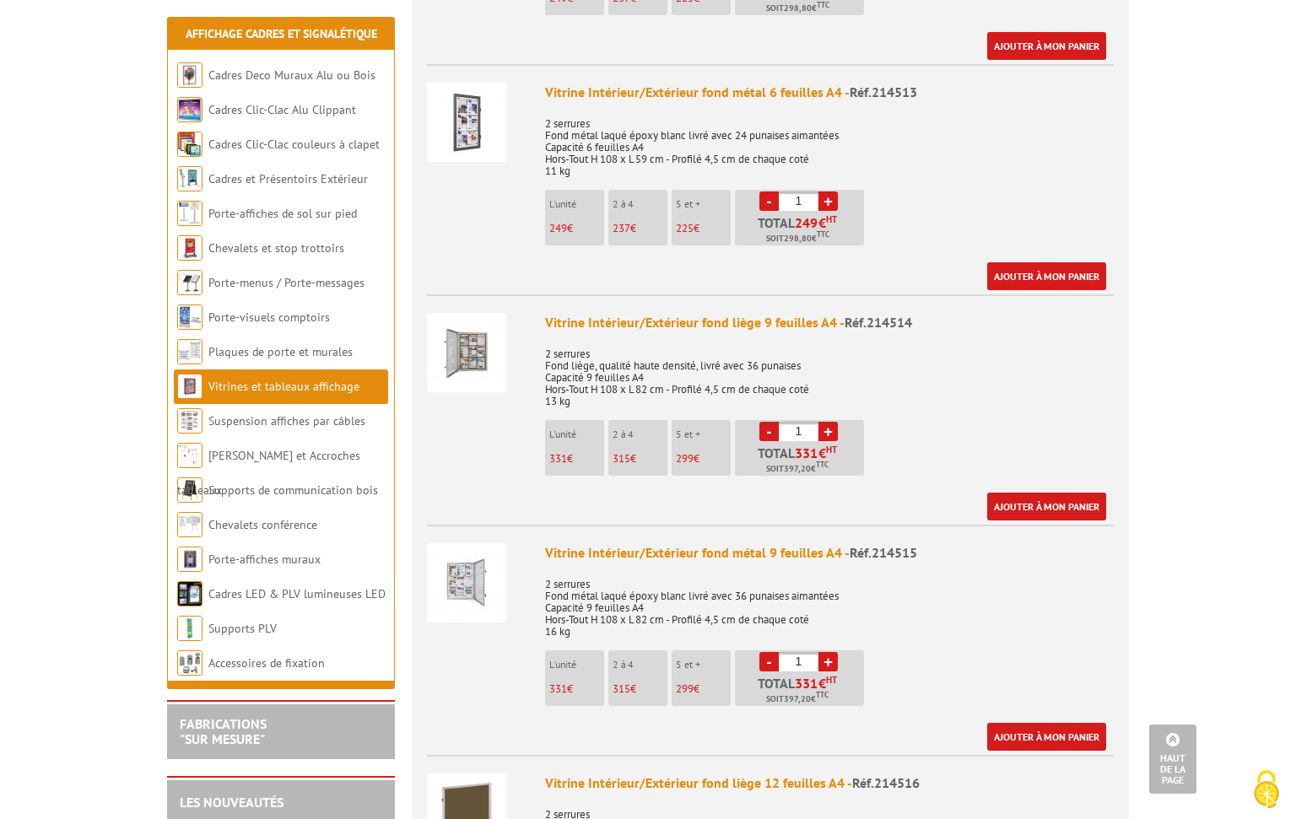
click at [895, 627] on div "Vitrine Intérieur/Extérieur fond métal 9 feuilles A4 - Réf.214515 2 serrures Fo…" at bounding box center [829, 647] width 569 height 208
click at [791, 543] on div "Vitrine Intérieur/Extérieur fond métal 9 feuilles A4 - Réf.214515" at bounding box center [829, 552] width 569 height 19
click at [573, 543] on div "Vitrine Intérieur/Extérieur fond métal 9 feuilles A4 - Réf.214515" at bounding box center [829, 552] width 569 height 19
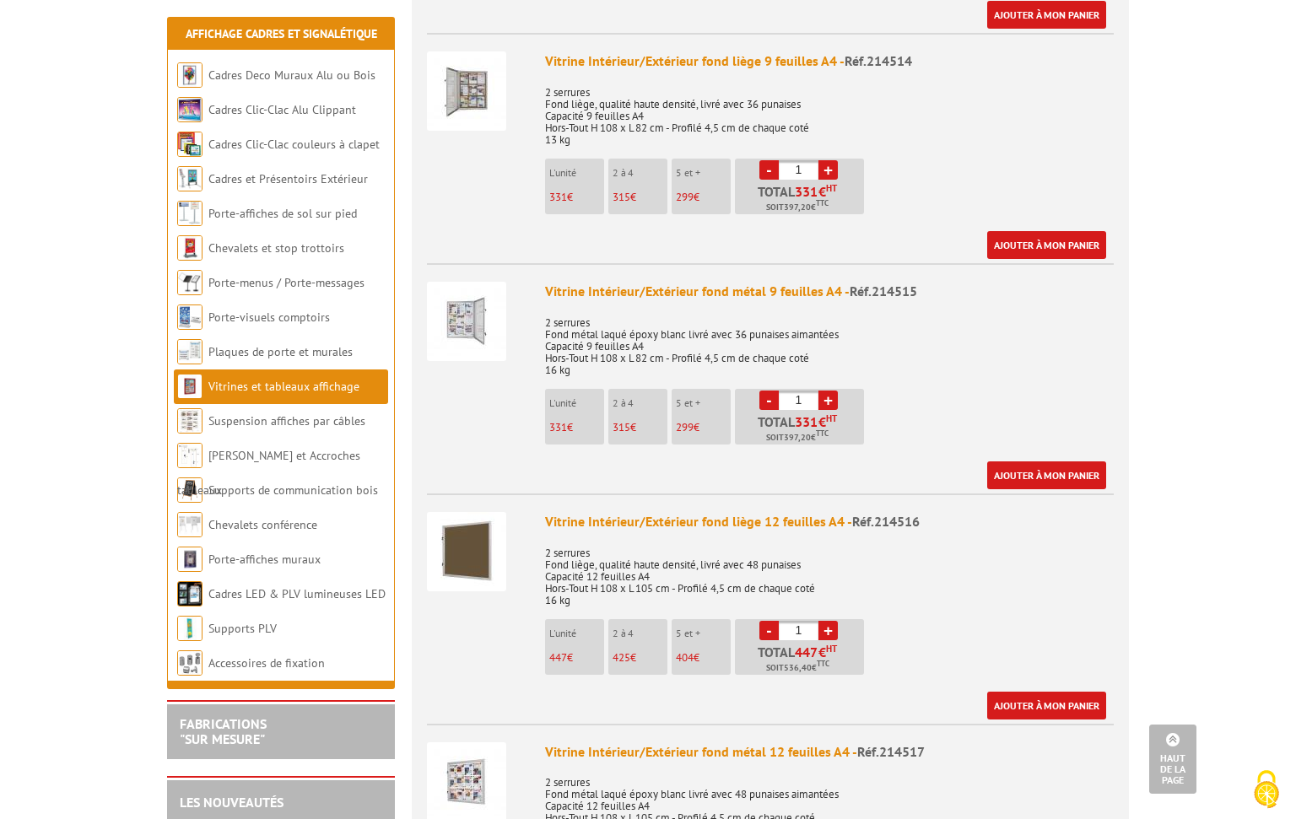
scroll to position [2639, 0]
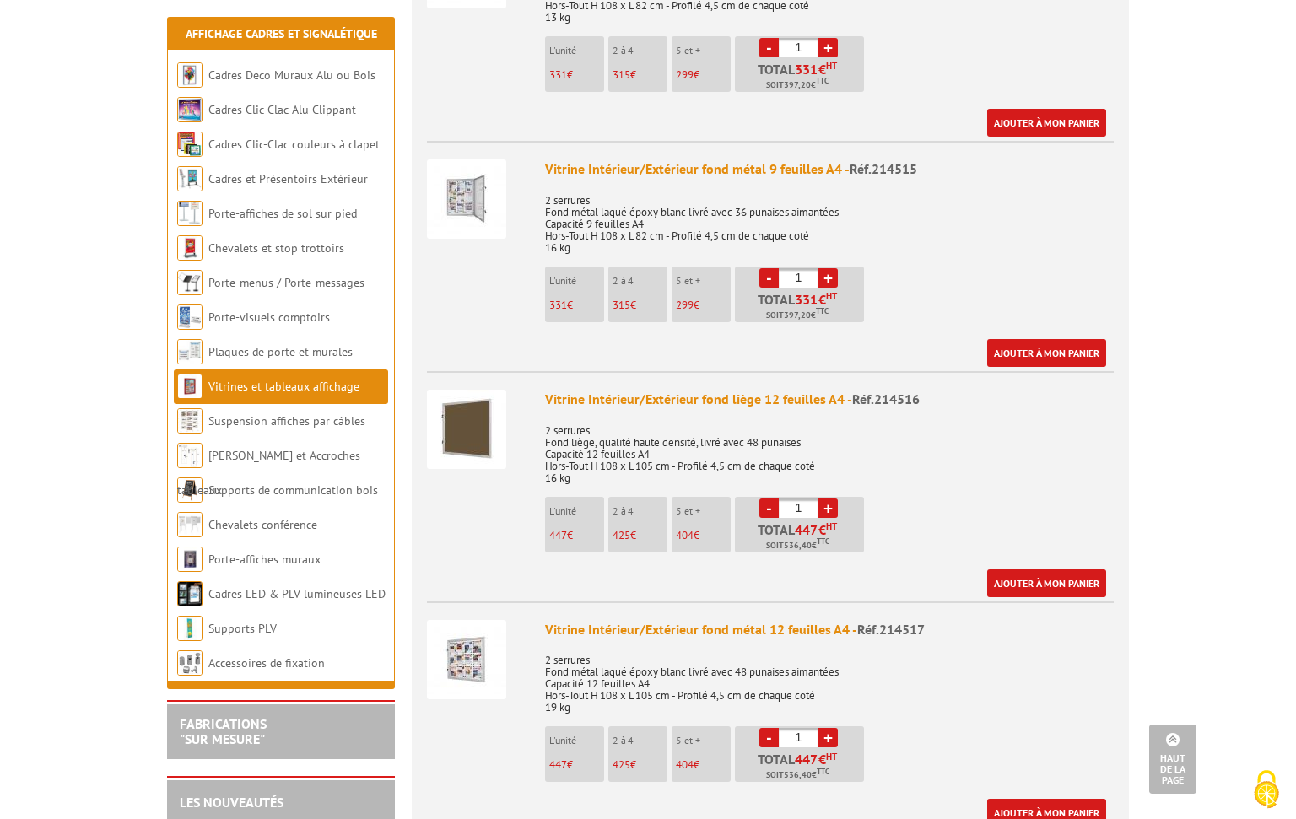
click at [694, 620] on div "Vitrine Intérieur/Extérieur fond métal 12 feuilles A4 - Réf.214517" at bounding box center [829, 629] width 569 height 19
drag, startPoint x: 546, startPoint y: 596, endPoint x: 818, endPoint y: 609, distance: 272.0
click at [818, 620] on div "Vitrine Intérieur/Extérieur fond métal 12 feuilles A4 - Réf.214517 2 serrures F…" at bounding box center [829, 724] width 569 height 208
copy div "Vitrine Intérieur/Extérieur fond métal 12 feuilles A4 - Réf.214517"
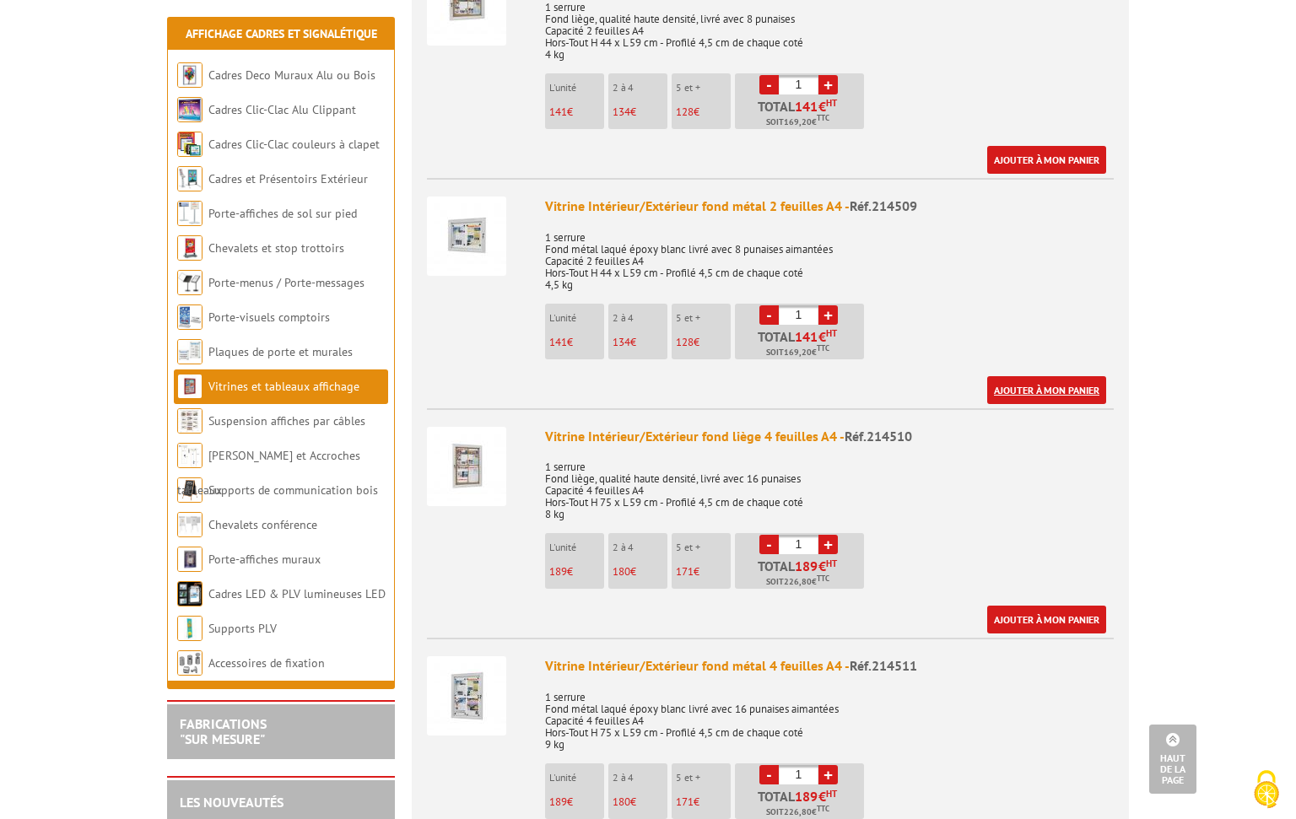
scroll to position [0, 0]
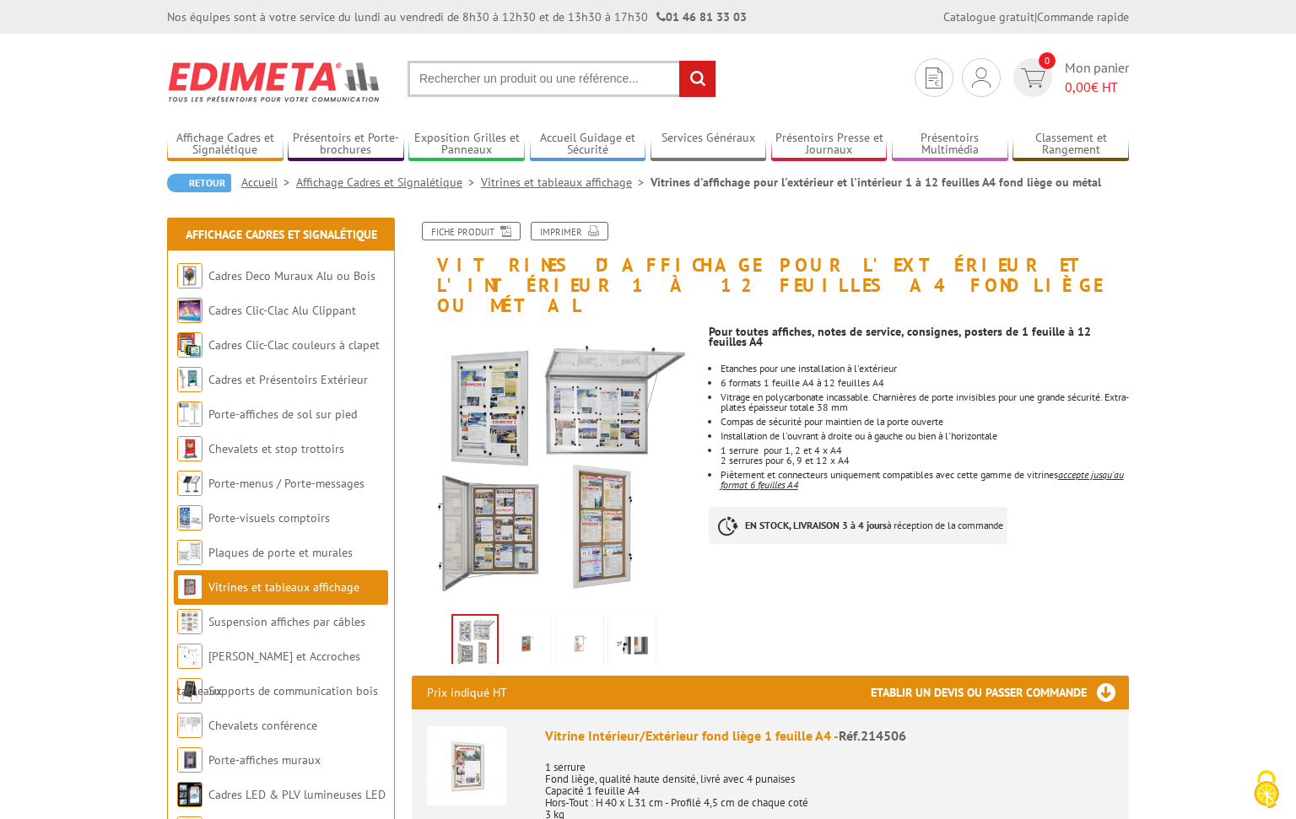
click at [606, 85] on input "text" at bounding box center [562, 79] width 309 height 36
click at [568, 78] on input "text" at bounding box center [562, 79] width 309 height 36
paste input "Vitrine Intérieur/Extérieur fond métal 12 feuilles A4 - Réf.214517"
type input "Vitrine Intérieur/Extérieur fond métal 12 feuilles A4 - Réf.214517"
click at [694, 73] on input "rechercher" at bounding box center [697, 79] width 36 height 36
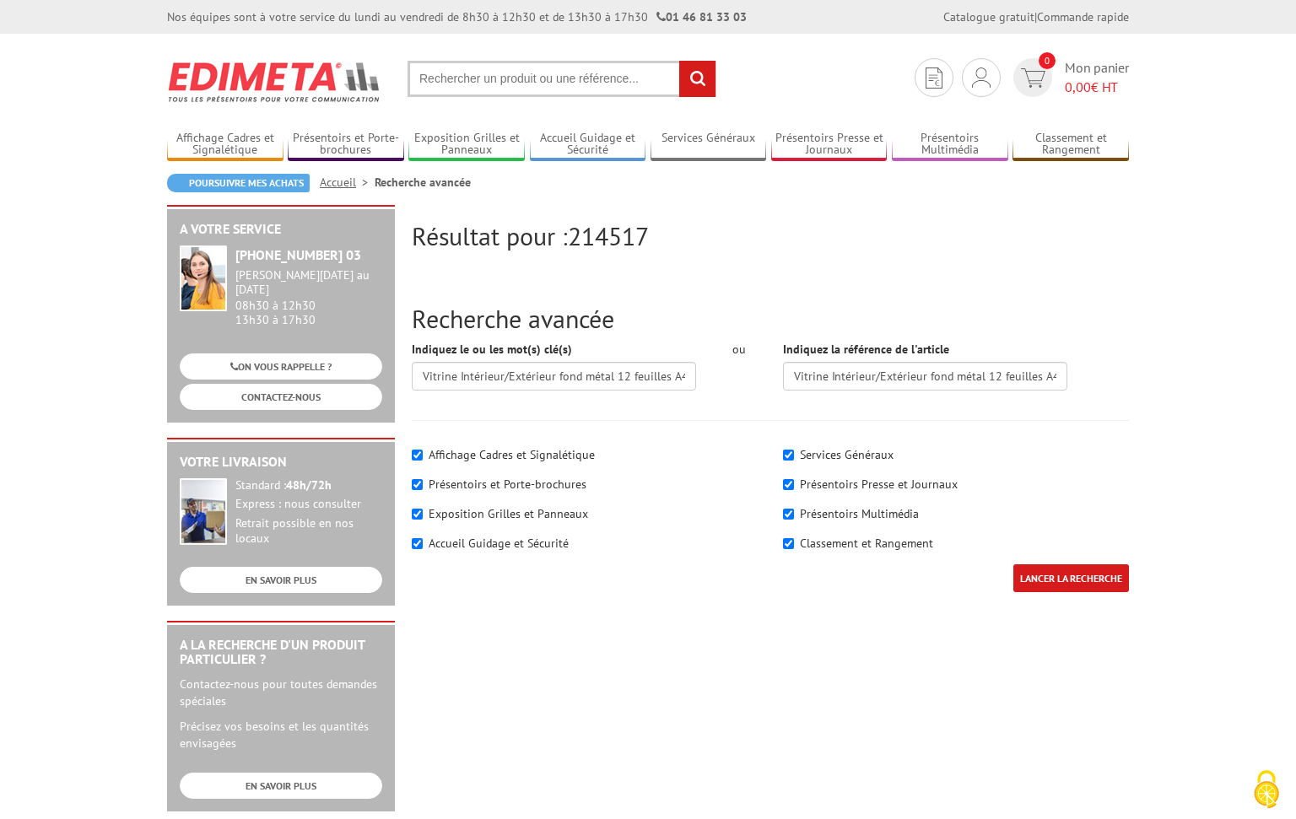
click at [503, 481] on label "Présentoirs et Porte-brochures" at bounding box center [508, 484] width 158 height 15
click at [423, 481] on input"] "Présentoirs et Porte-brochures" at bounding box center [417, 484] width 11 height 11
checkbox input"] "false"
click at [486, 513] on label "Exposition Grilles et Panneaux" at bounding box center [508, 513] width 159 height 15
click at [423, 513] on input"] "Exposition Grilles et Panneaux" at bounding box center [417, 514] width 11 height 11
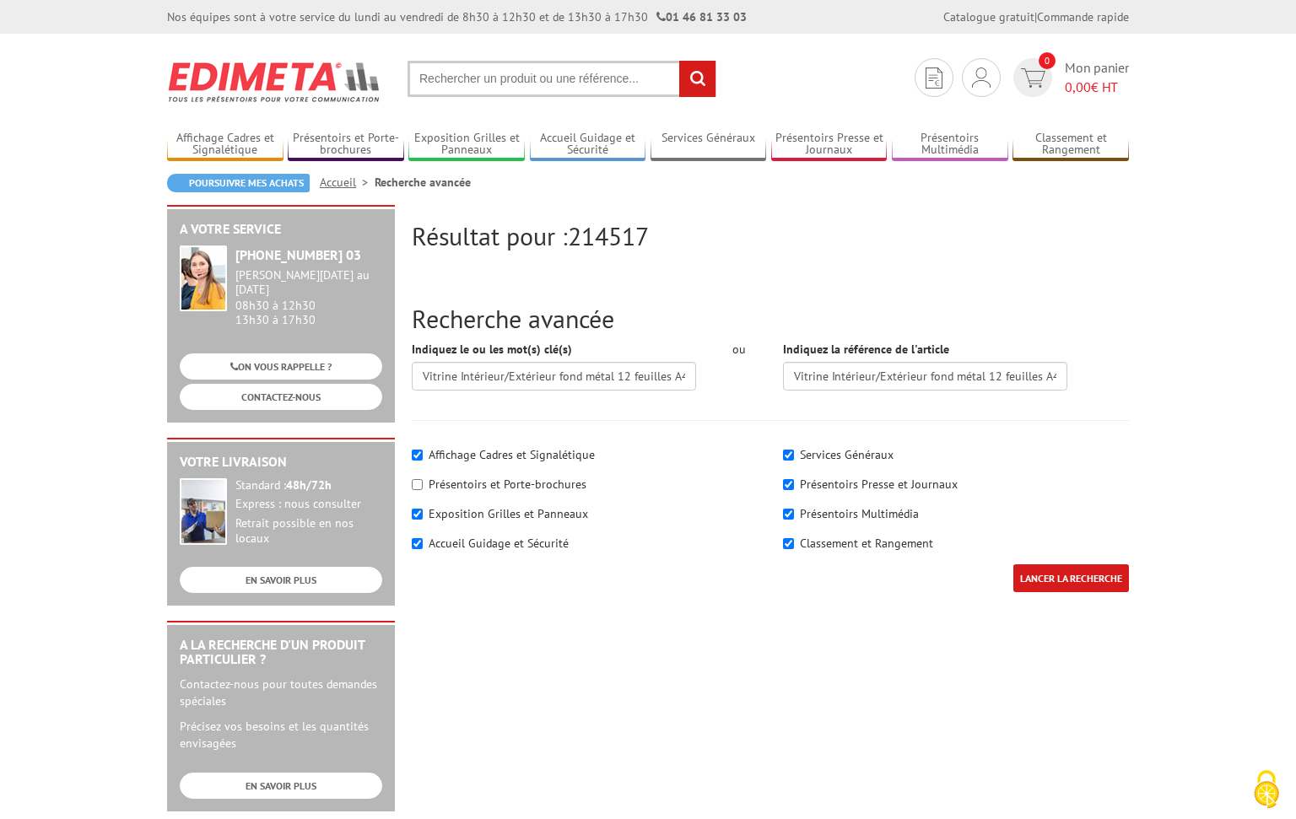
checkbox input"] "false"
drag, startPoint x: 499, startPoint y: 541, endPoint x: 509, endPoint y: 537, distance: 10.7
click at [500, 540] on label "Accueil Guidage et Sécurité" at bounding box center [499, 543] width 140 height 15
click at [423, 540] on input"] "Accueil Guidage et Sécurité" at bounding box center [417, 543] width 11 height 11
checkbox input"] "false"
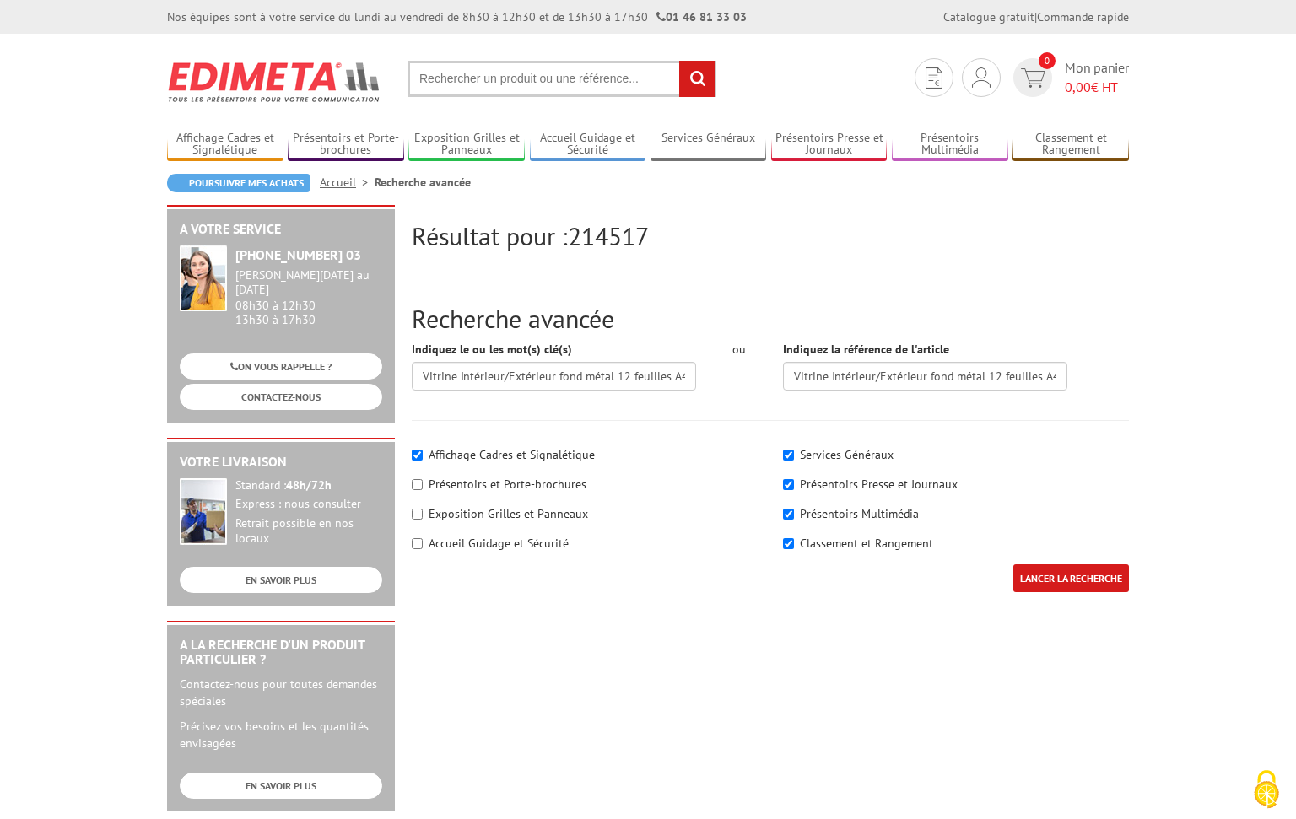
click at [847, 452] on label "Services Généraux" at bounding box center [847, 454] width 94 height 15
click at [794, 452] on input"] "Services Généraux" at bounding box center [788, 455] width 11 height 11
checkbox input"] "false"
click at [834, 480] on label "Présentoirs Presse et Journaux" at bounding box center [879, 484] width 158 height 15
click at [794, 480] on input"] "Présentoirs Presse et Journaux" at bounding box center [788, 484] width 11 height 11
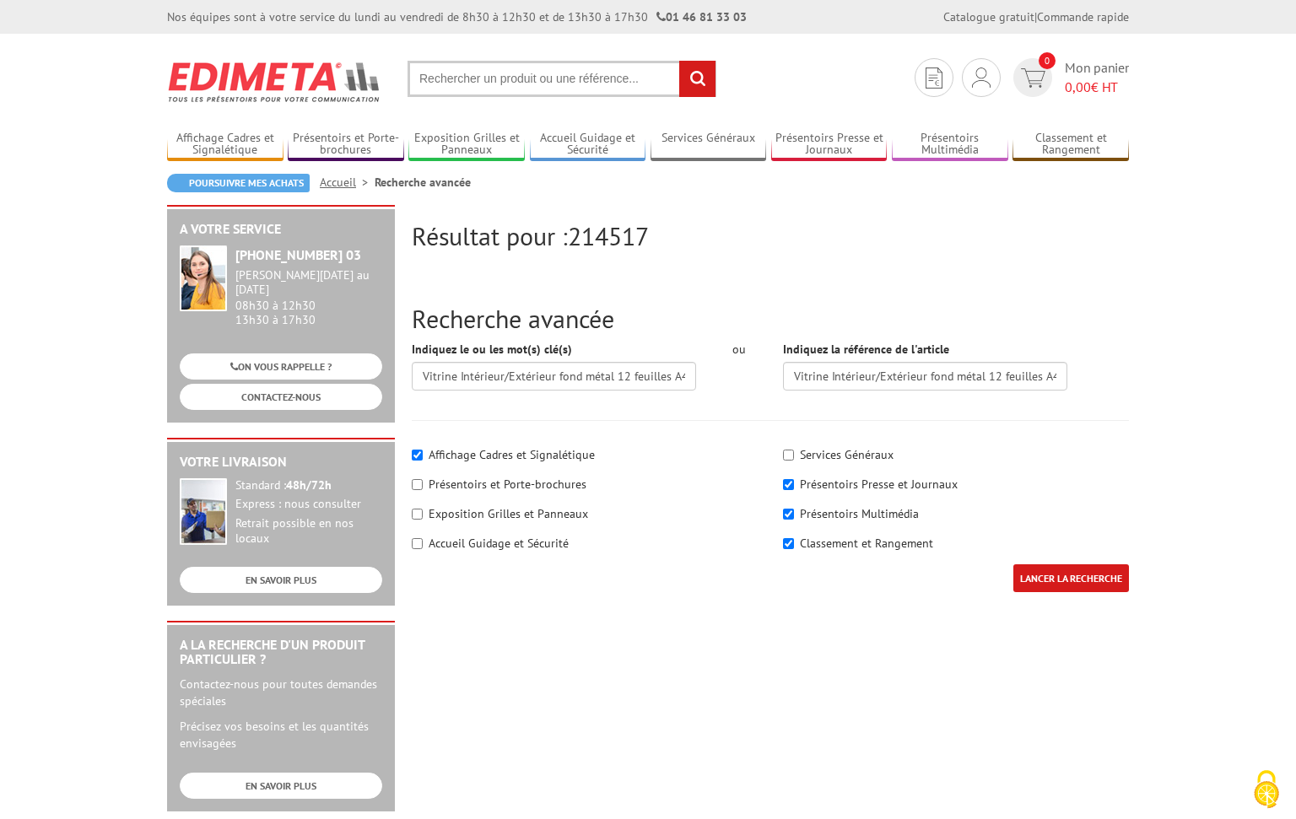
checkbox input"] "false"
click at [825, 510] on label "Présentoirs Multimédia" at bounding box center [859, 513] width 119 height 15
click at [794, 510] on input"] "Présentoirs Multimédia" at bounding box center [788, 514] width 11 height 11
checkbox input"] "false"
click at [826, 537] on label "Classement et Rangement" at bounding box center [866, 543] width 133 height 15
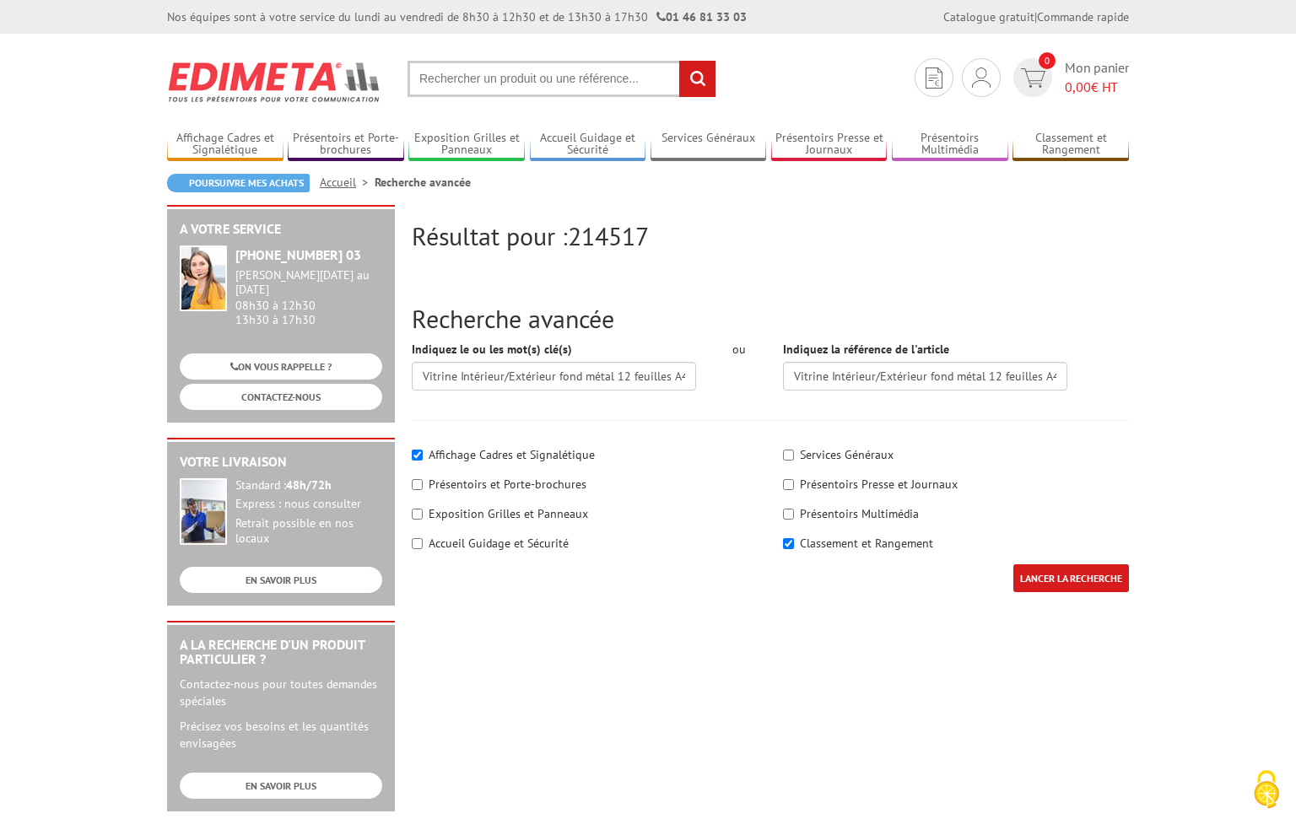
click at [794, 538] on input"] "Classement et Rangement" at bounding box center [788, 543] width 11 height 11
checkbox input"] "false"
click at [1051, 571] on input "LANCER LA RECHERCHE" at bounding box center [1071, 578] width 116 height 28
click at [1052, 576] on input "LANCER LA RECHERCHE" at bounding box center [1071, 578] width 116 height 28
click at [467, 84] on input "text" at bounding box center [562, 79] width 309 height 36
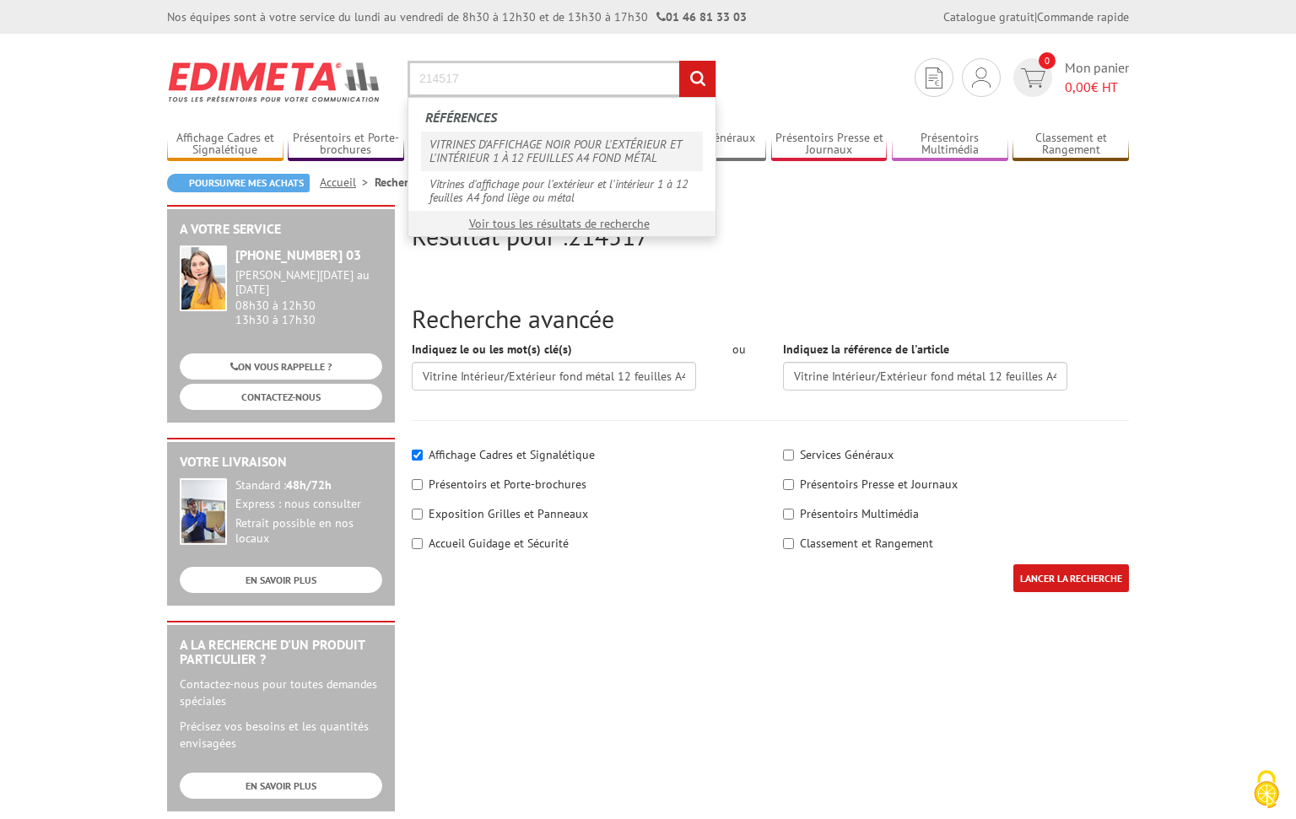
type input "214517"
click at [546, 148] on link "VITRINES D'AFFICHAGE NOIR POUR L'EXTÉRIEUR ET L'INTÉRIEUR 1 À 12 FEUILLES A4 FO…" at bounding box center [562, 151] width 282 height 39
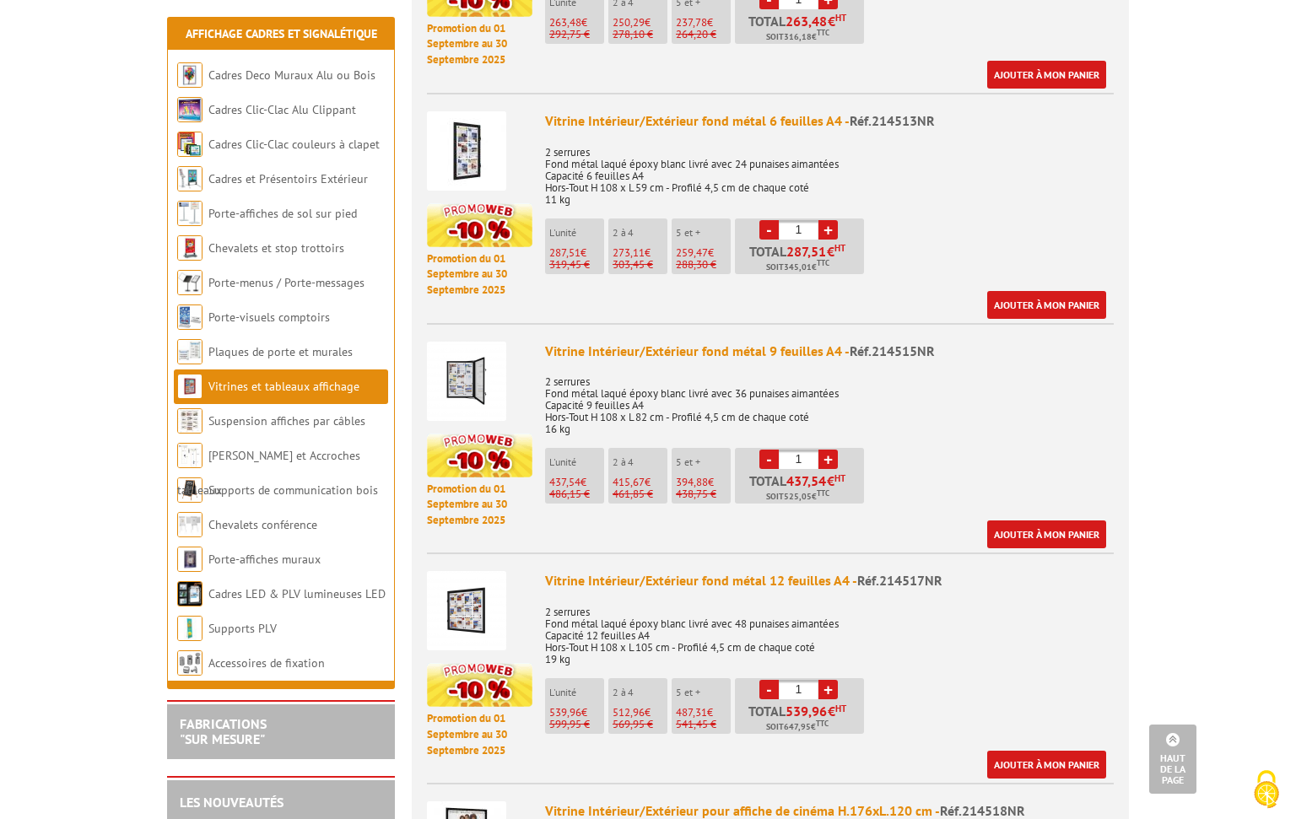
scroll to position [1378, 0]
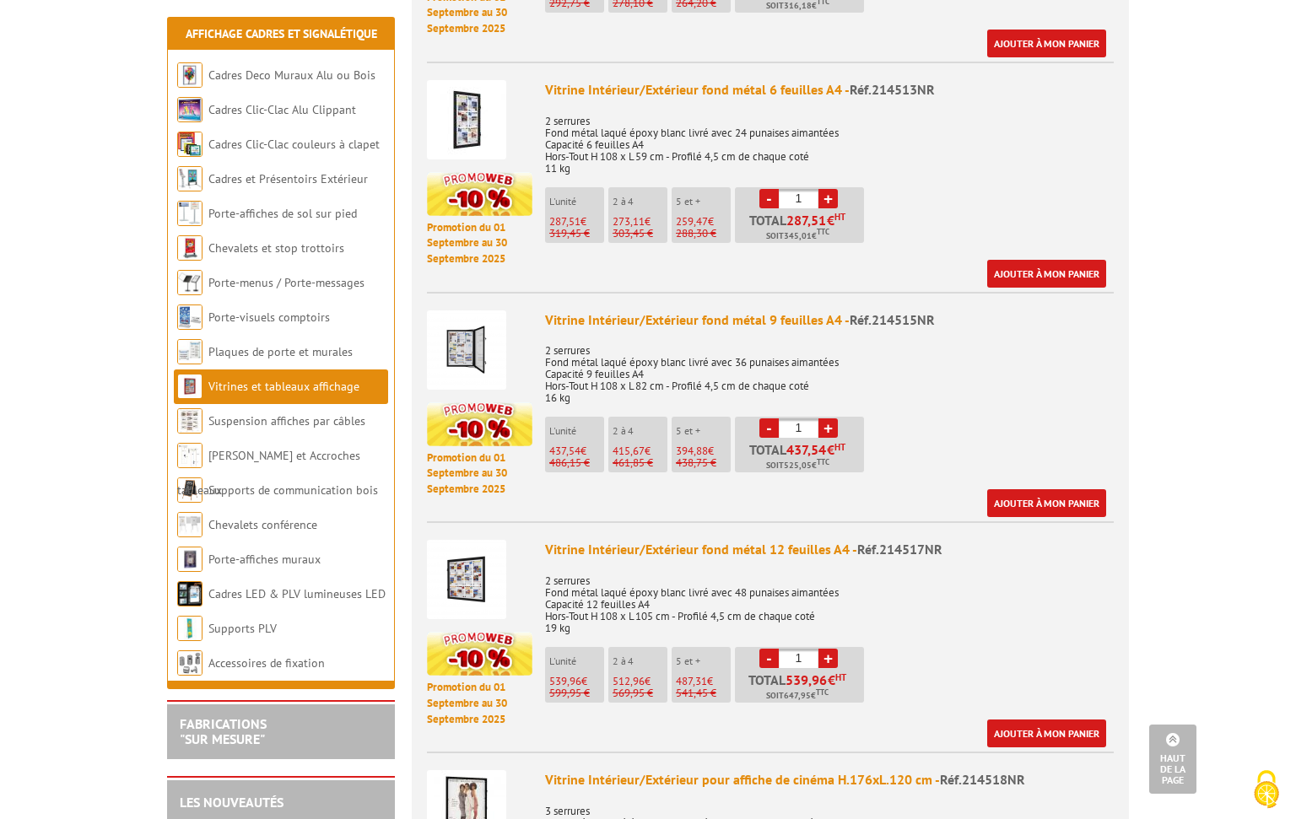
click at [888, 541] on span "Réf.214517NR" at bounding box center [899, 549] width 85 height 17
click at [461, 559] on img at bounding box center [466, 579] width 79 height 79
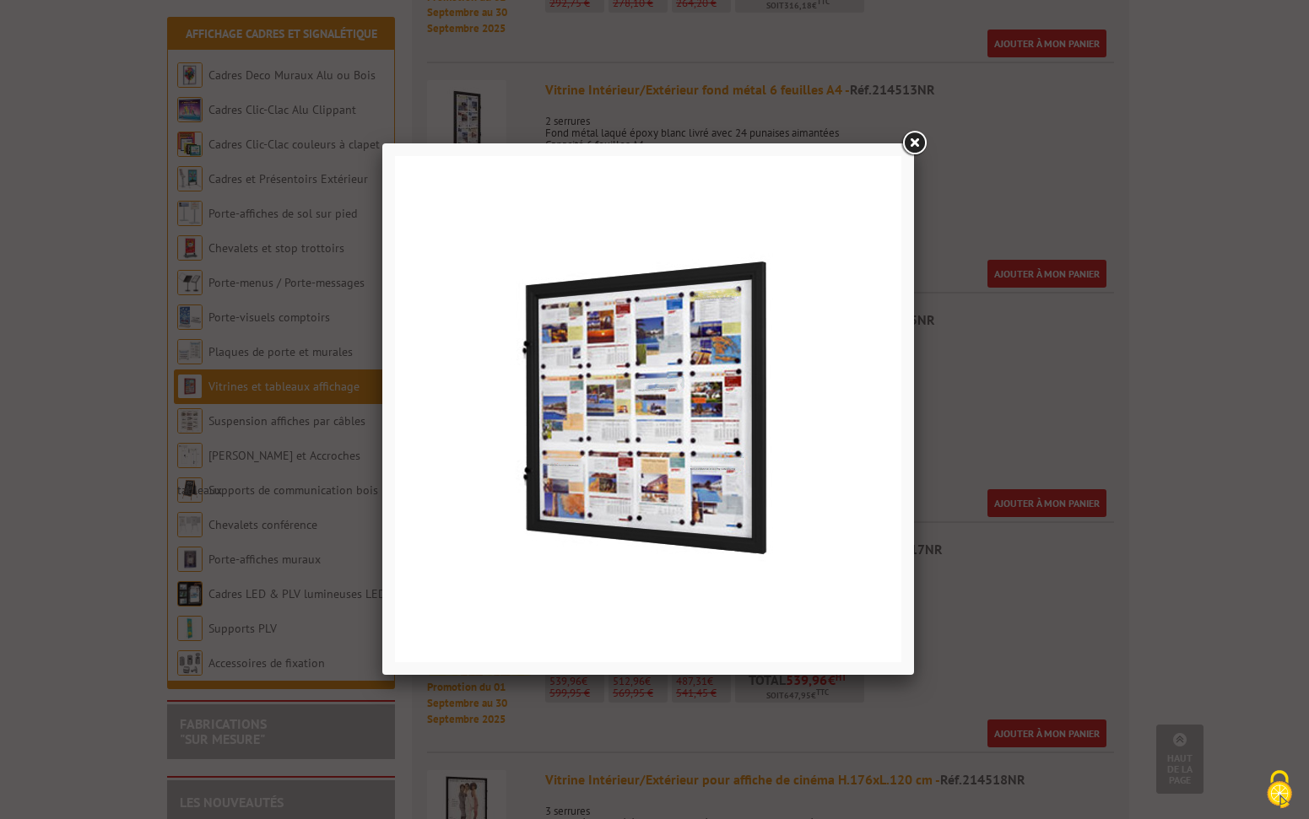
click at [912, 141] on link at bounding box center [914, 143] width 30 height 30
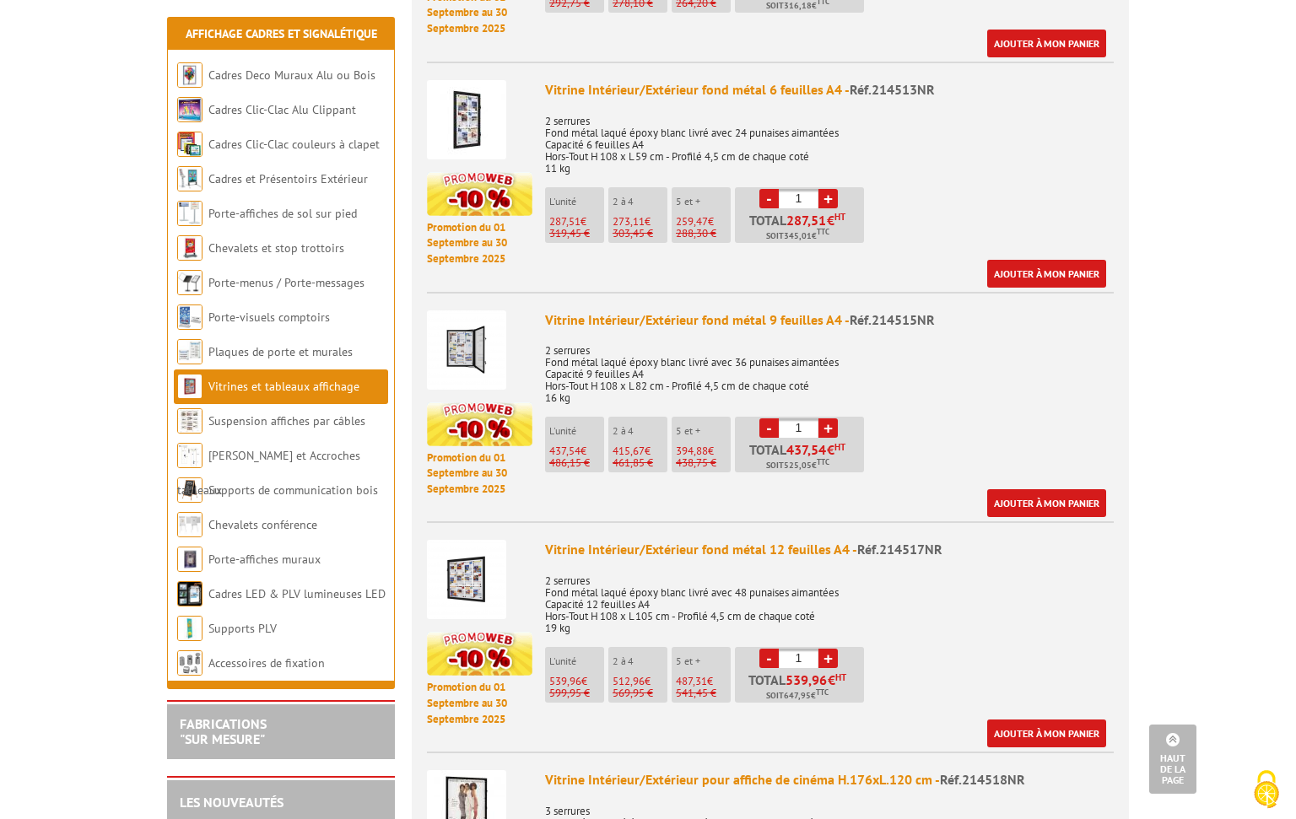
click at [797, 573] on p "2 serrures Fond métal laqué époxy blanc livré avec 48 punaises aimantées Capaci…" at bounding box center [829, 599] width 569 height 71
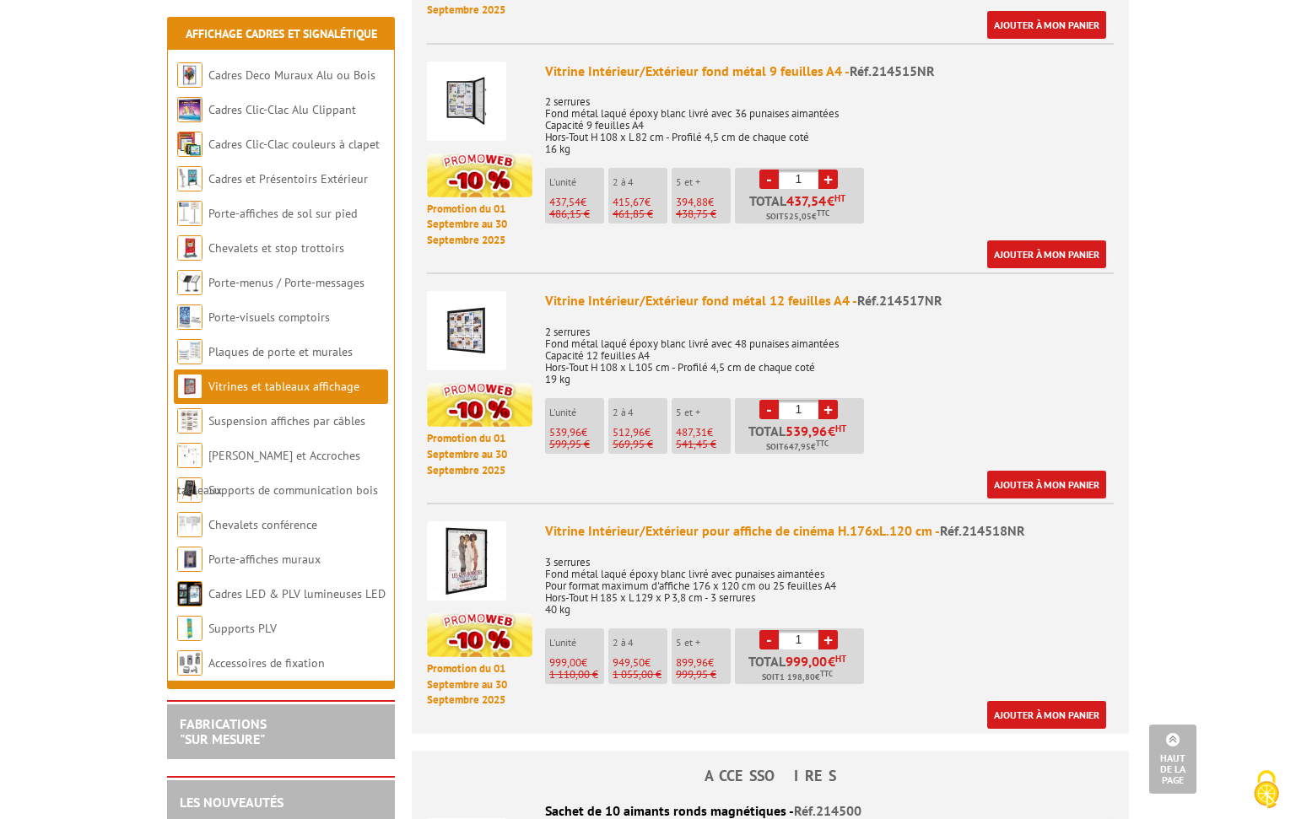
scroll to position [0, 0]
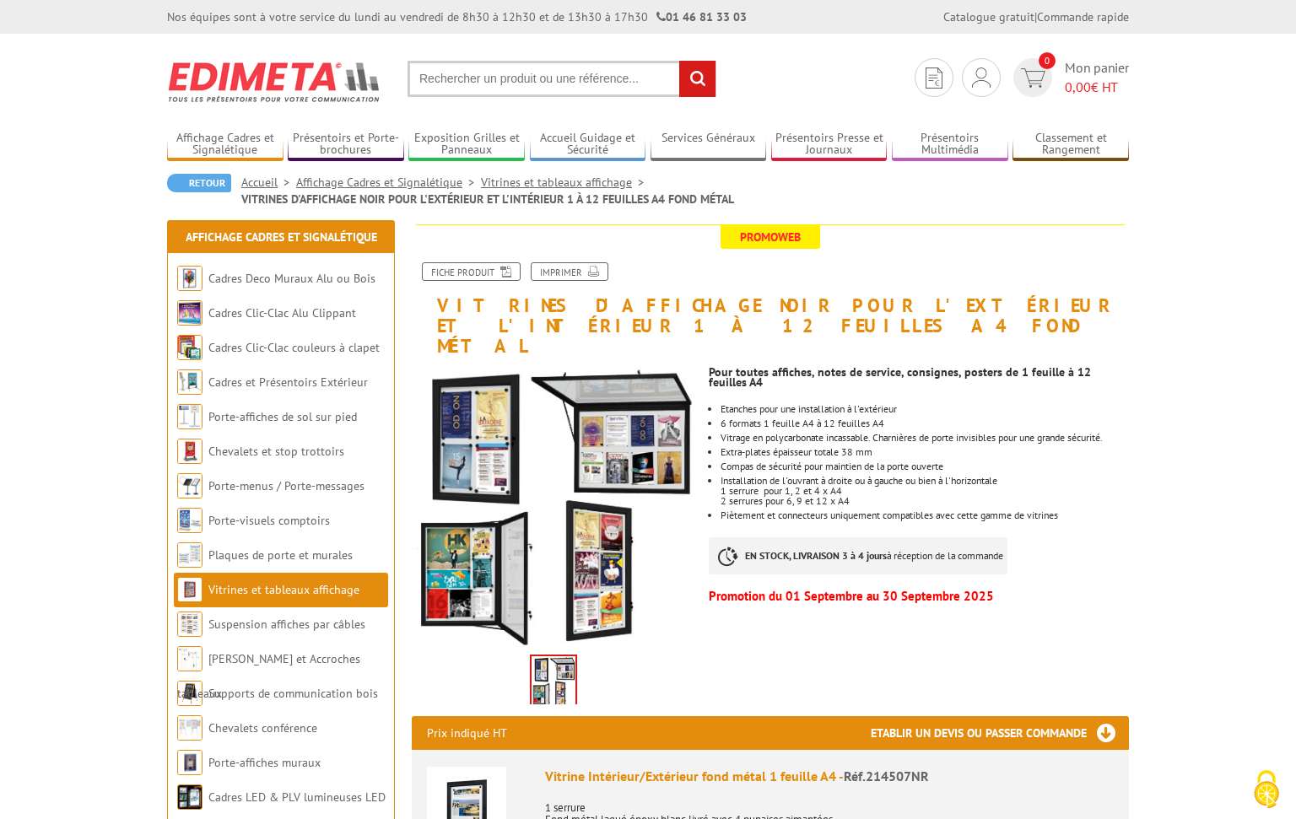
click at [436, 80] on input "text" at bounding box center [562, 79] width 309 height 36
type input "vitrine intérieur/extérieur fond métal 12 feuilles A4"
click at [697, 78] on input "rechercher" at bounding box center [697, 79] width 36 height 36
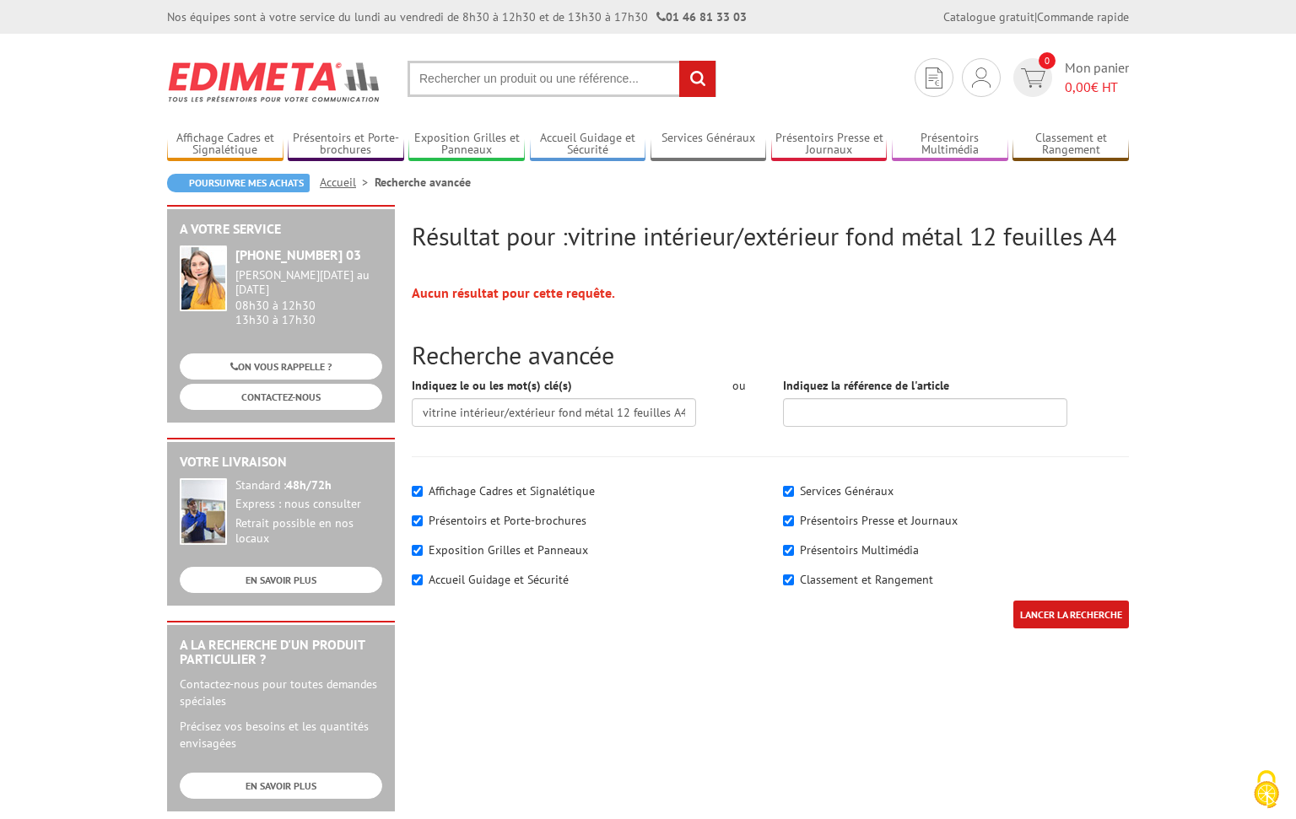
click at [467, 84] on input "text" at bounding box center [562, 79] width 309 height 36
click at [818, 427] on input "Indiquez la référence de l'article" at bounding box center [925, 412] width 284 height 29
type input "214517"
click at [1066, 629] on input "LANCER LA RECHERCHE" at bounding box center [1071, 615] width 116 height 28
click at [441, 185] on li "Recherche avancée" at bounding box center [423, 182] width 96 height 17
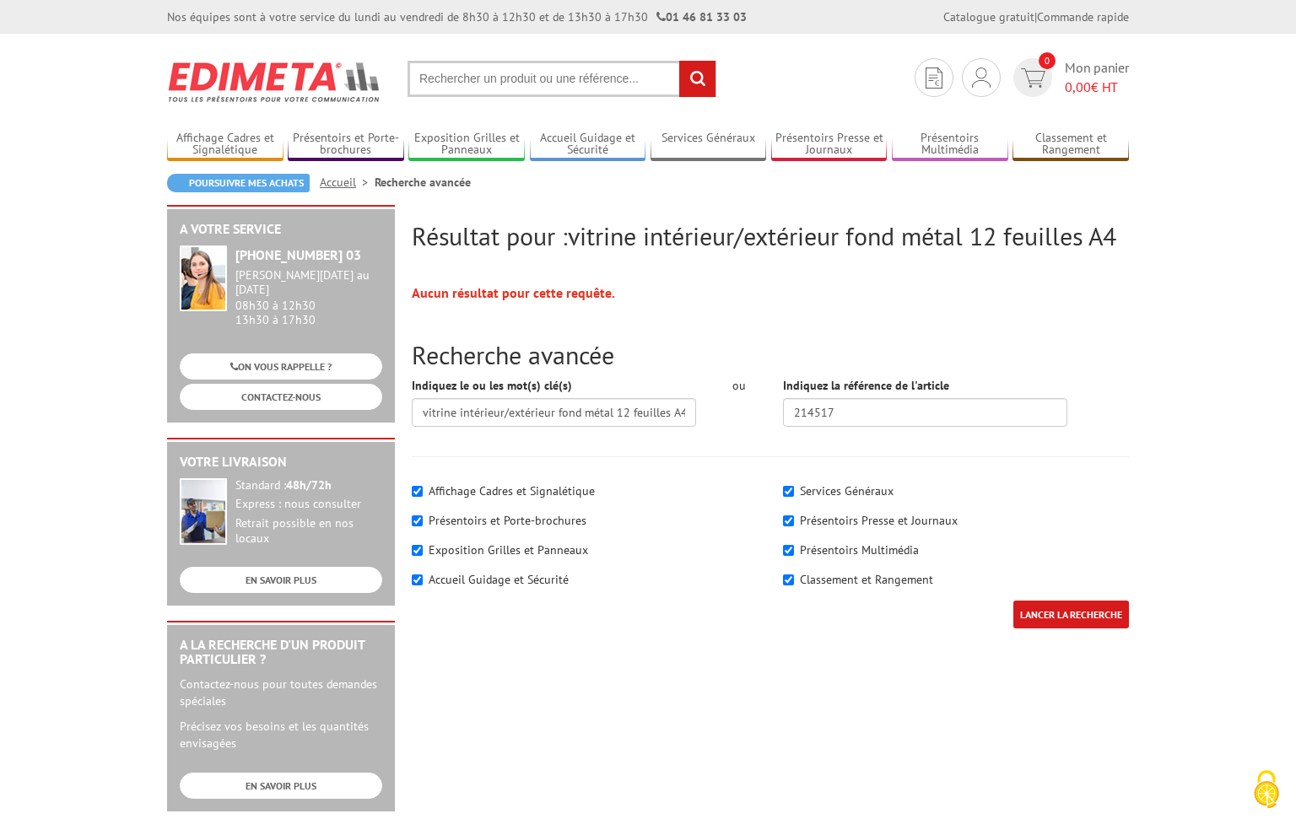
click at [345, 183] on link "Accueil" at bounding box center [347, 182] width 55 height 15
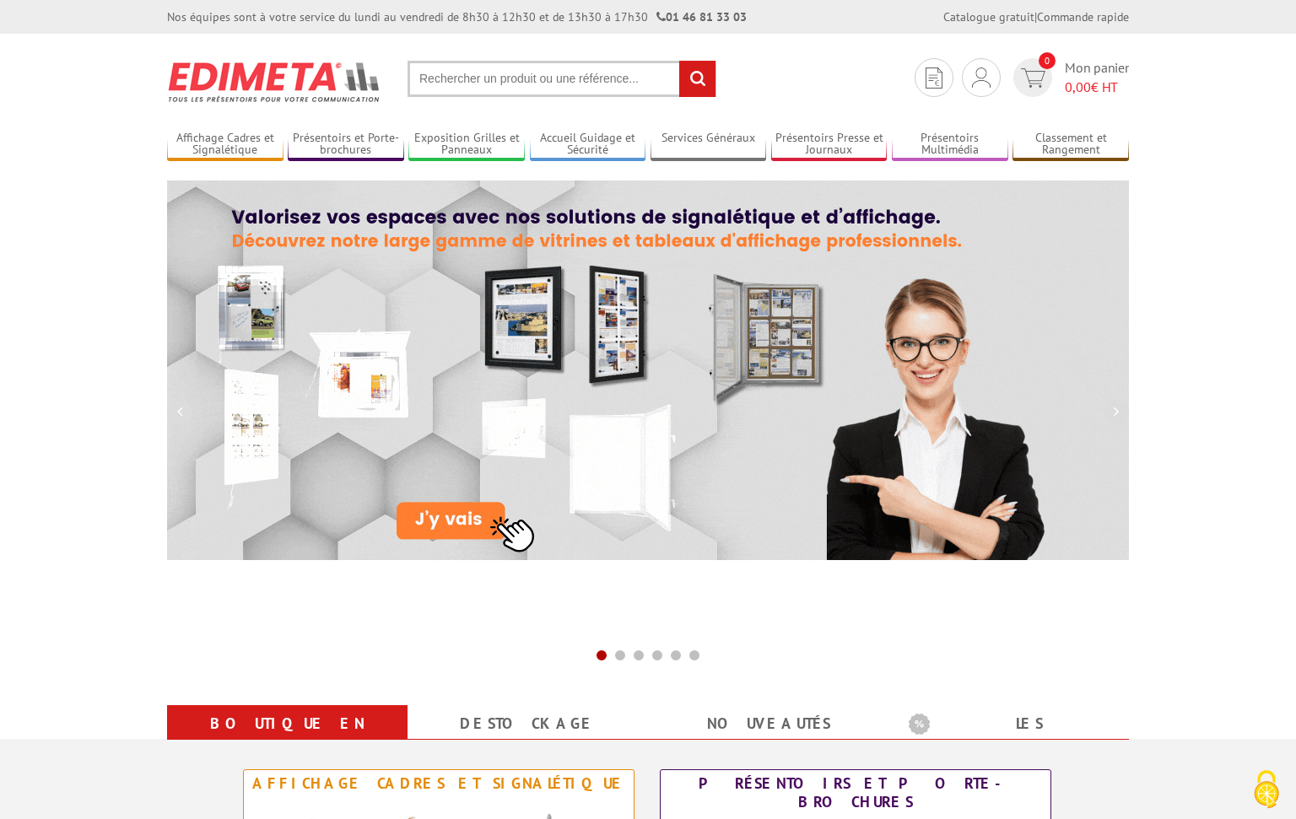
click at [502, 78] on input "text" at bounding box center [562, 79] width 309 height 36
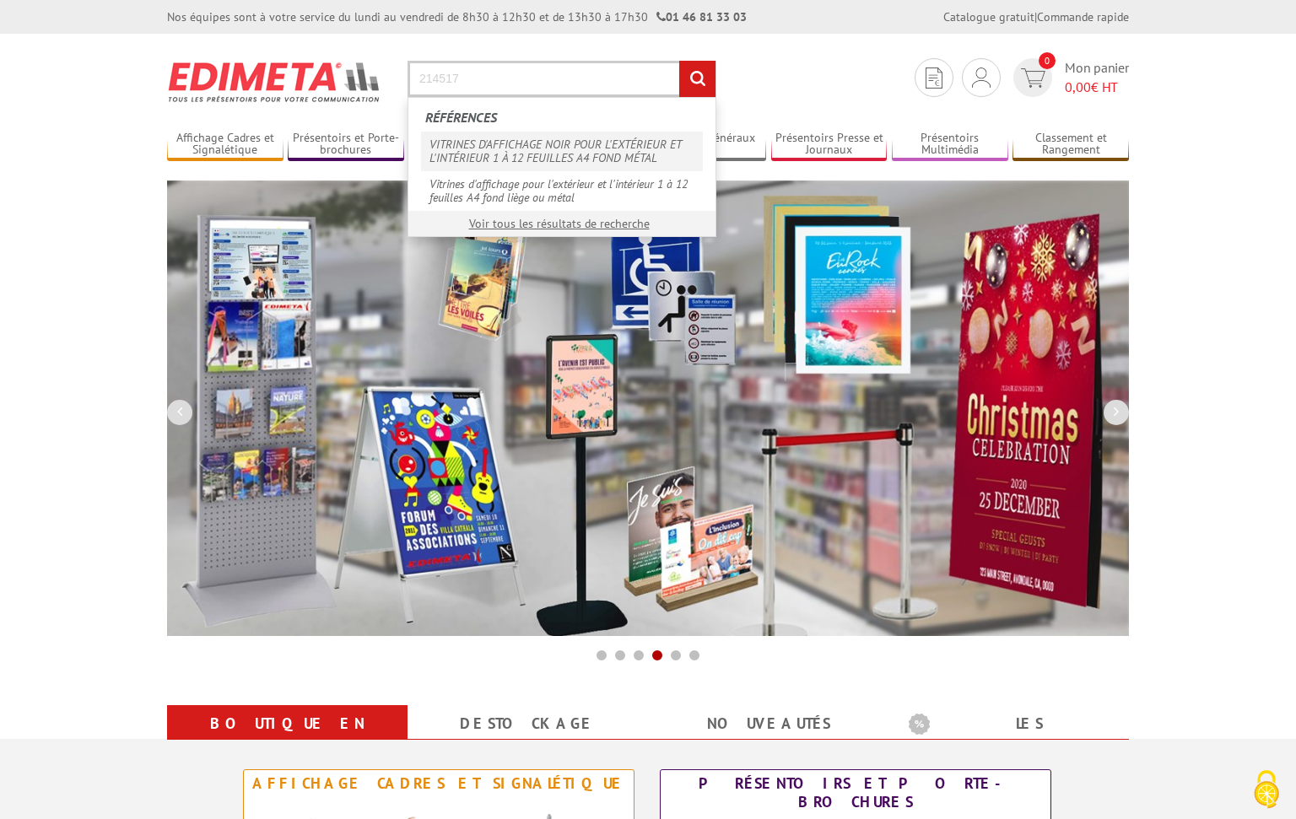
type input "214517"
click at [566, 153] on link "VITRINES D'AFFICHAGE NOIR POUR L'EXTÉRIEUR ET L'INTÉRIEUR 1 À 12 FEUILLES A4 FO…" at bounding box center [562, 151] width 282 height 39
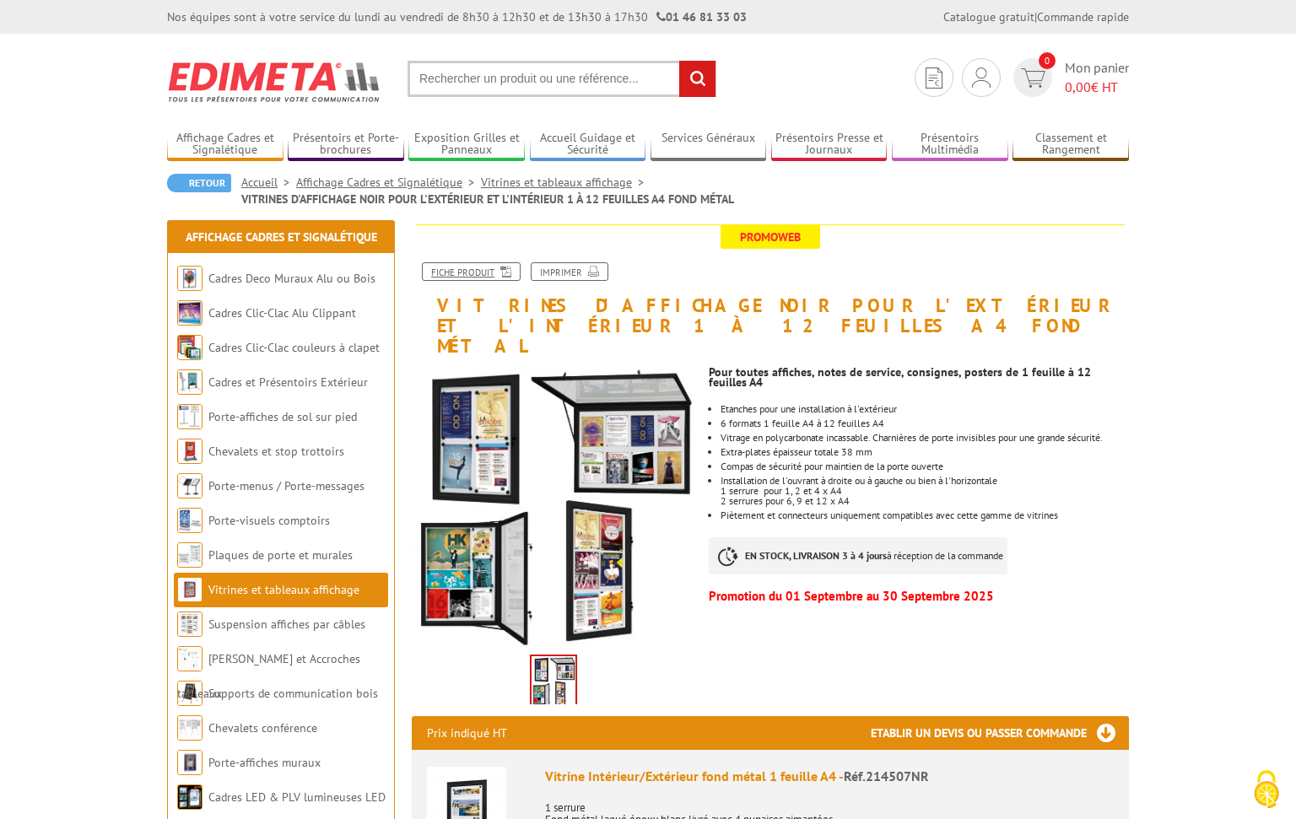
click at [483, 272] on link "Fiche produit" at bounding box center [471, 271] width 99 height 19
click at [511, 79] on input "text" at bounding box center [562, 79] width 309 height 36
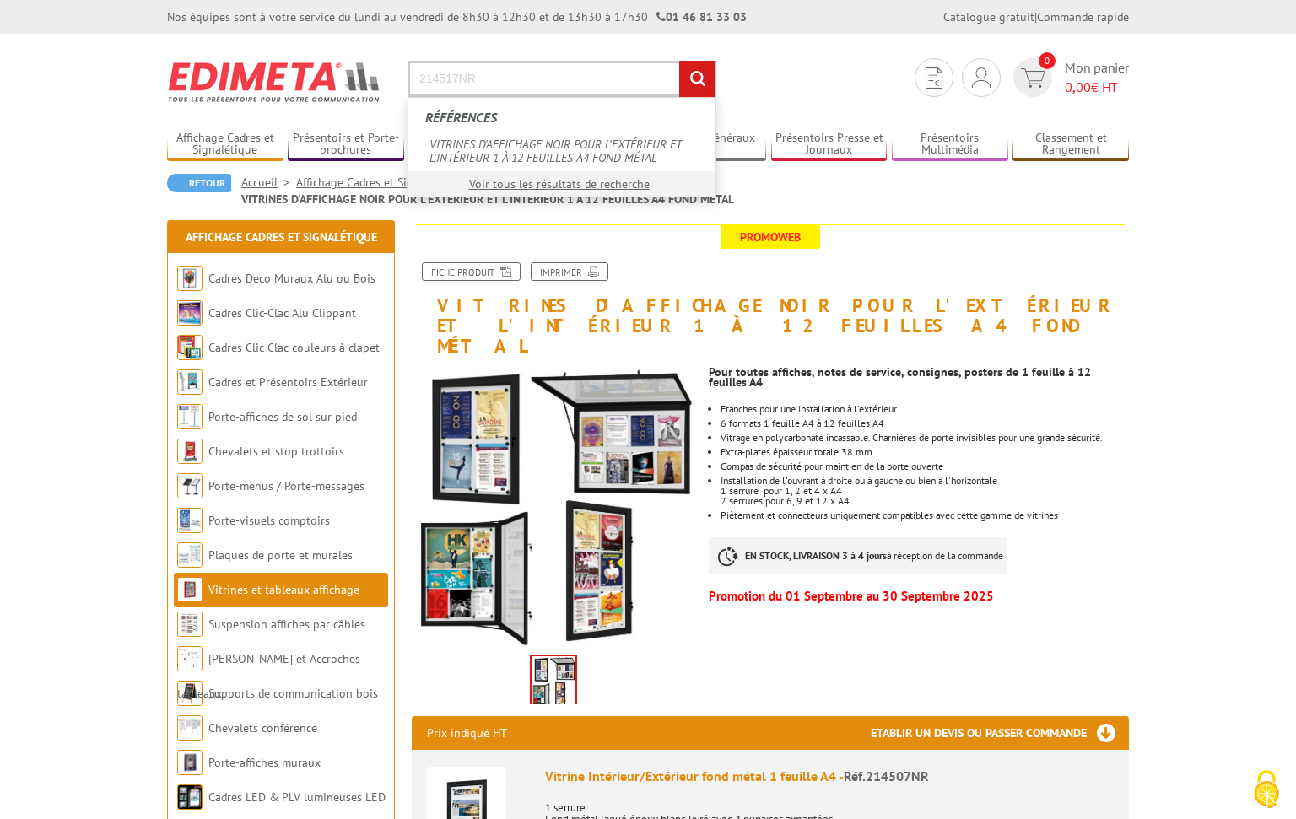
type input "214517NR"
click at [694, 78] on input "rechercher" at bounding box center [697, 79] width 36 height 36
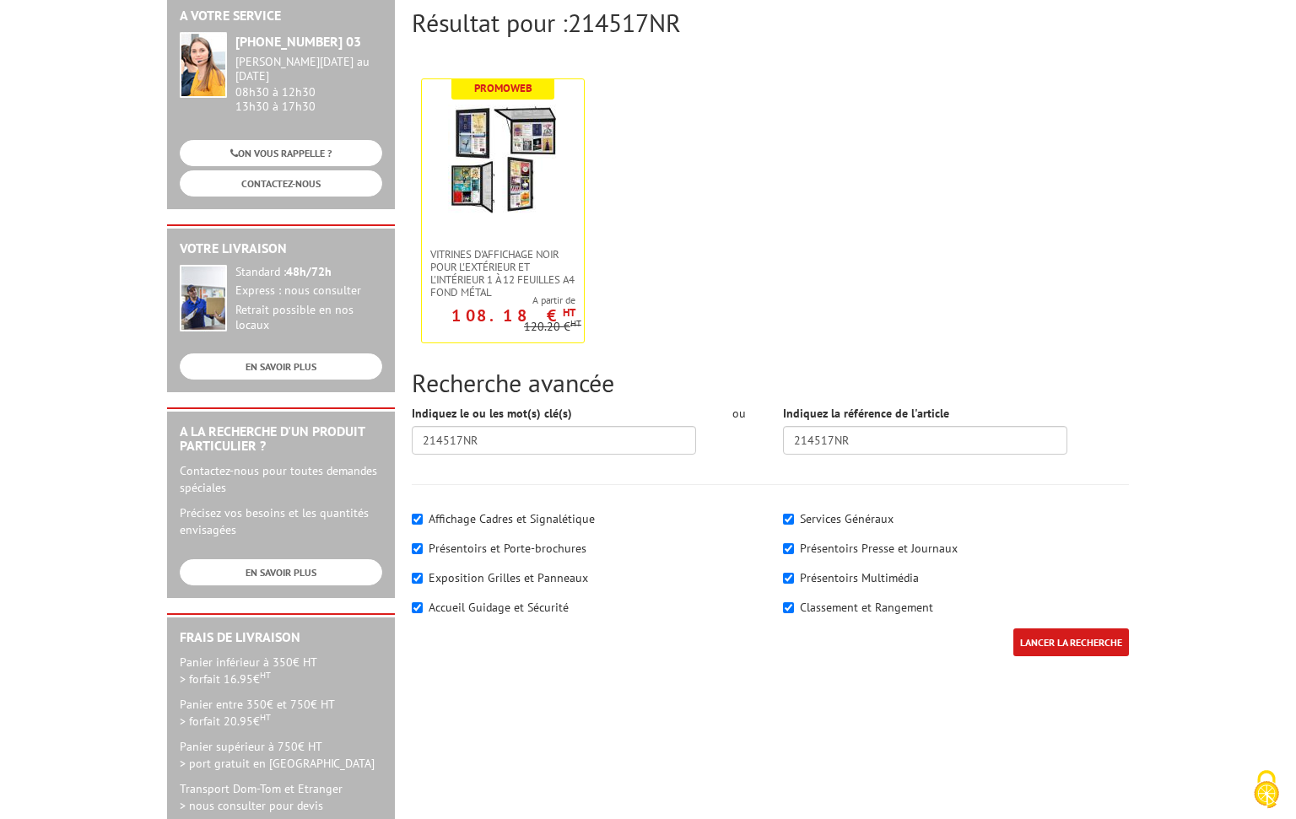
scroll to position [466, 0]
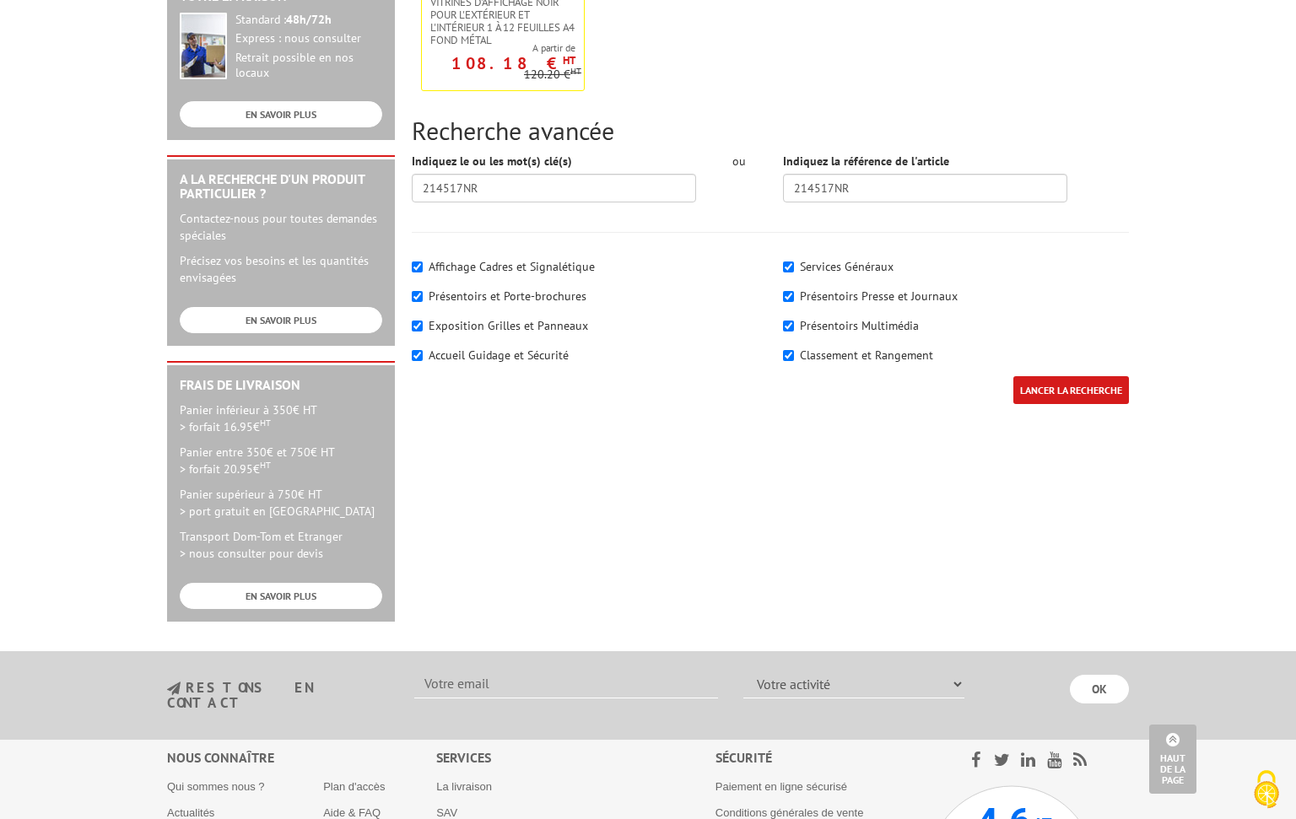
click at [1033, 391] on input "LANCER LA RECHERCHE" at bounding box center [1071, 390] width 116 height 28
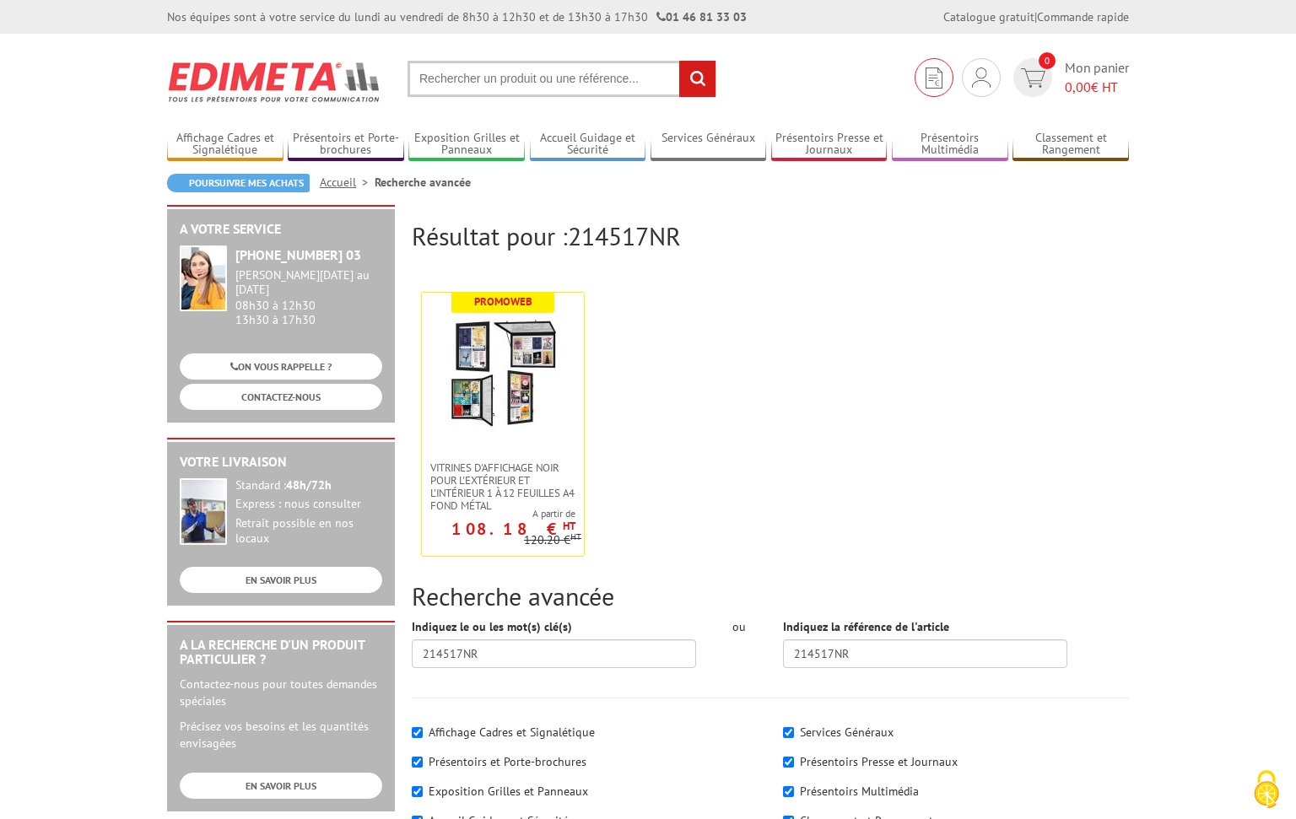
click at [932, 71] on img at bounding box center [934, 78] width 17 height 21
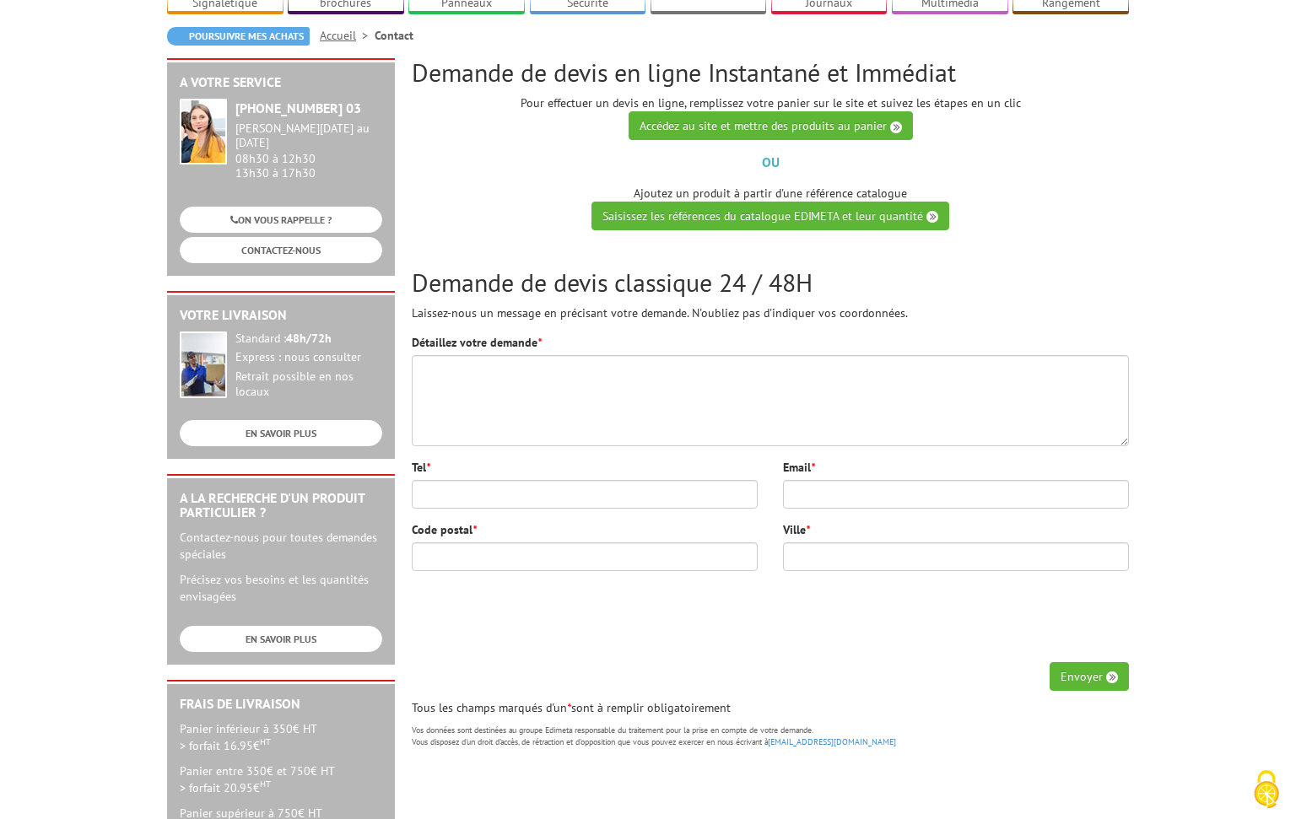
scroll to position [118, 0]
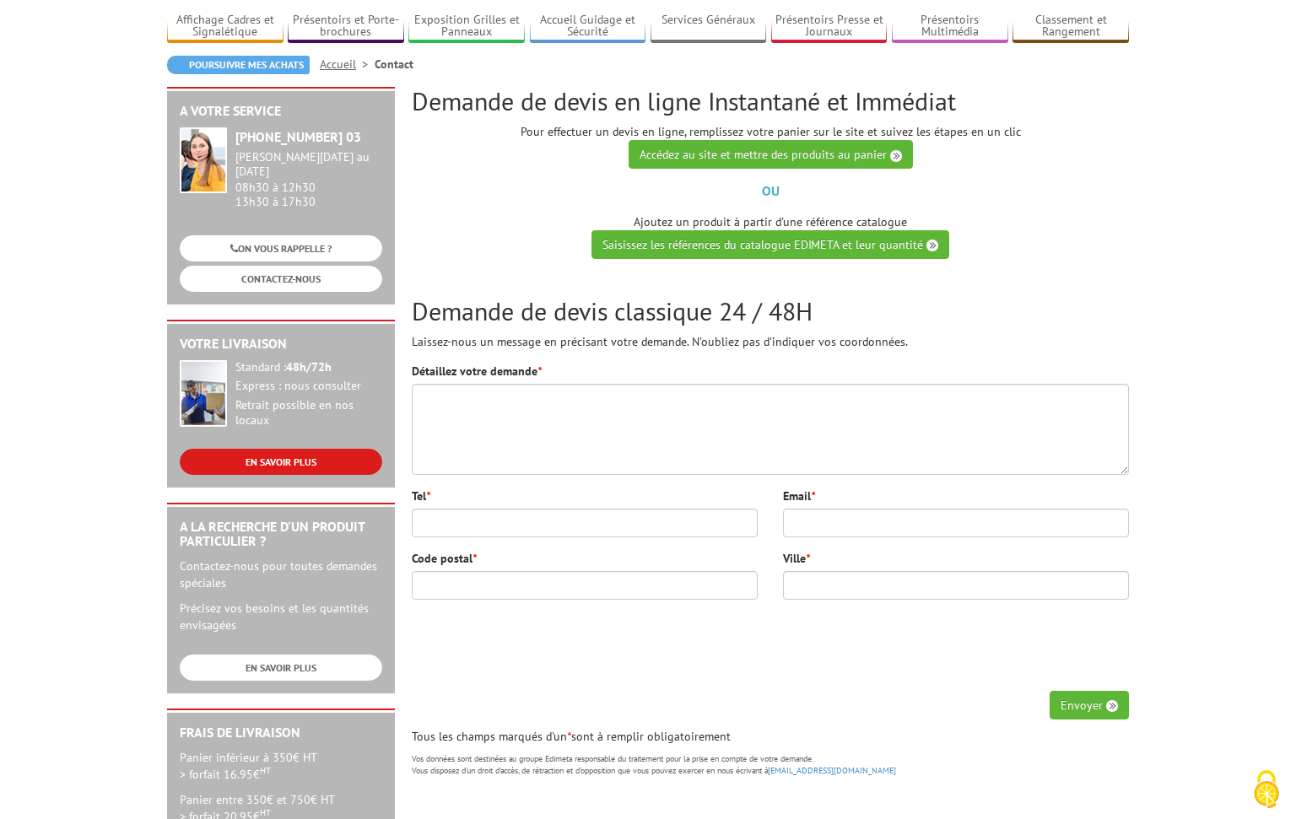
click at [273, 449] on link "EN SAVOIR PLUS" at bounding box center [281, 462] width 203 height 26
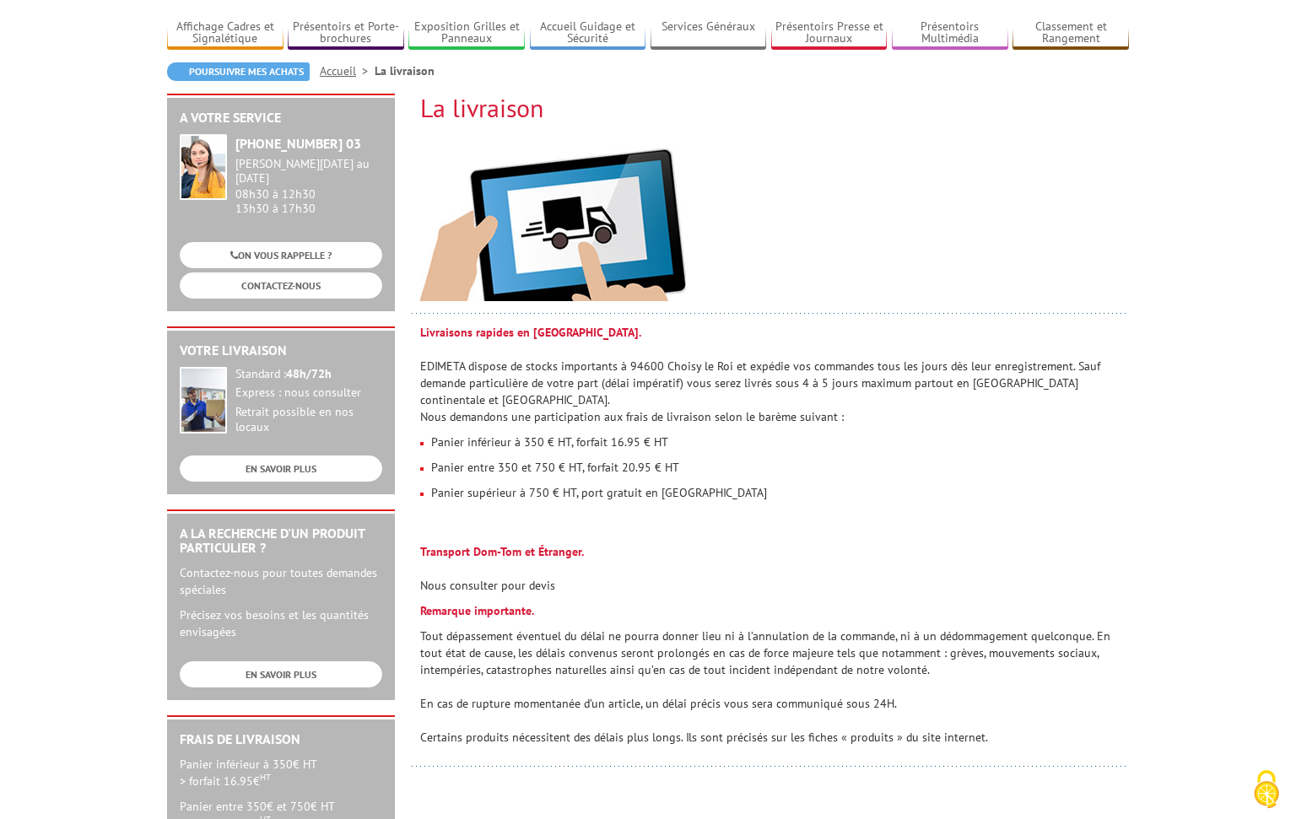
scroll to position [92, 0]
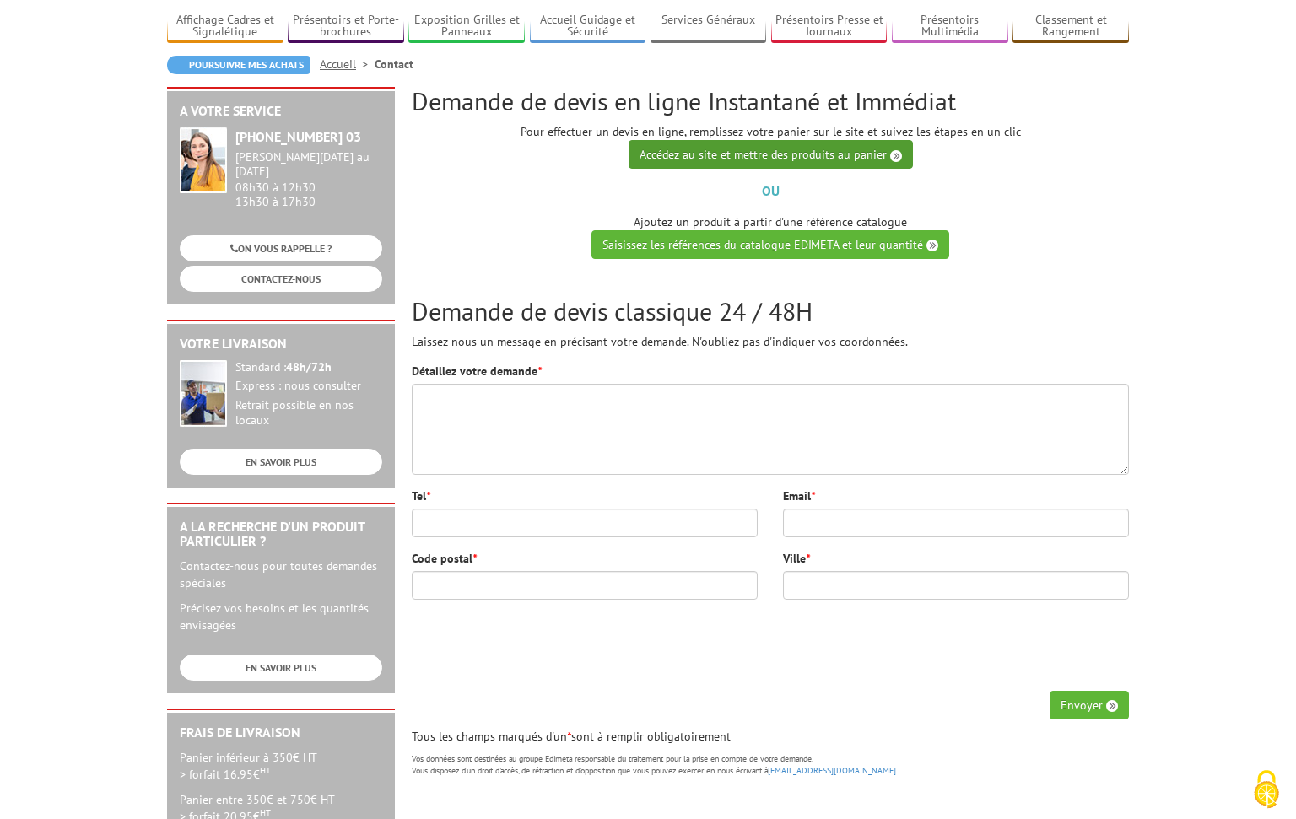
click at [729, 154] on link "Accédez au site et mettre des produits au panier" at bounding box center [771, 154] width 284 height 29
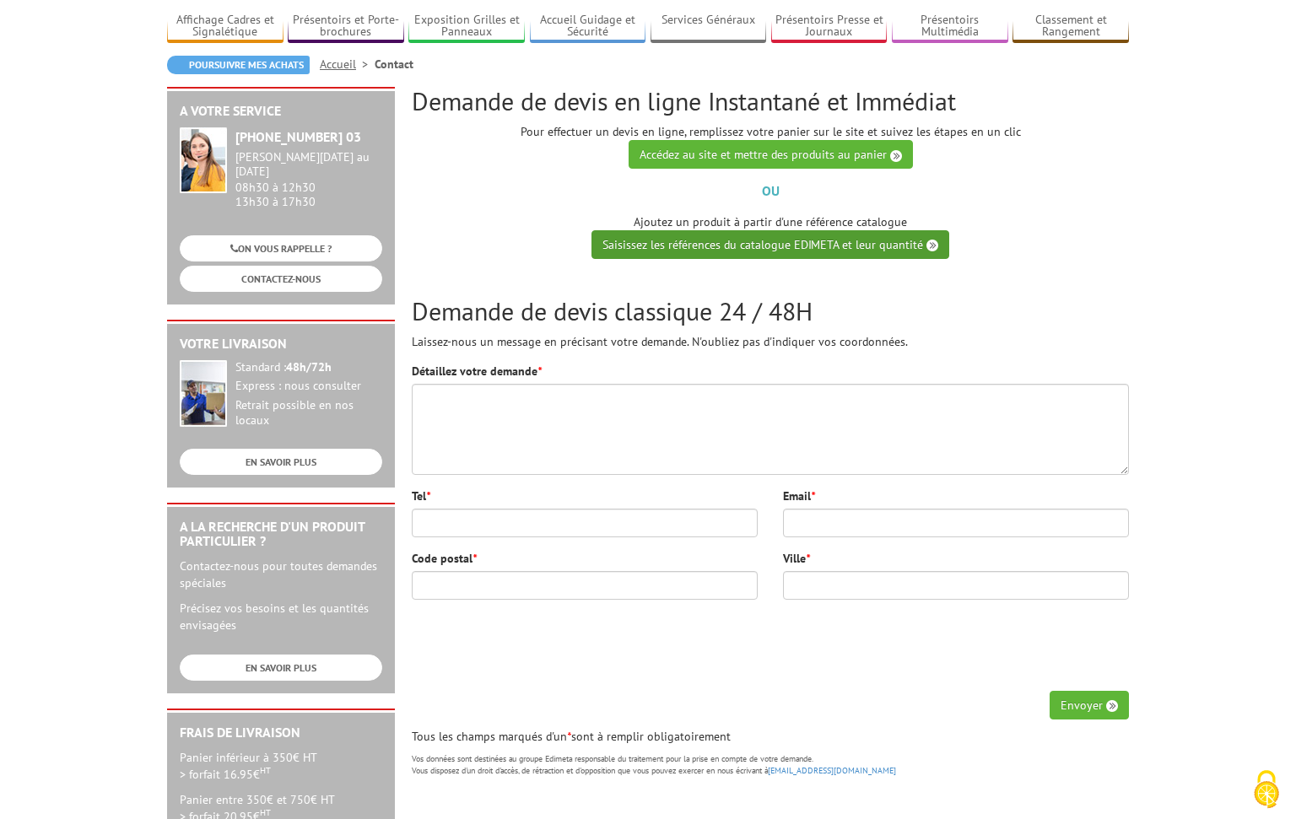
click at [770, 243] on link "Saisissez les références du catalogue EDIMETA et leur quantité" at bounding box center [770, 244] width 358 height 29
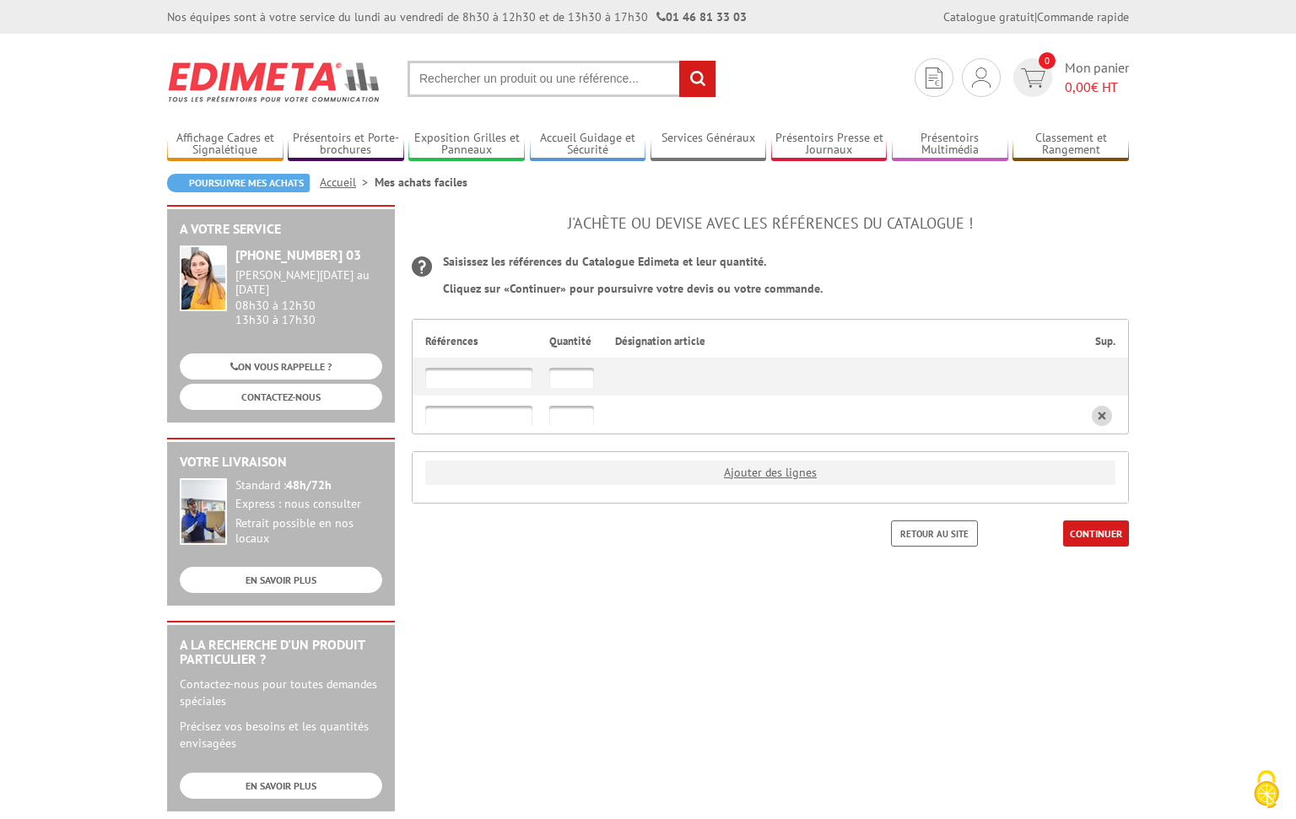
click at [464, 375] on input "text" at bounding box center [478, 378] width 107 height 20
type input "214517NR"
click at [1081, 536] on link "CONTINUER" at bounding box center [1096, 534] width 66 height 26
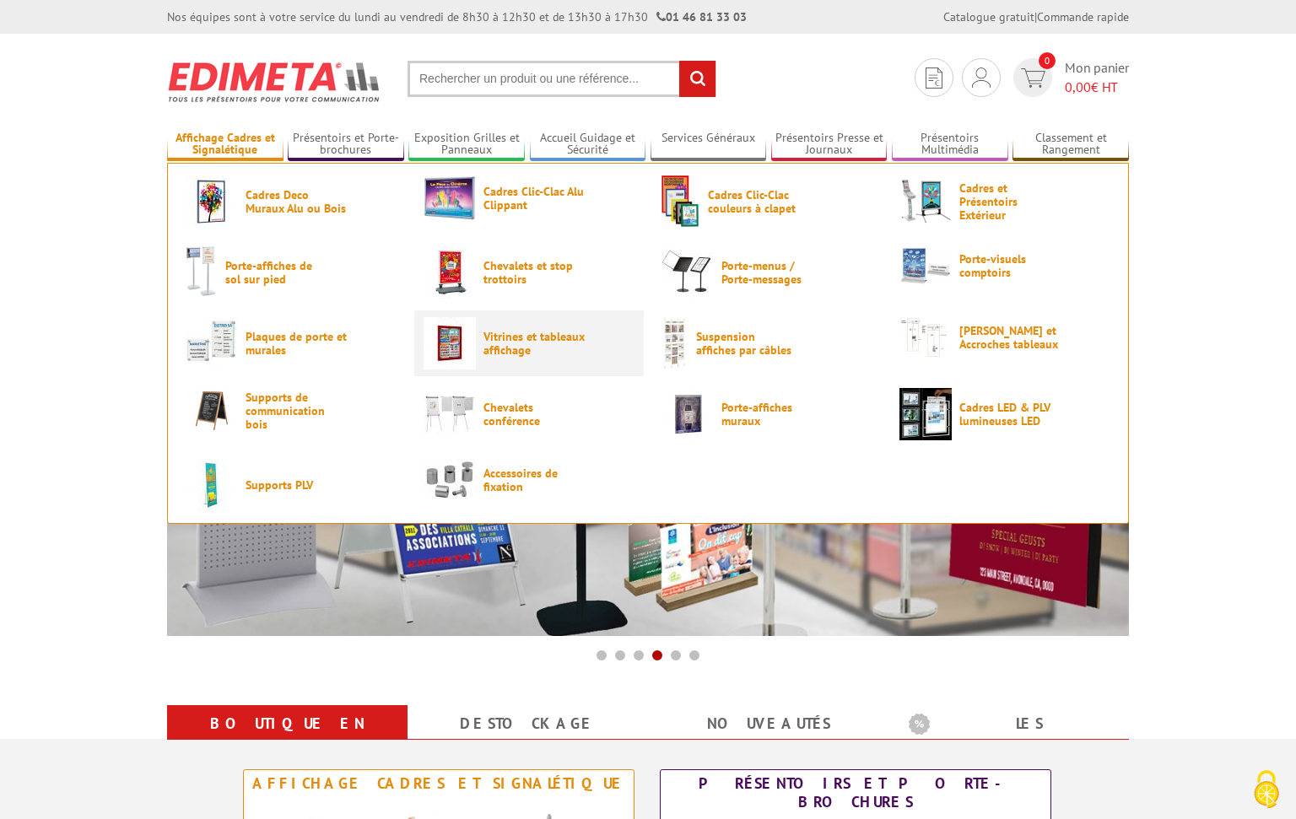
click at [478, 348] on link "Vitrines et tableaux affichage" at bounding box center [529, 343] width 211 height 52
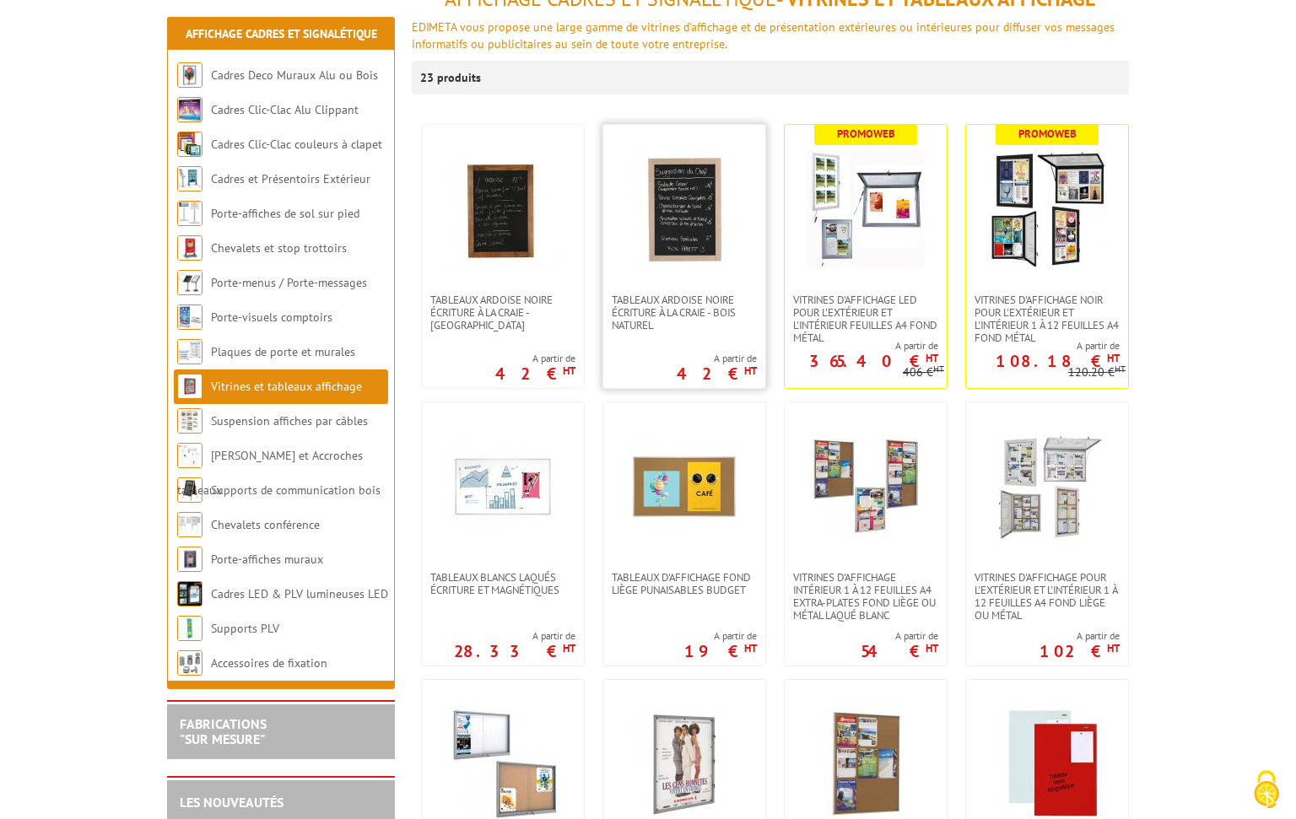
scroll to position [413, 0]
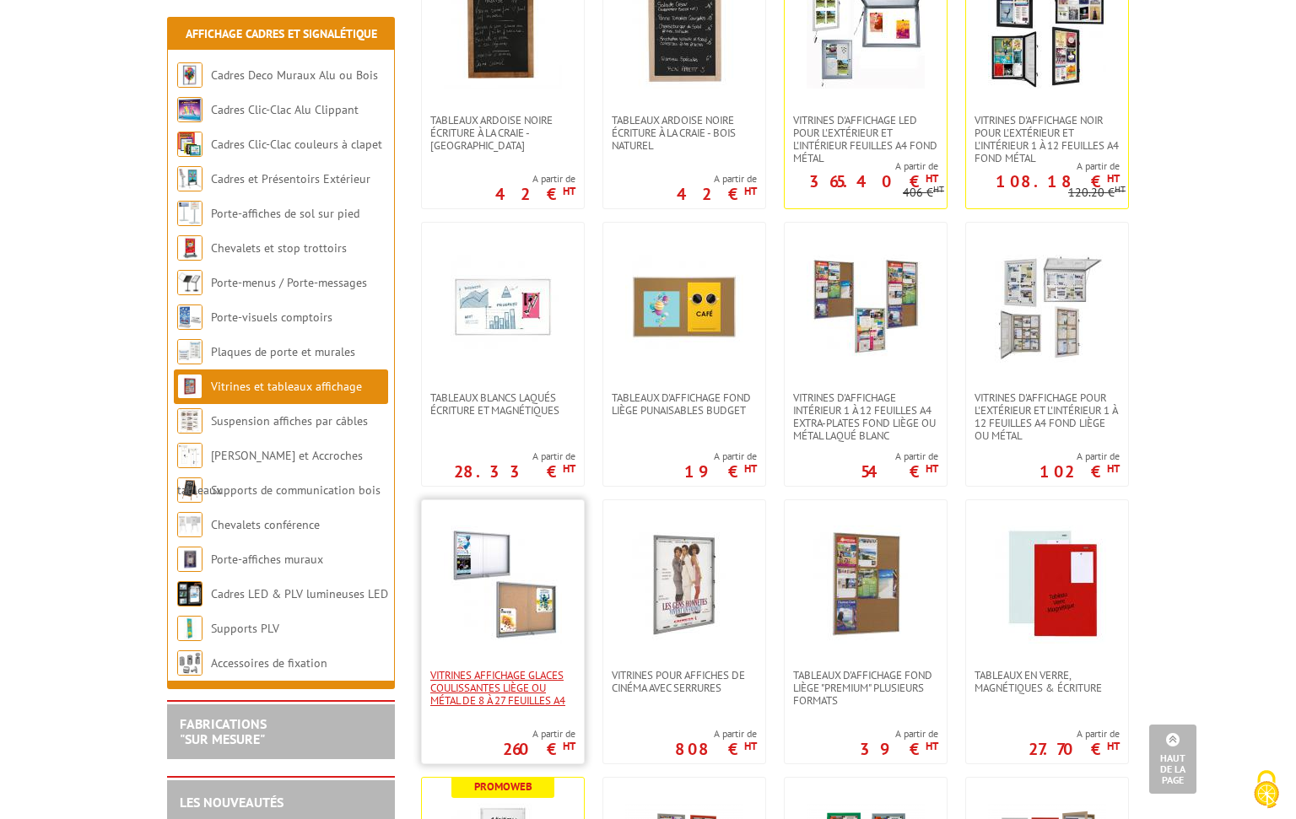
click at [511, 691] on span "Vitrines affichage glaces coulissantes liège ou métal de 8 à 27 feuilles A4" at bounding box center [502, 688] width 145 height 38
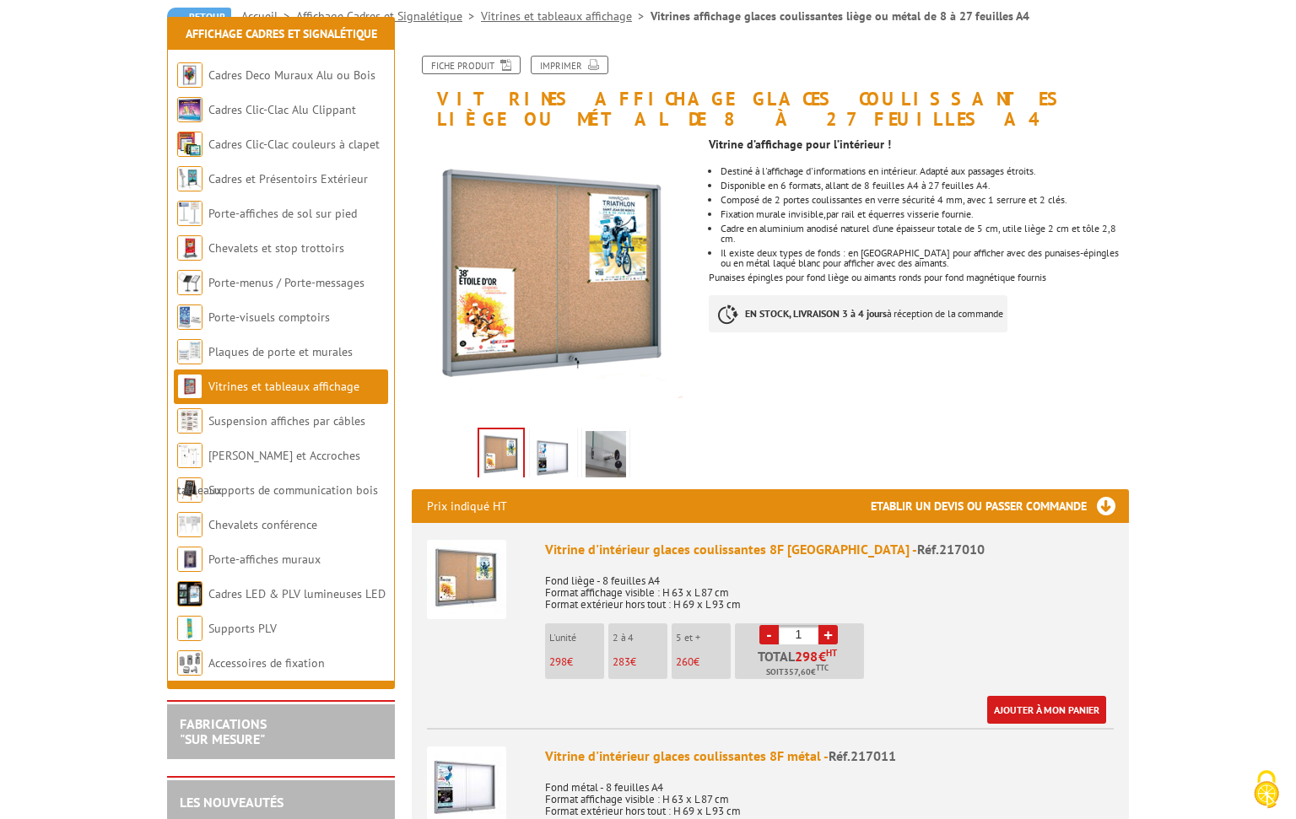
scroll to position [244, 0]
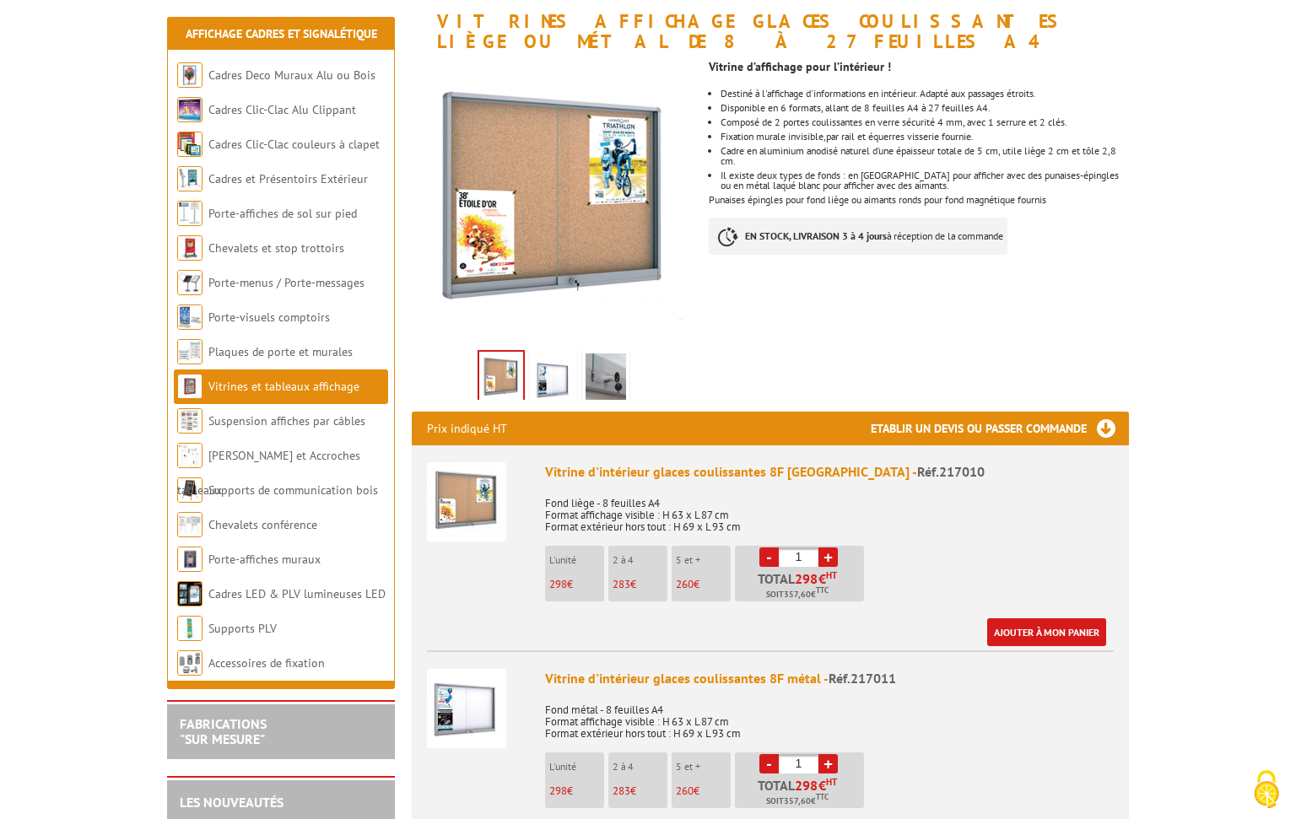
click at [462, 682] on img at bounding box center [466, 708] width 79 height 79
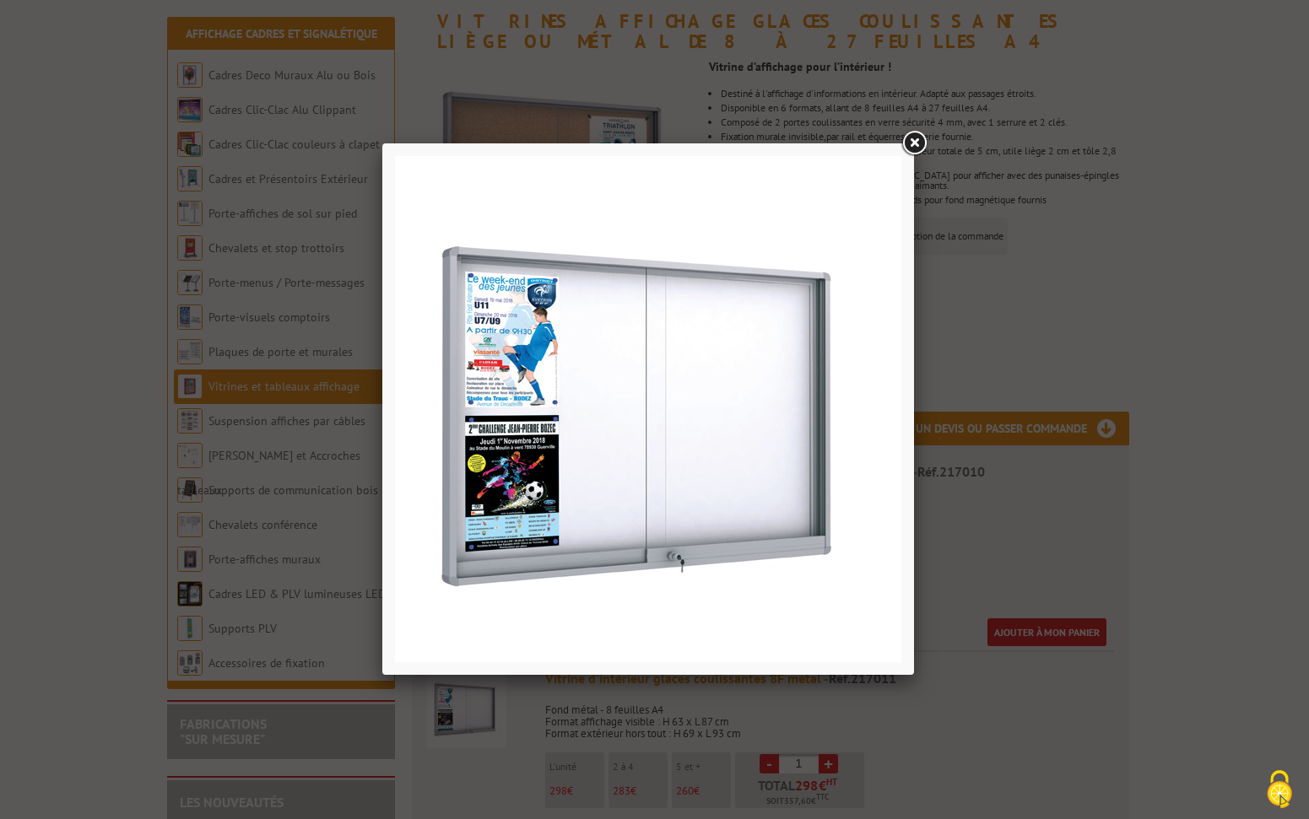
click at [912, 137] on link at bounding box center [914, 143] width 30 height 30
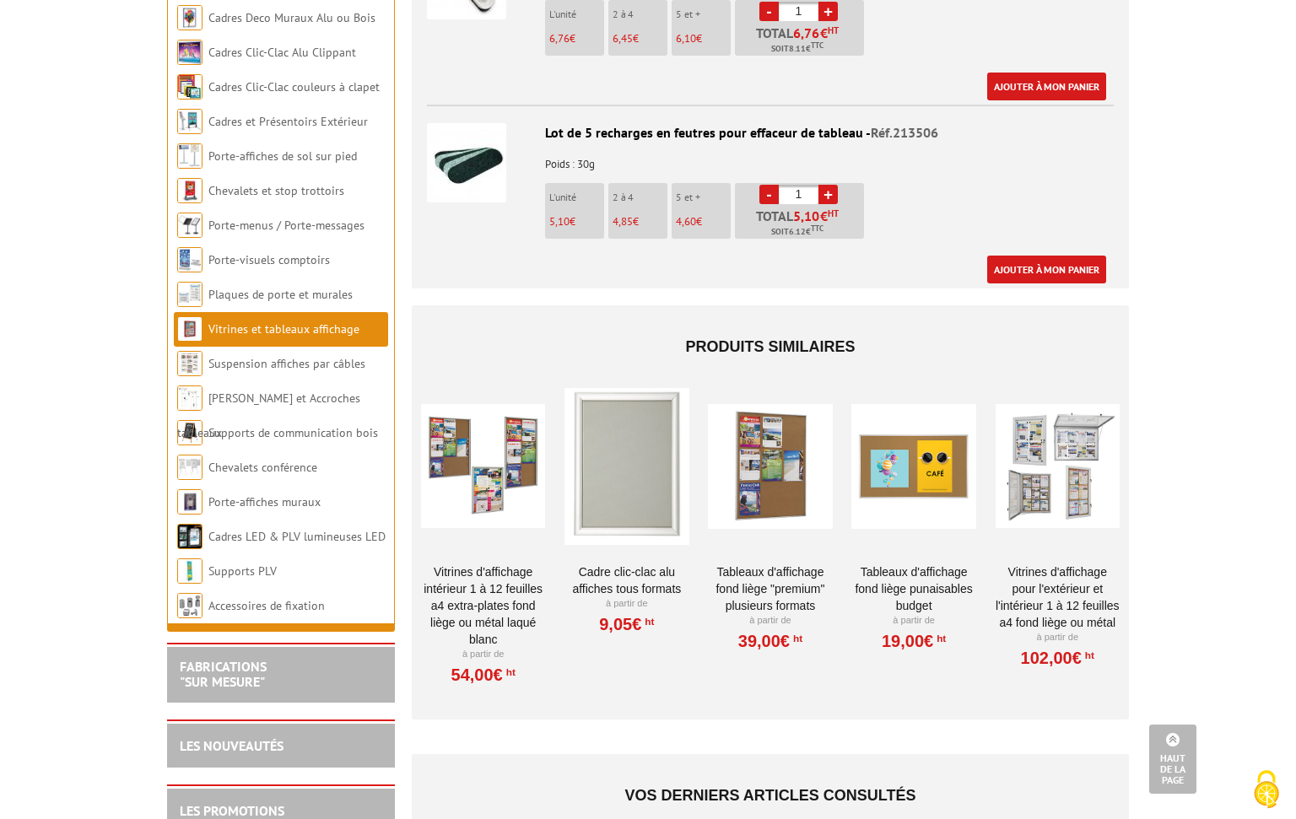
scroll to position [4264, 0]
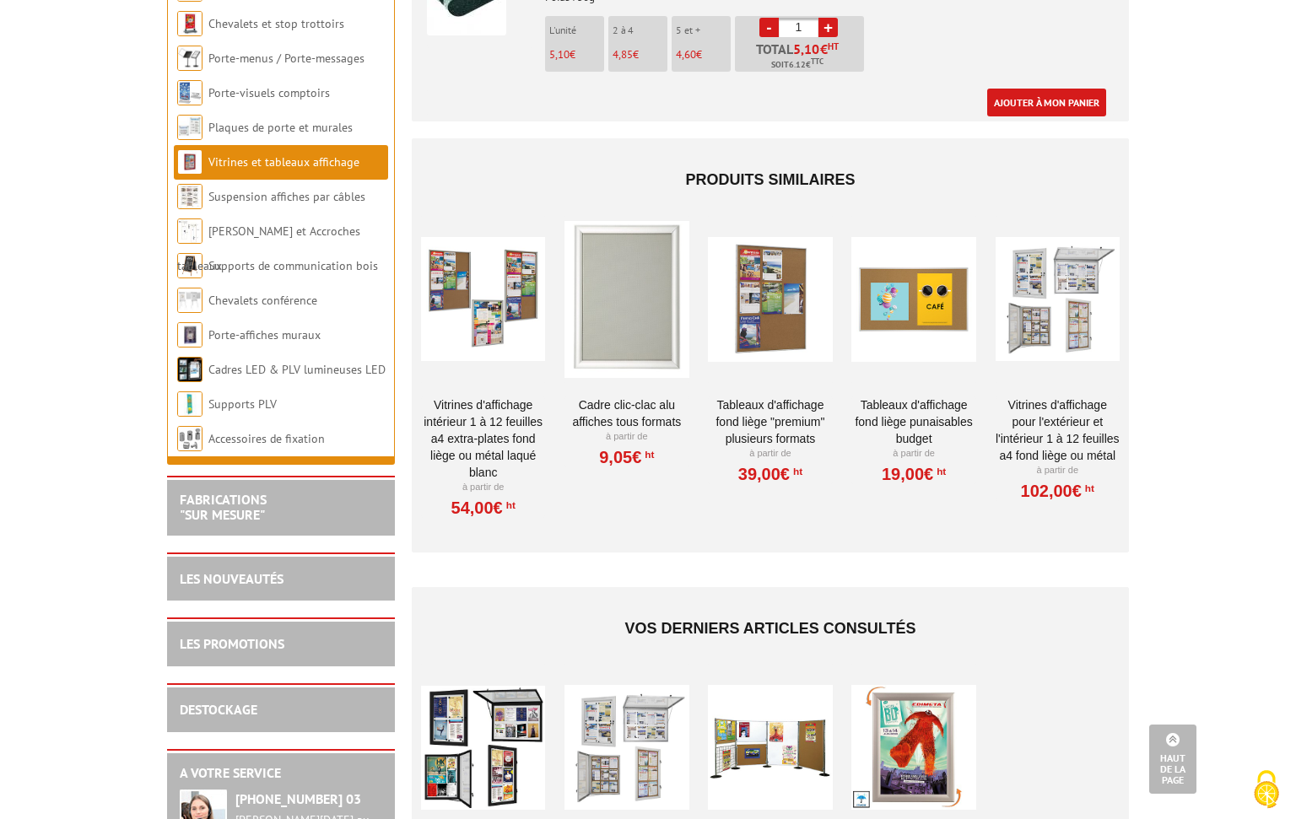
click at [486, 397] on link "Vitrines d'affichage intérieur 1 à 12 feuilles A4 extra-plates fond liège ou mé…" at bounding box center [483, 439] width 124 height 84
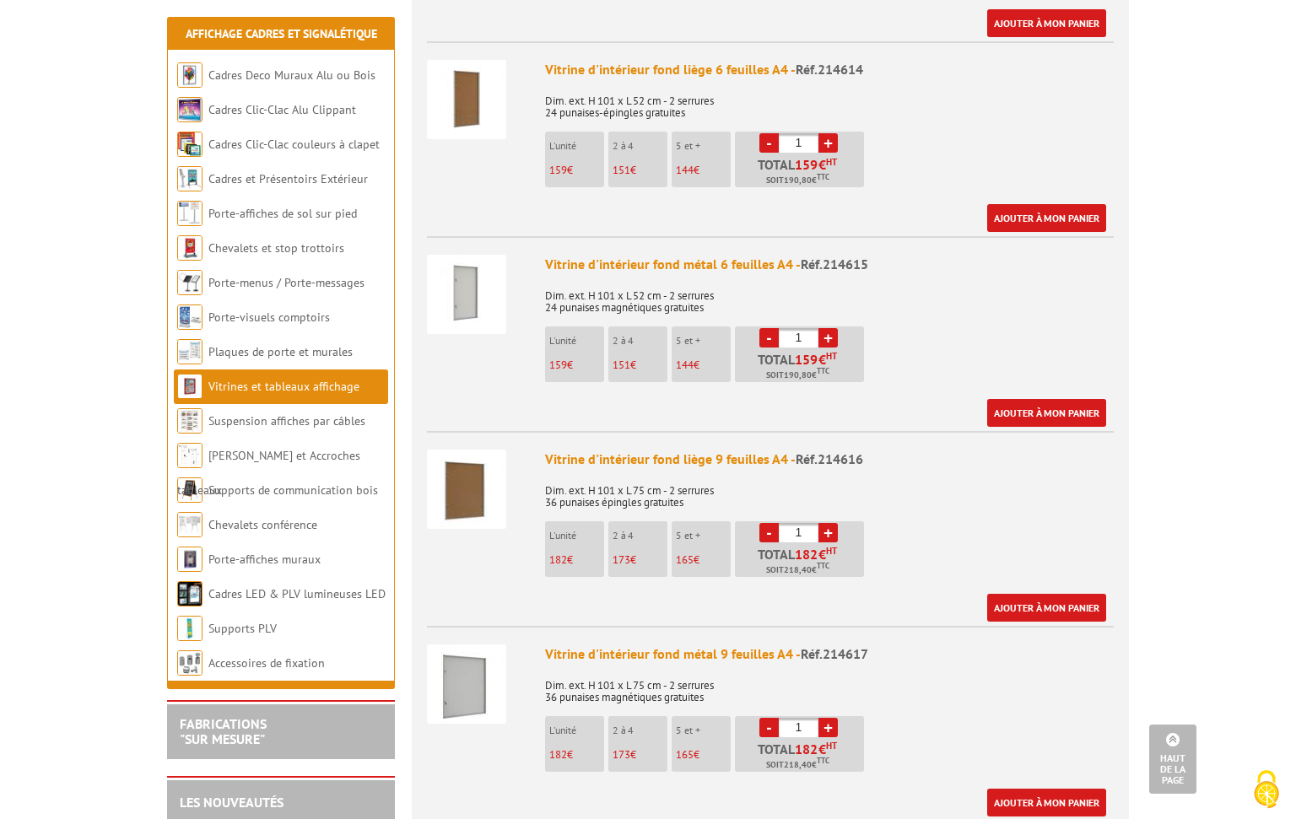
scroll to position [1877, 0]
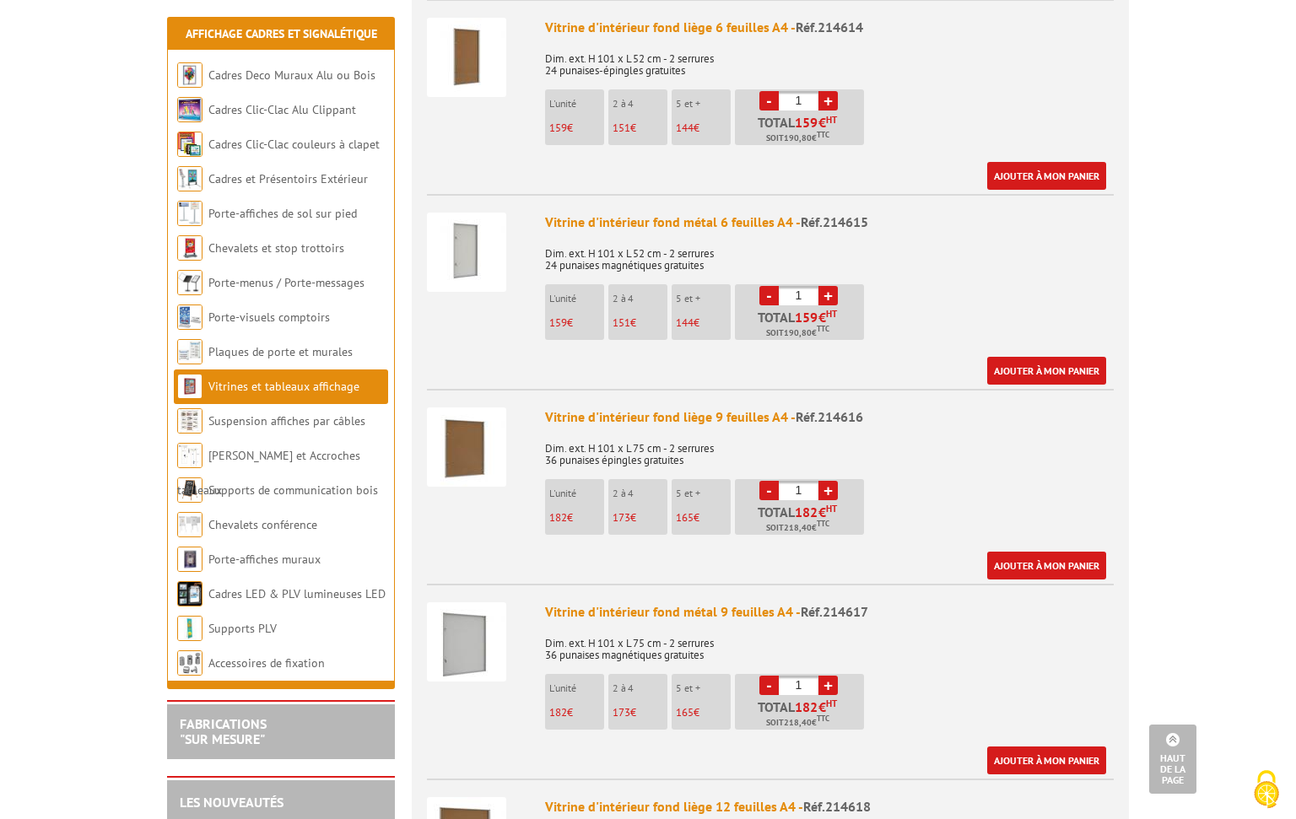
click at [465, 609] on img at bounding box center [466, 641] width 79 height 79
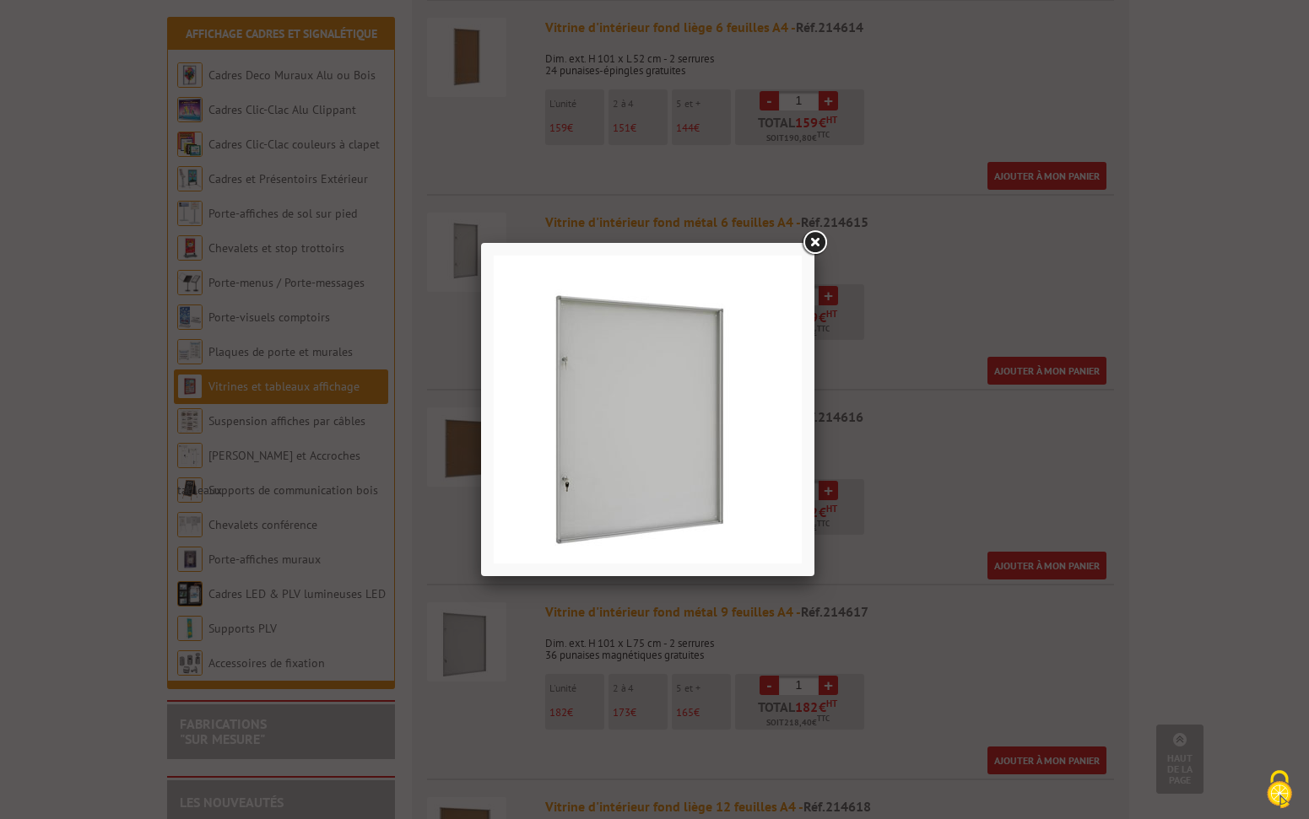
click at [813, 240] on link at bounding box center [814, 243] width 30 height 30
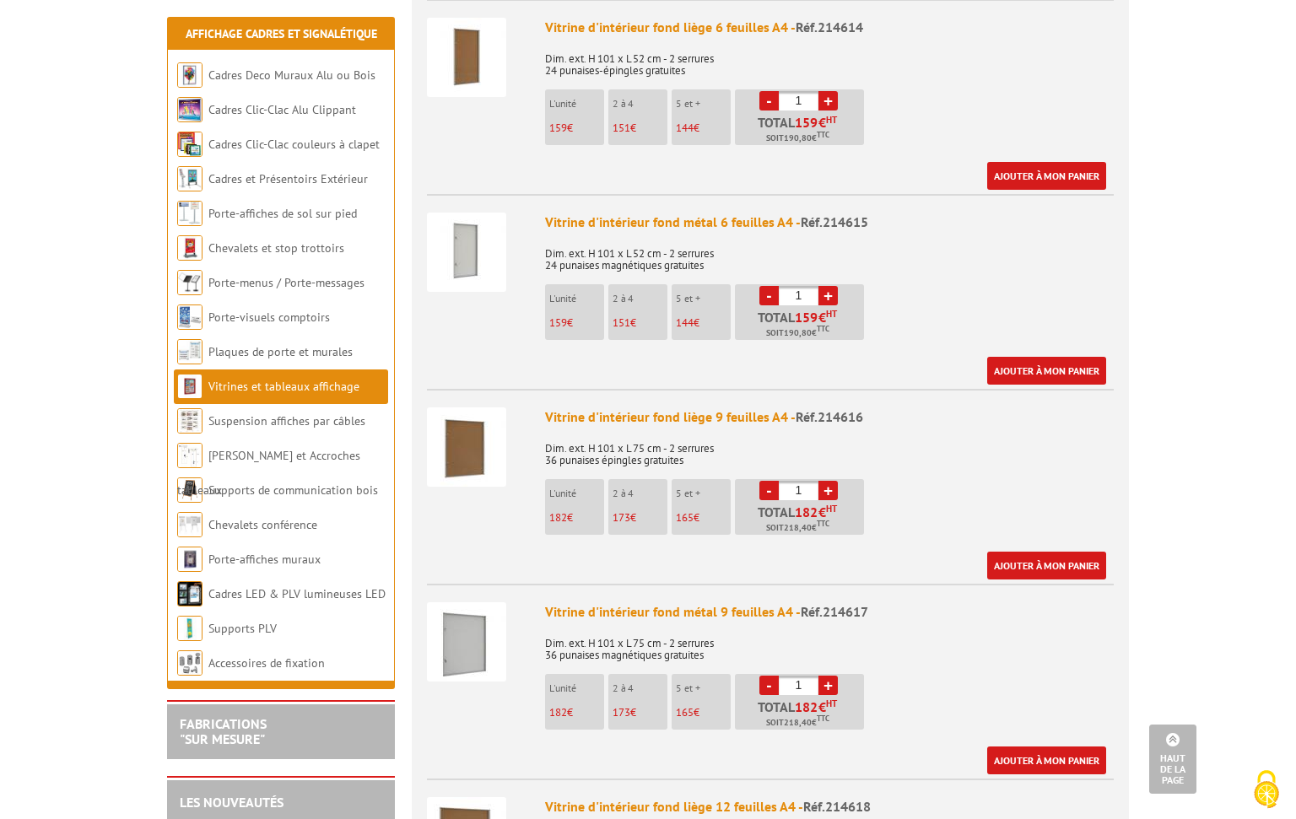
click at [746, 700] on p "Total 182 € HT Soit 218,40 € TTC" at bounding box center [801, 715] width 125 height 30
click at [475, 610] on img at bounding box center [466, 641] width 79 height 79
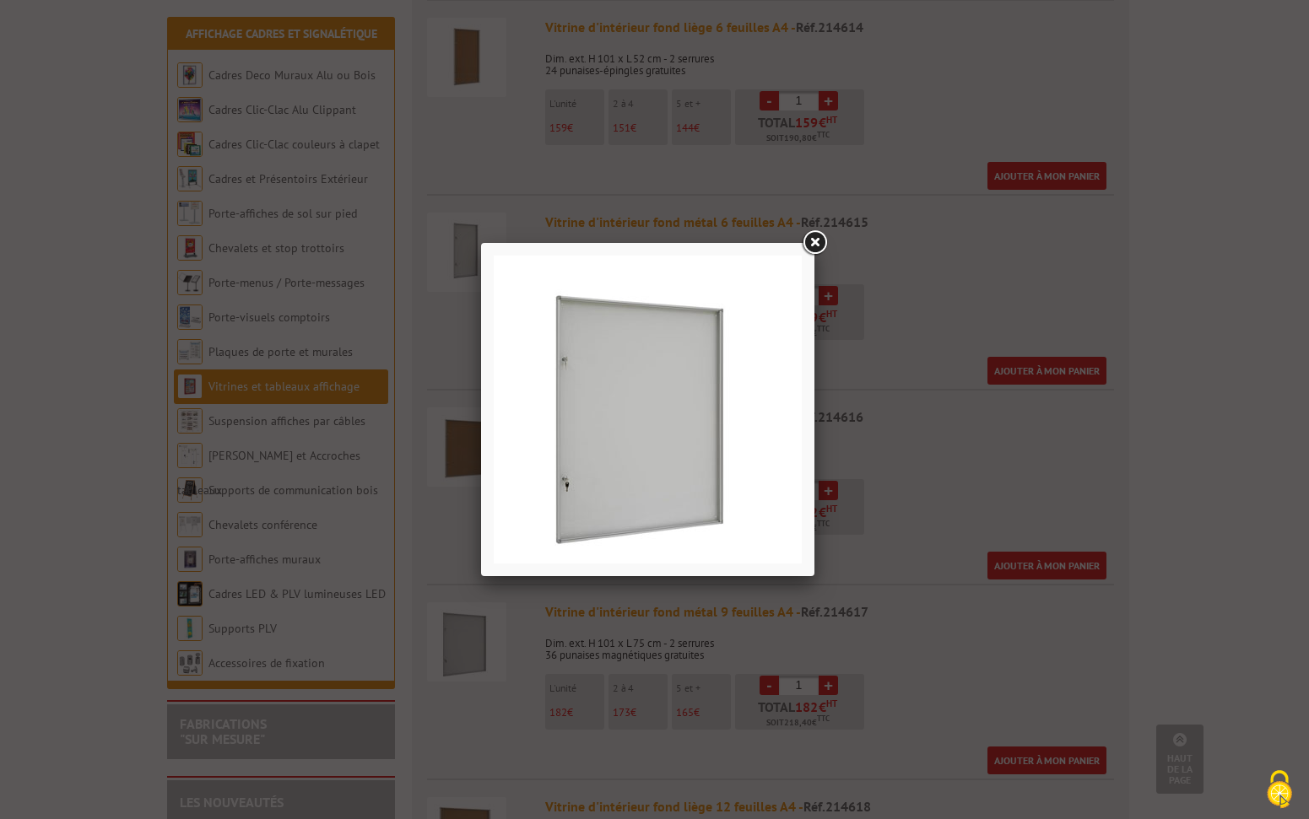
click at [814, 238] on link at bounding box center [814, 243] width 30 height 30
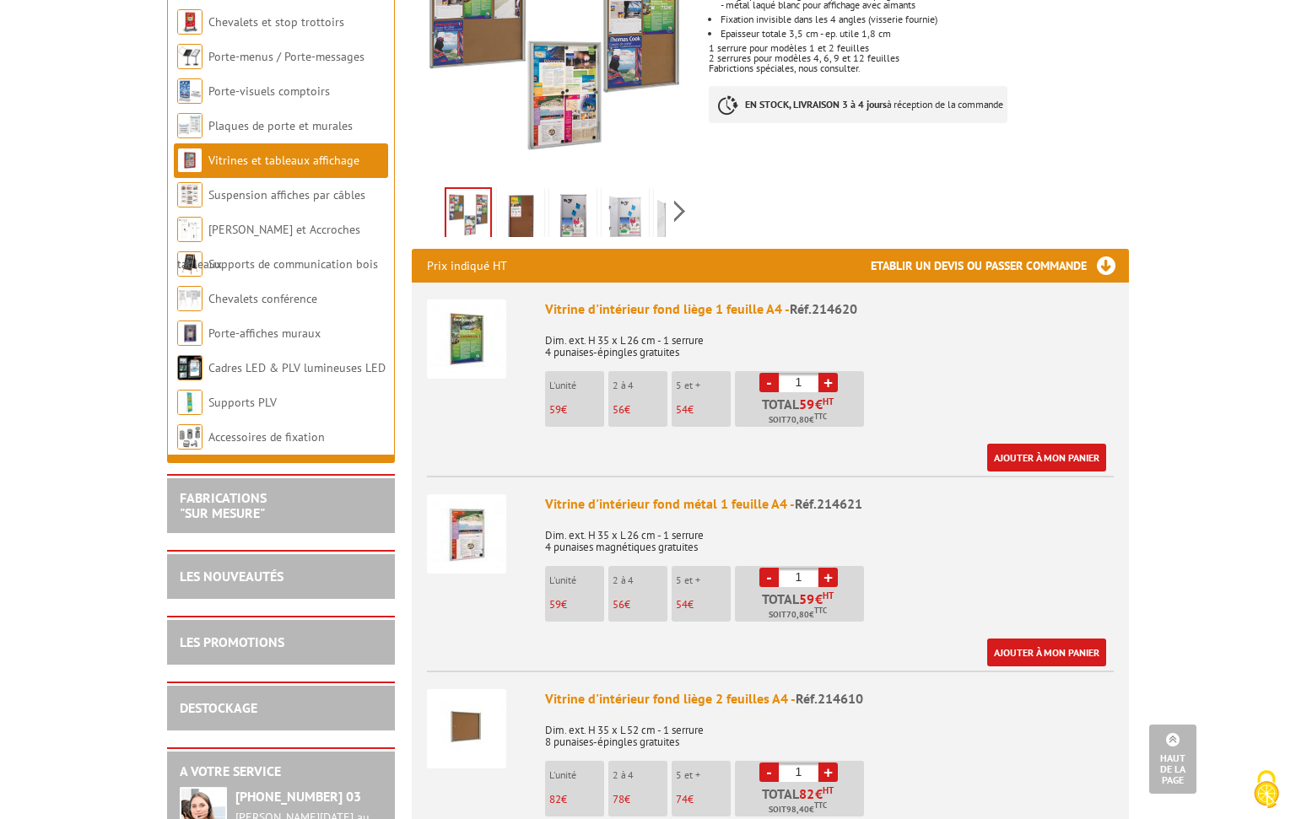
scroll to position [0, 0]
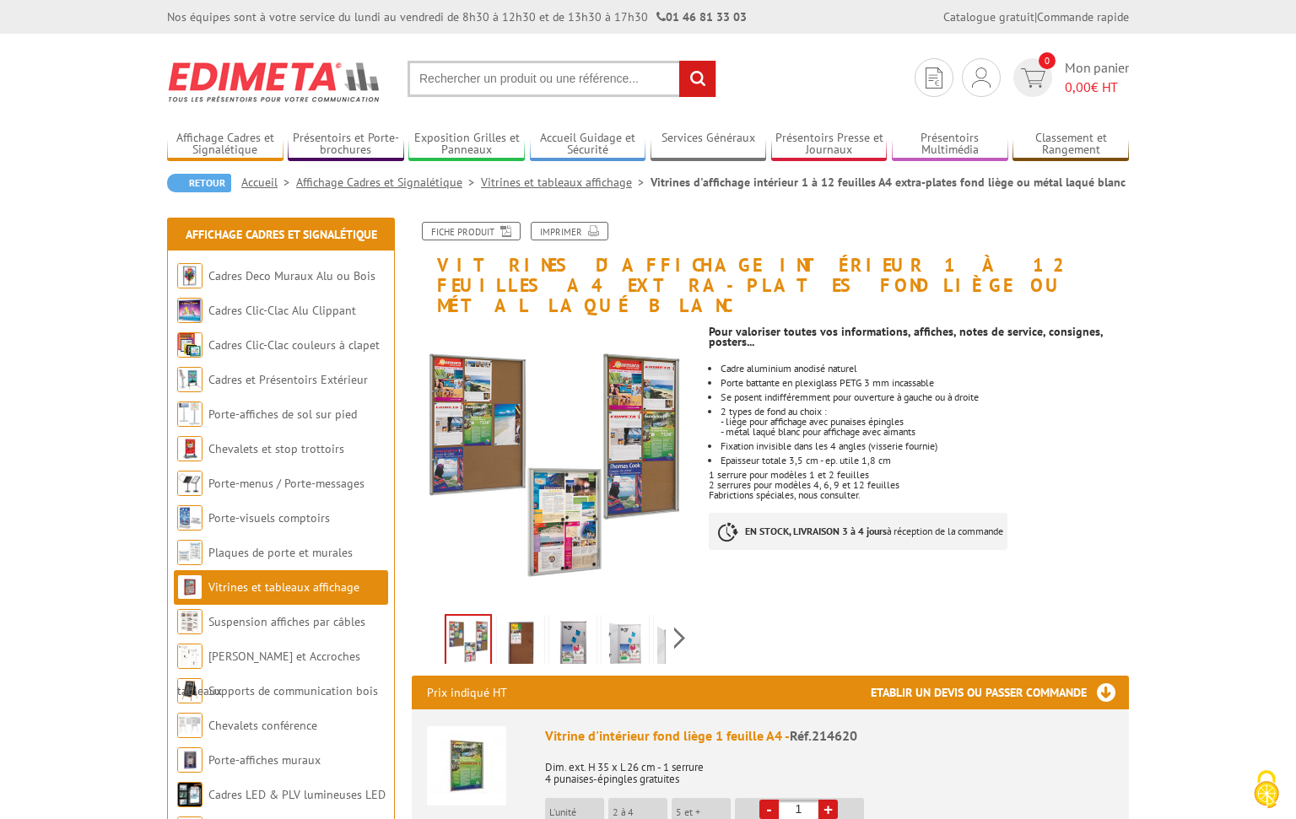
click at [287, 586] on link "Vitrines et tableaux affichage" at bounding box center [283, 587] width 151 height 15
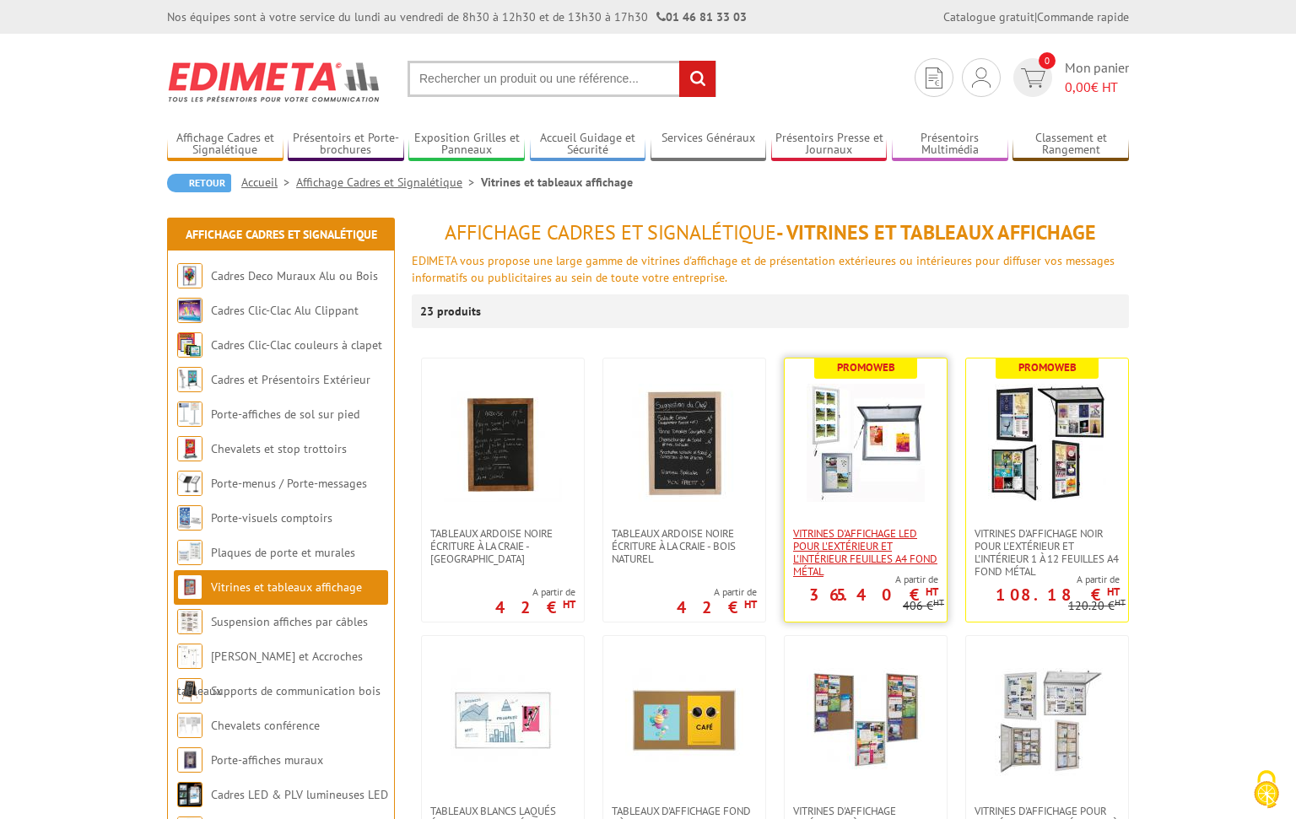
click at [899, 534] on span "Vitrines d'affichage LED pour l'extérieur et l'intérieur feuilles A4 fond métal" at bounding box center [865, 552] width 145 height 51
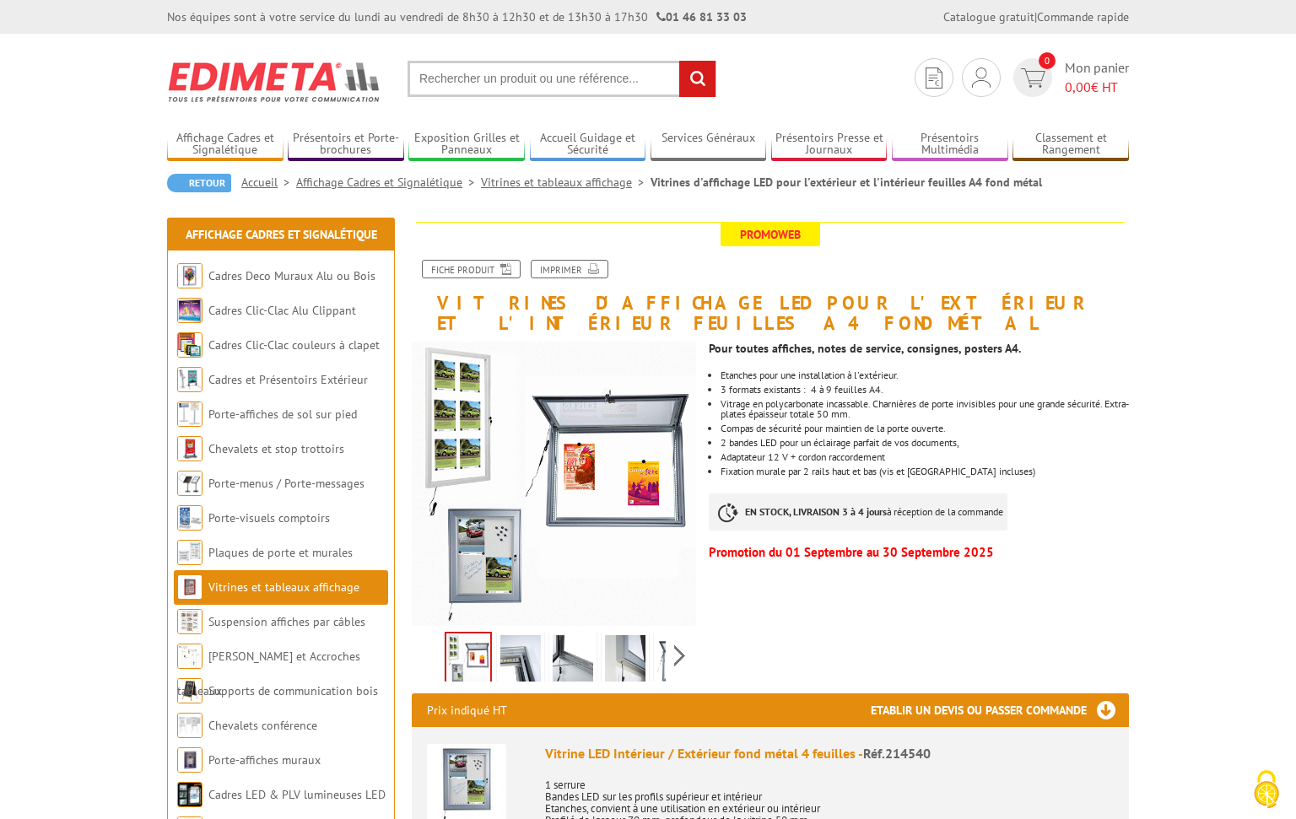
click at [515, 656] on img at bounding box center [520, 661] width 41 height 52
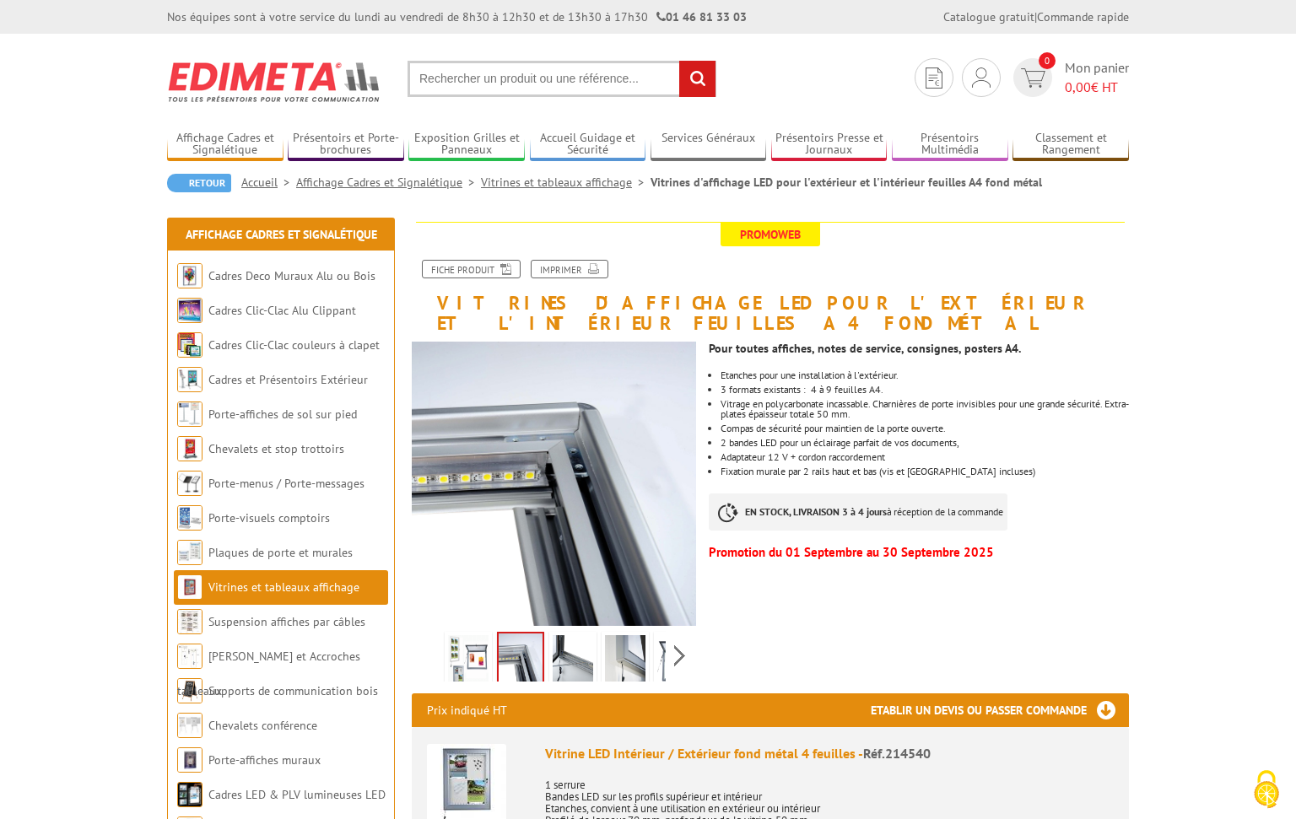
click at [573, 655] on img at bounding box center [573, 661] width 41 height 52
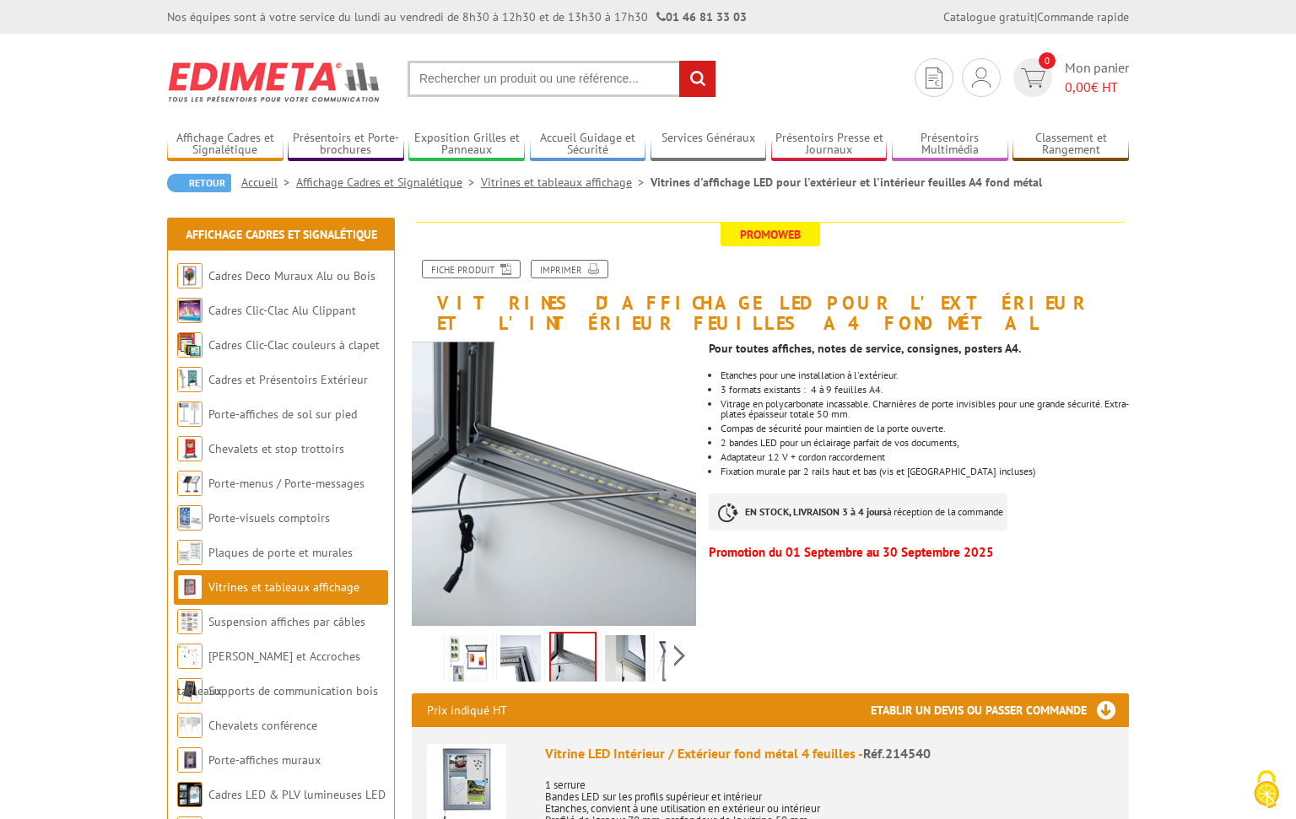
click at [629, 660] on img at bounding box center [625, 661] width 41 height 52
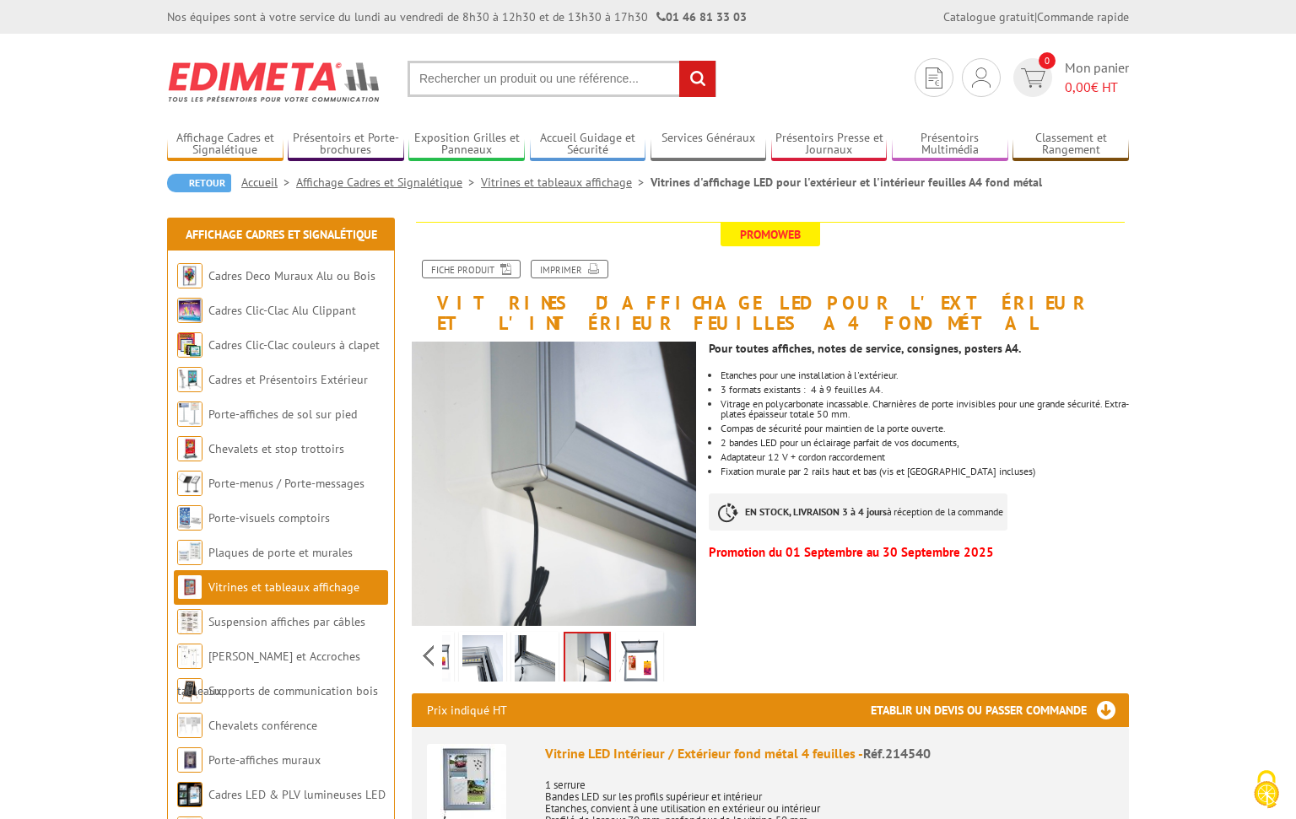
click at [684, 656] on div "Previous Next" at bounding box center [554, 655] width 284 height 59
click at [640, 662] on img at bounding box center [639, 661] width 41 height 52
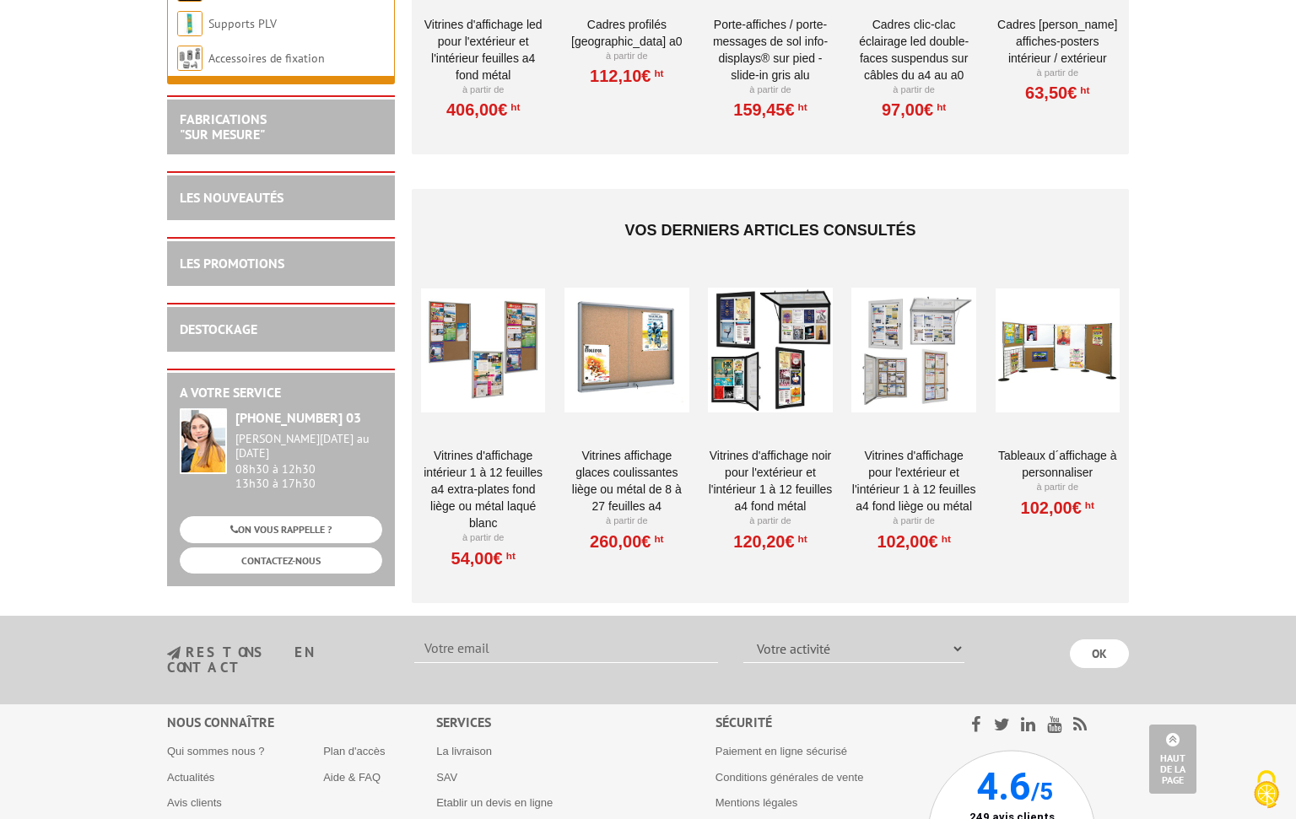
scroll to position [2553, 0]
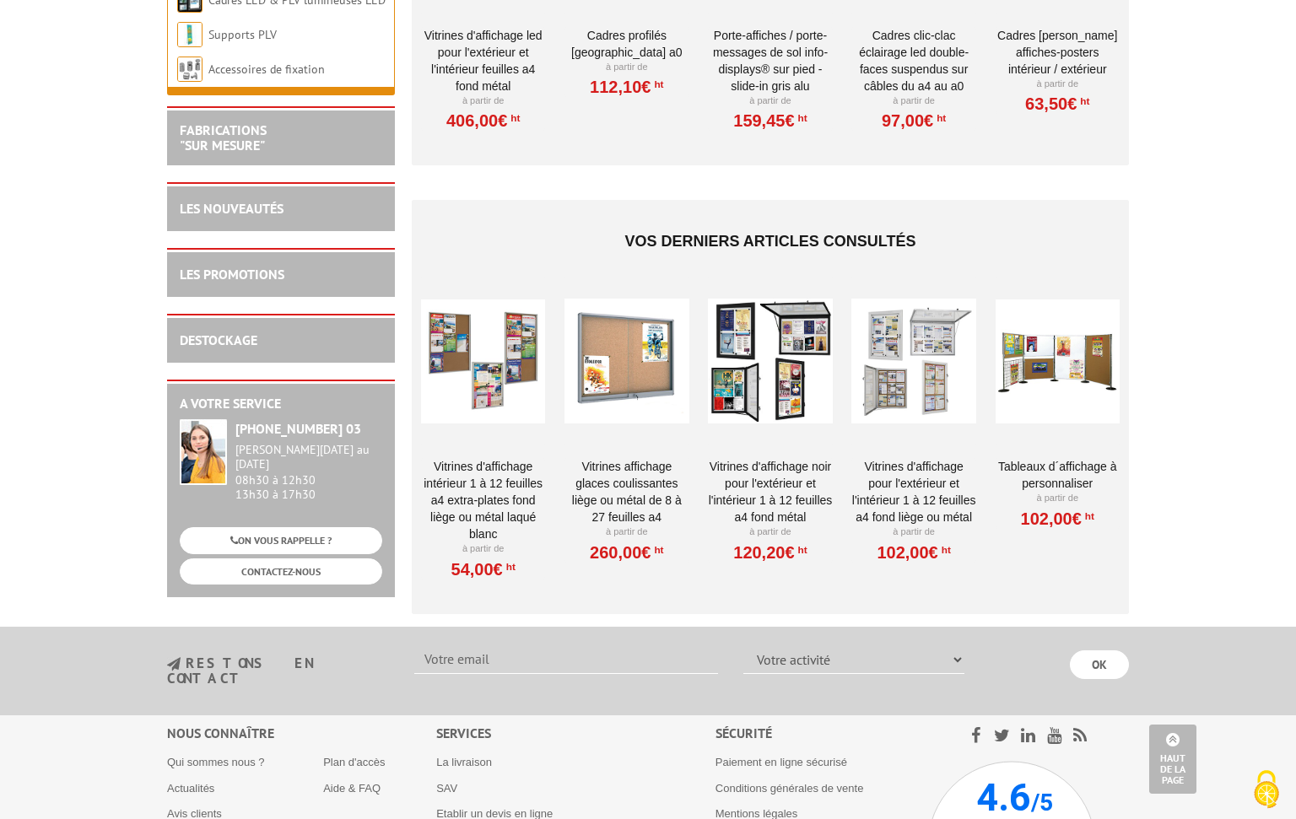
click at [910, 478] on link "Vitrines d'affichage pour l'extérieur et l'intérieur 1 à 12 feuilles A4 fond li…" at bounding box center [913, 492] width 124 height 68
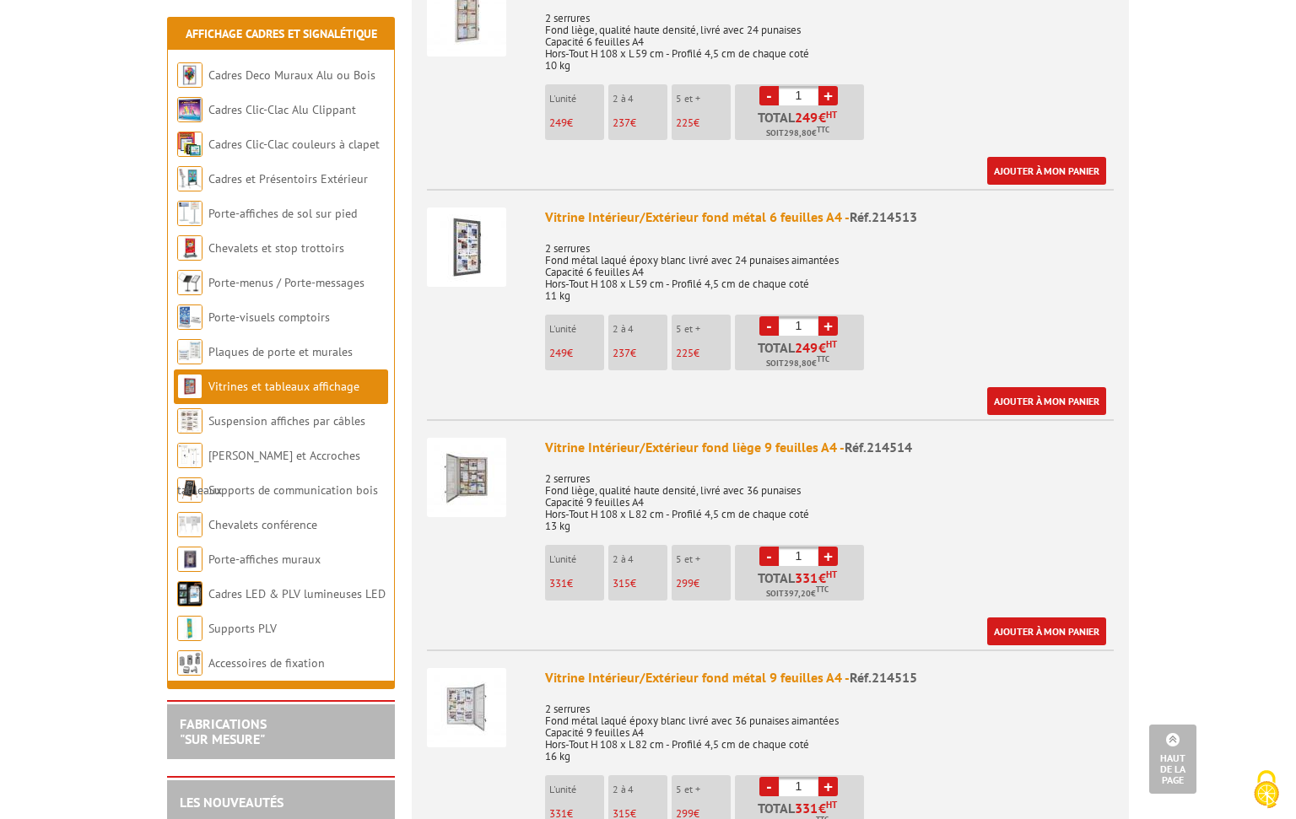
scroll to position [2201, 0]
